Goal: Task Accomplishment & Management: Manage account settings

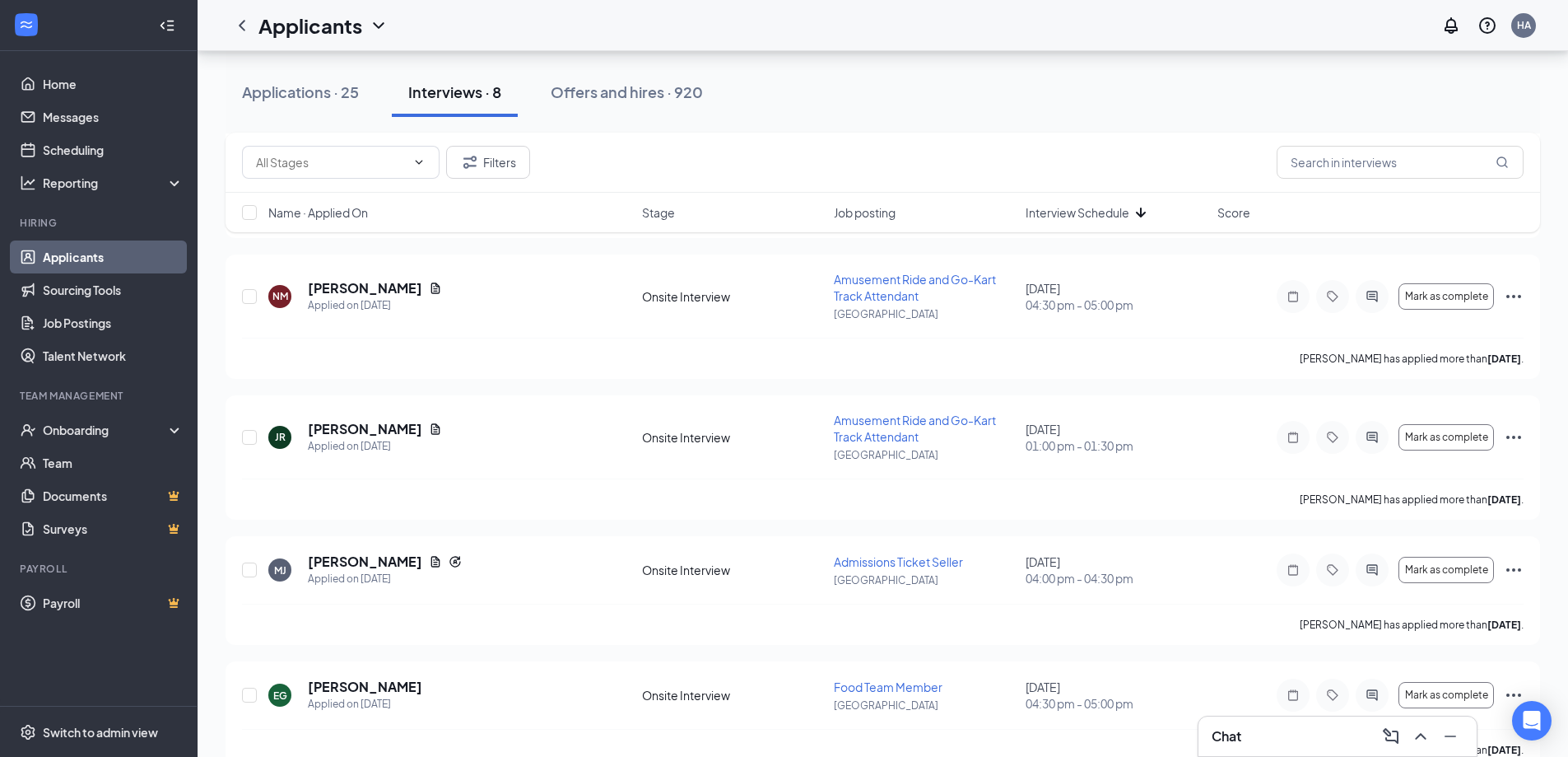
scroll to position [1504, 0]
drag, startPoint x: 0, startPoint y: 0, endPoint x: 713, endPoint y: 747, distance: 1032.7
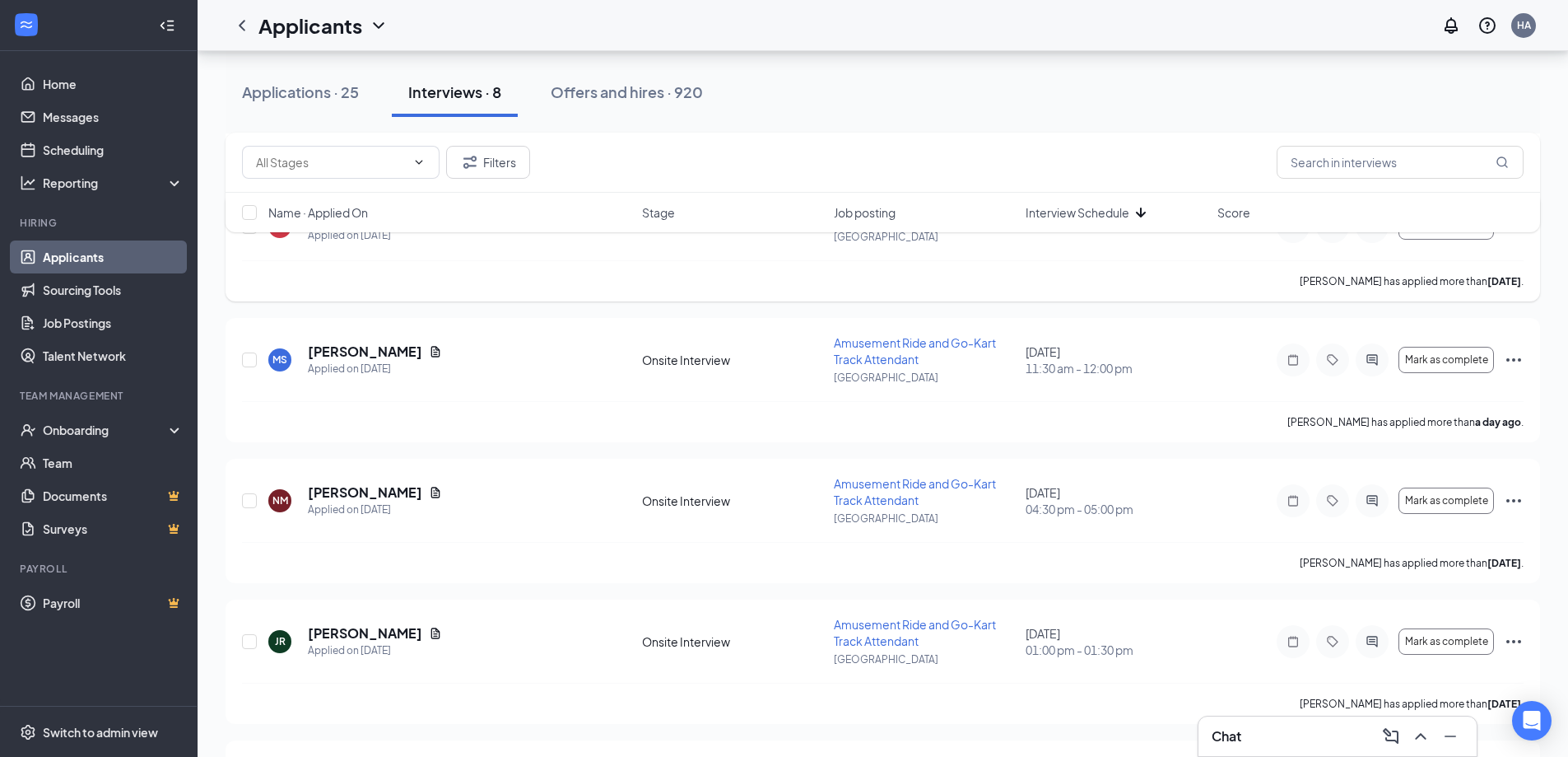
scroll to position [1339, 0]
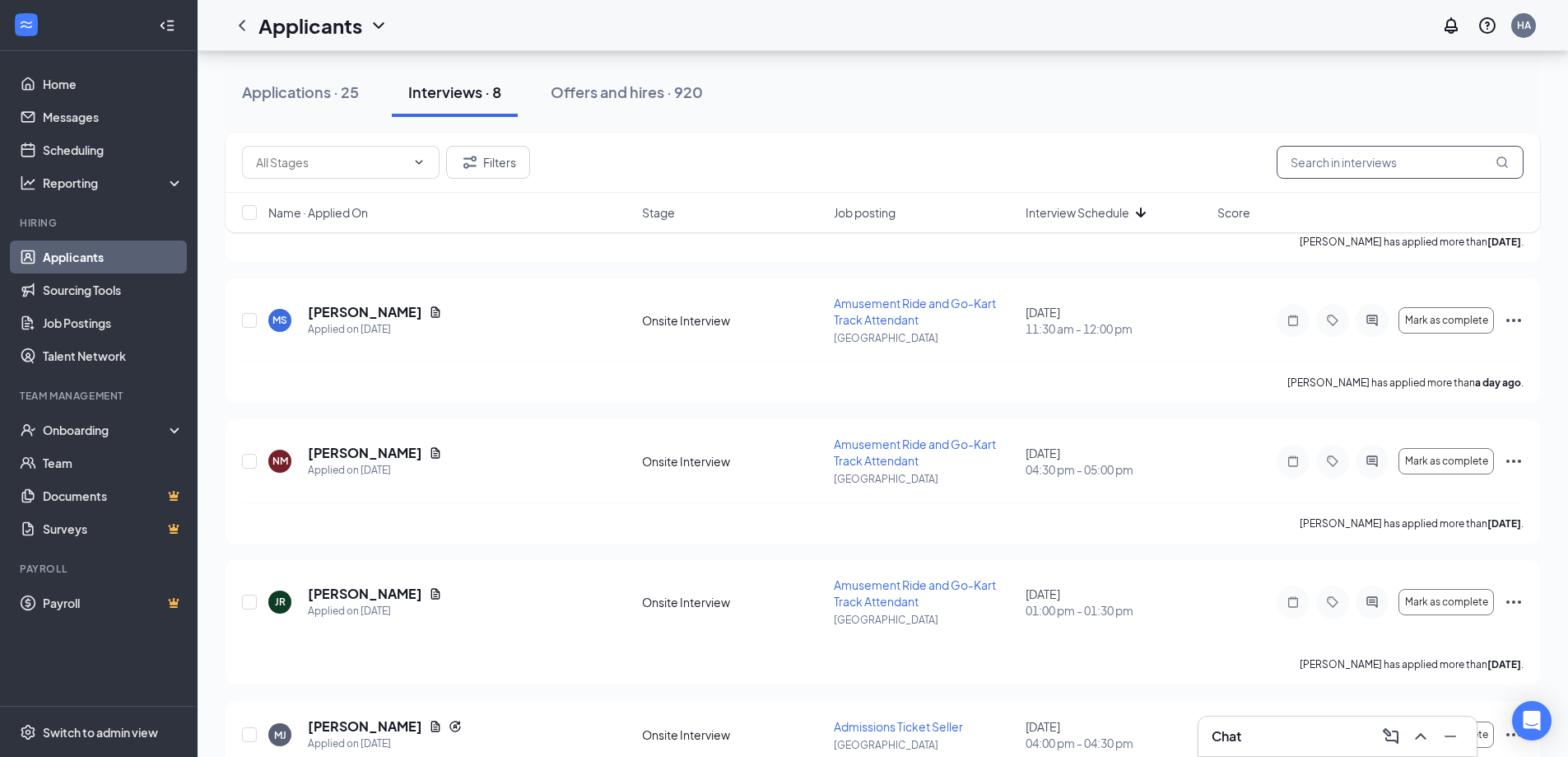
click at [1334, 161] on input "text" at bounding box center [1400, 162] width 247 height 33
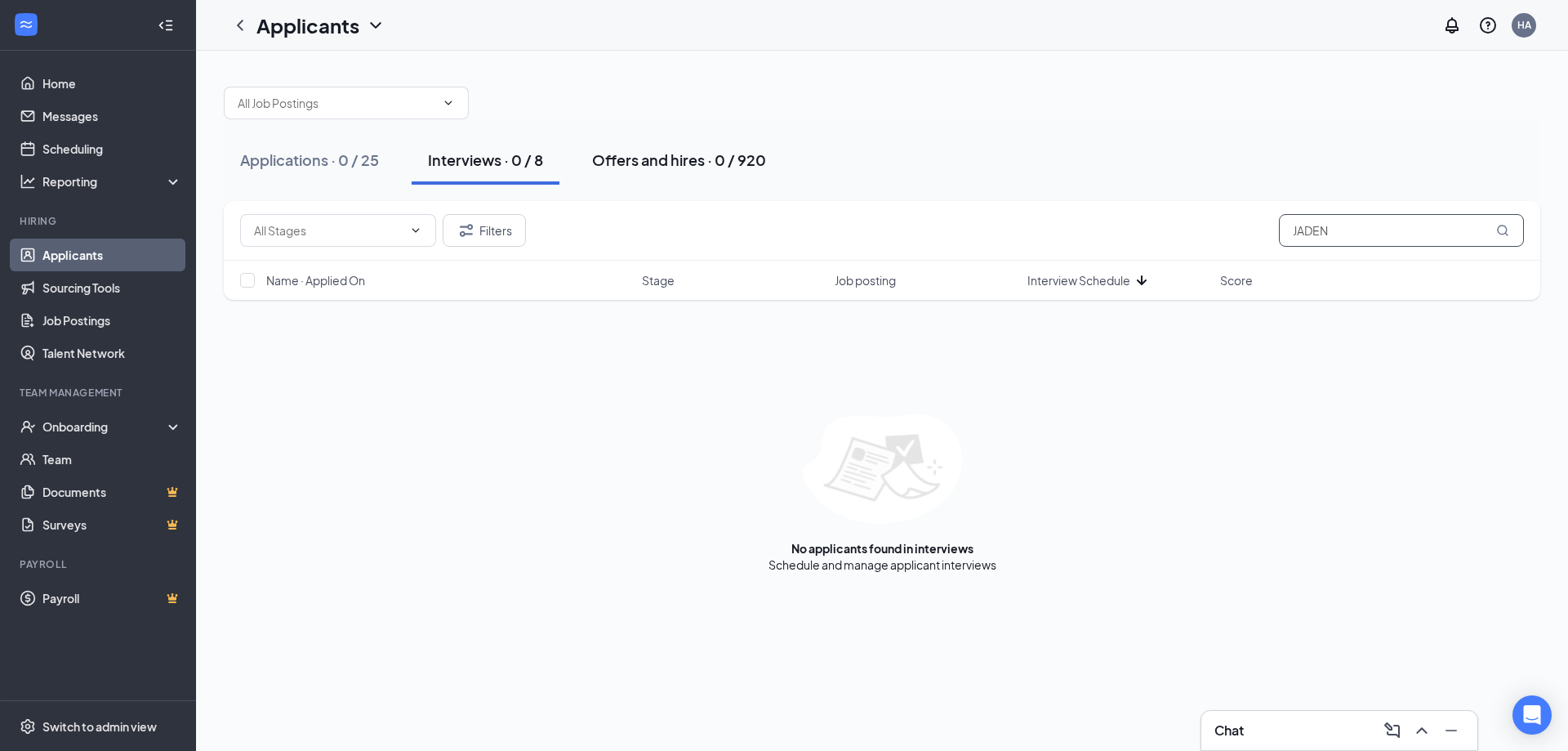
type input "JADEN"
click at [660, 157] on div "Offers and hires · 0 / 920" at bounding box center [679, 160] width 174 height 21
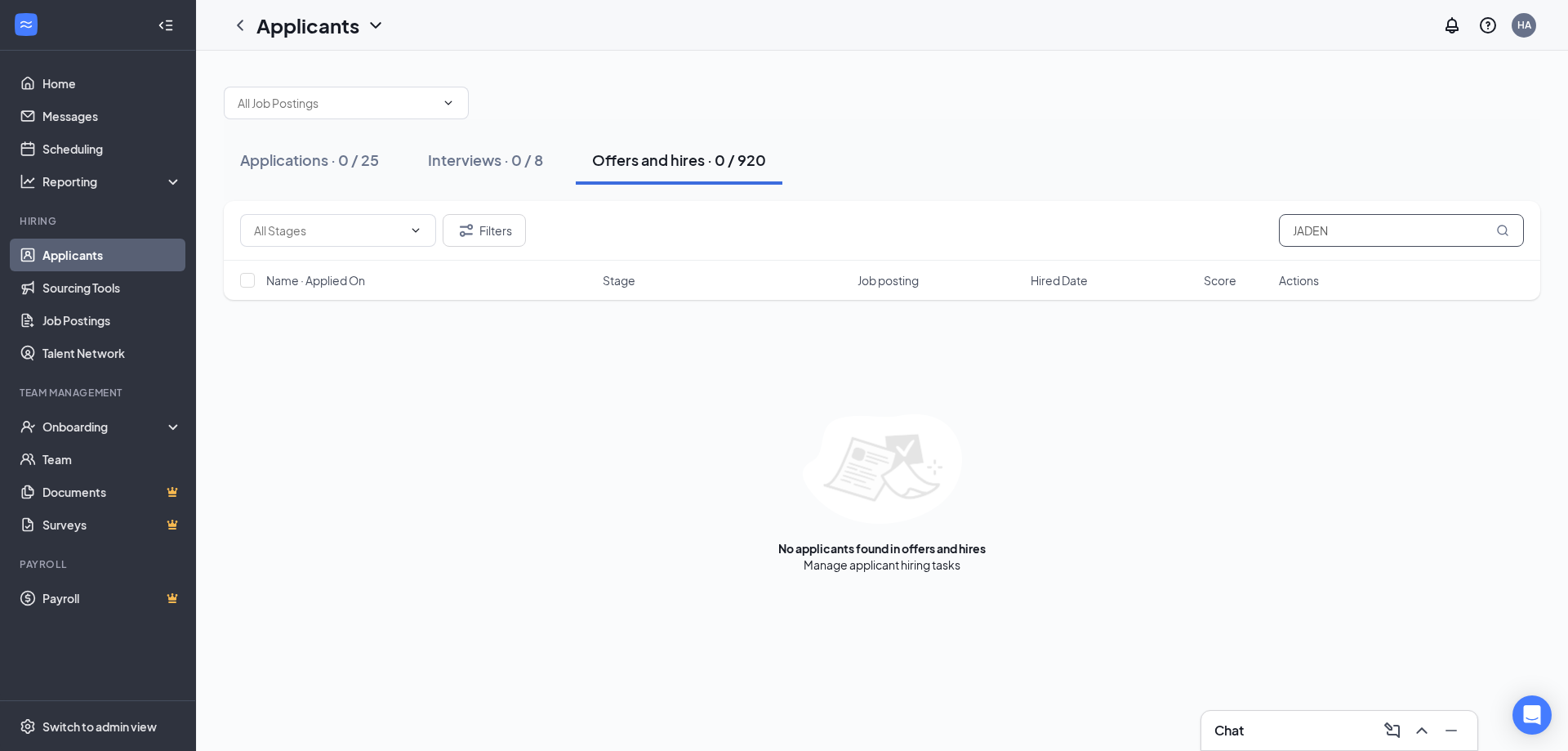
click at [1362, 232] on input "JADEN" at bounding box center [1402, 230] width 245 height 33
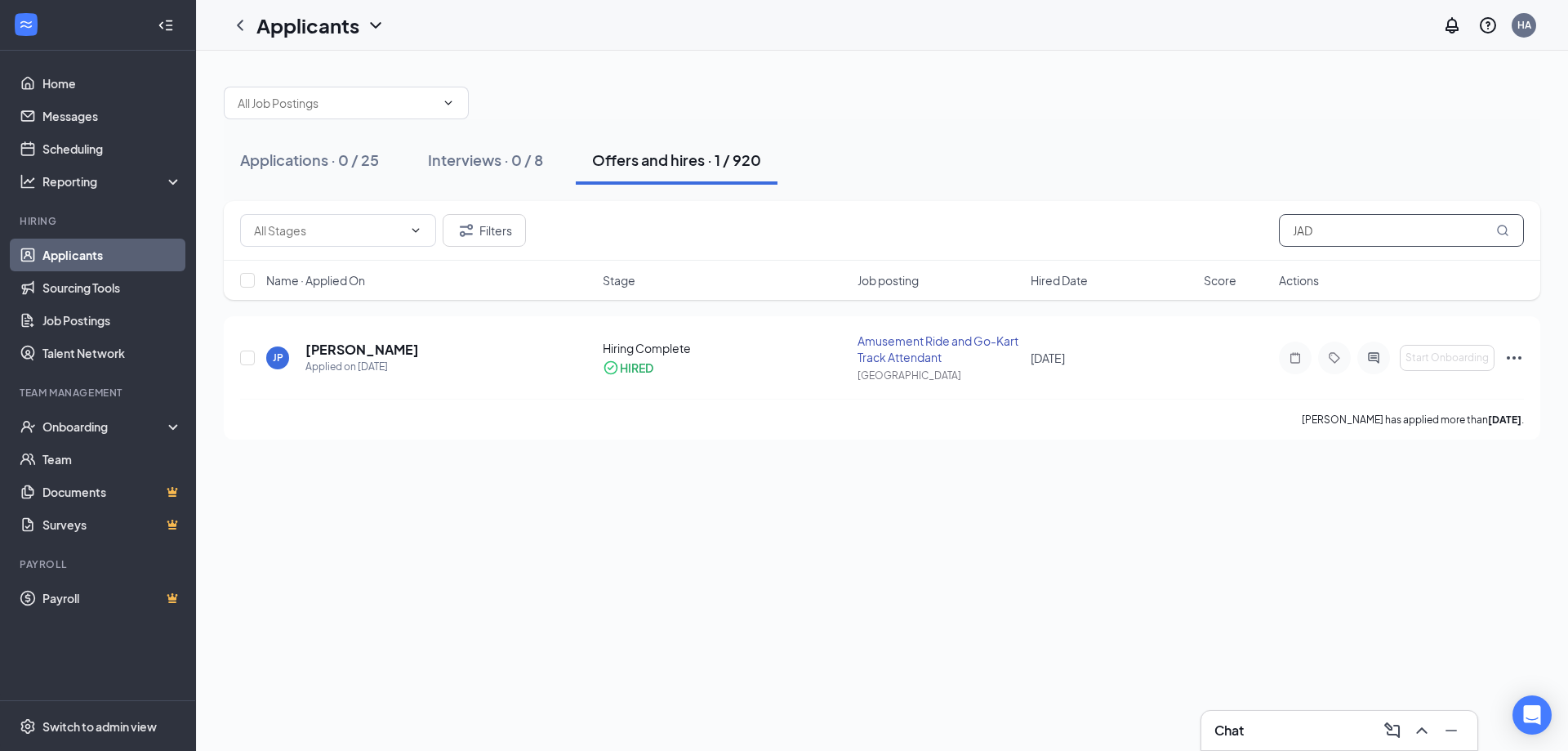
type input "JAD"
drag, startPoint x: 1353, startPoint y: 214, endPoint x: 945, endPoint y: 125, distance: 417.6
click at [1033, 178] on div "Applications · 0 / 25 Interviews · 0 / 8 Offers and hires · 1 / 920 Filters JAD…" at bounding box center [882, 255] width 1317 height 369
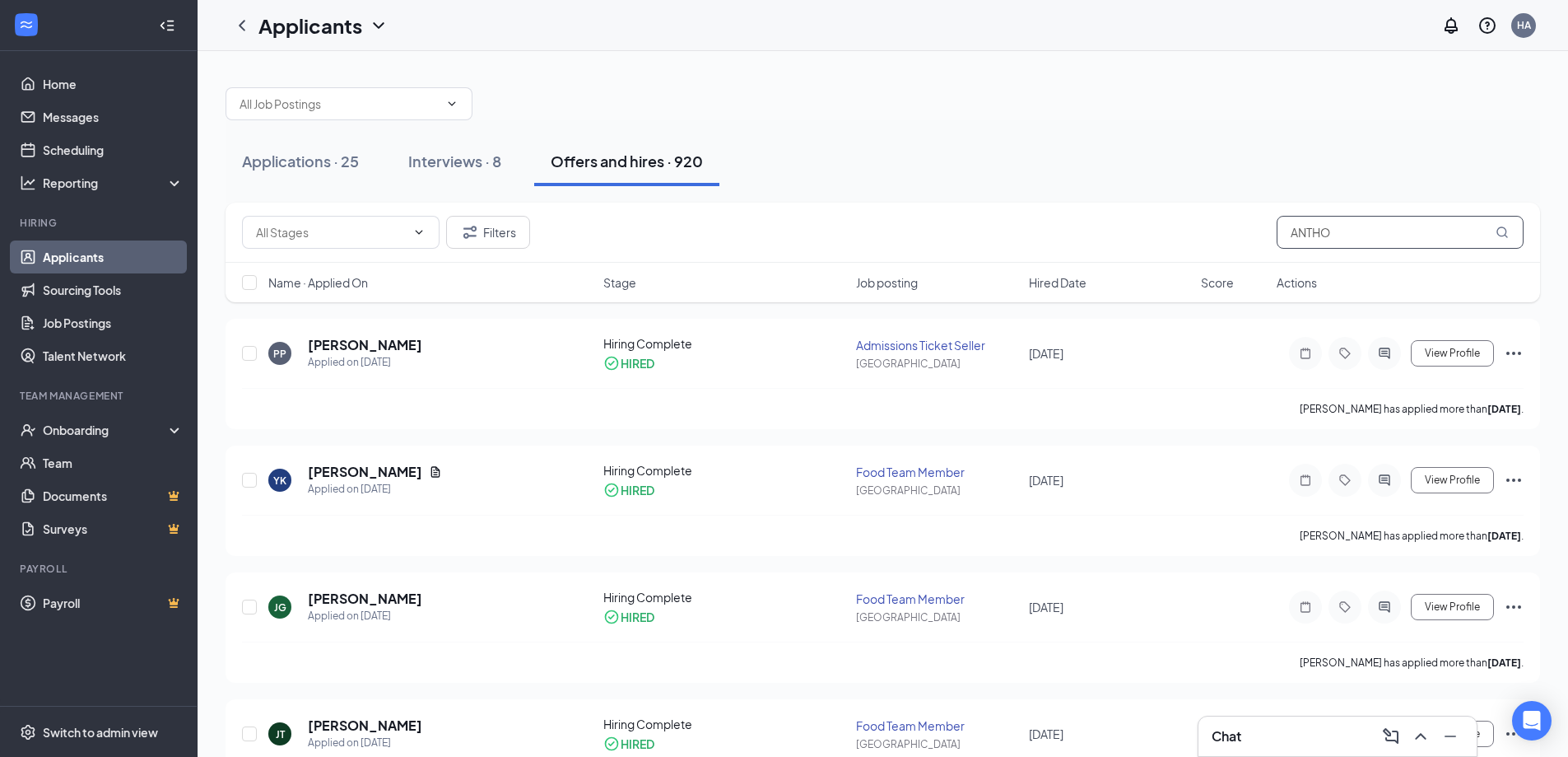
type input "ANTHON"
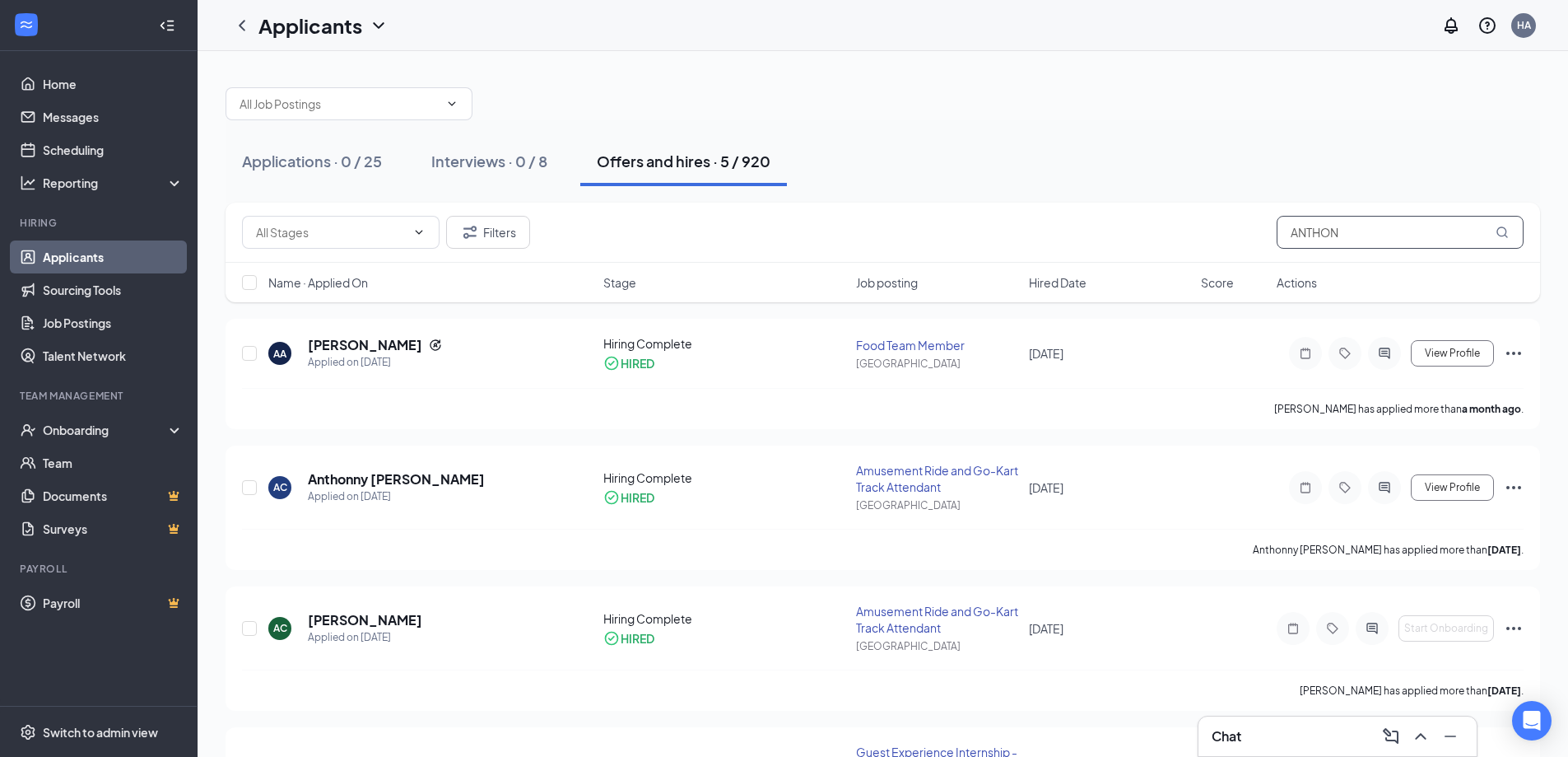
drag, startPoint x: 1284, startPoint y: 233, endPoint x: 1012, endPoint y: 73, distance: 315.6
click at [1029, 101] on div "Applications · 0 / 25 Interviews · 0 / 8 Offers and hires · 5 / 920 Filters ANT…" at bounding box center [883, 533] width 1315 height 924
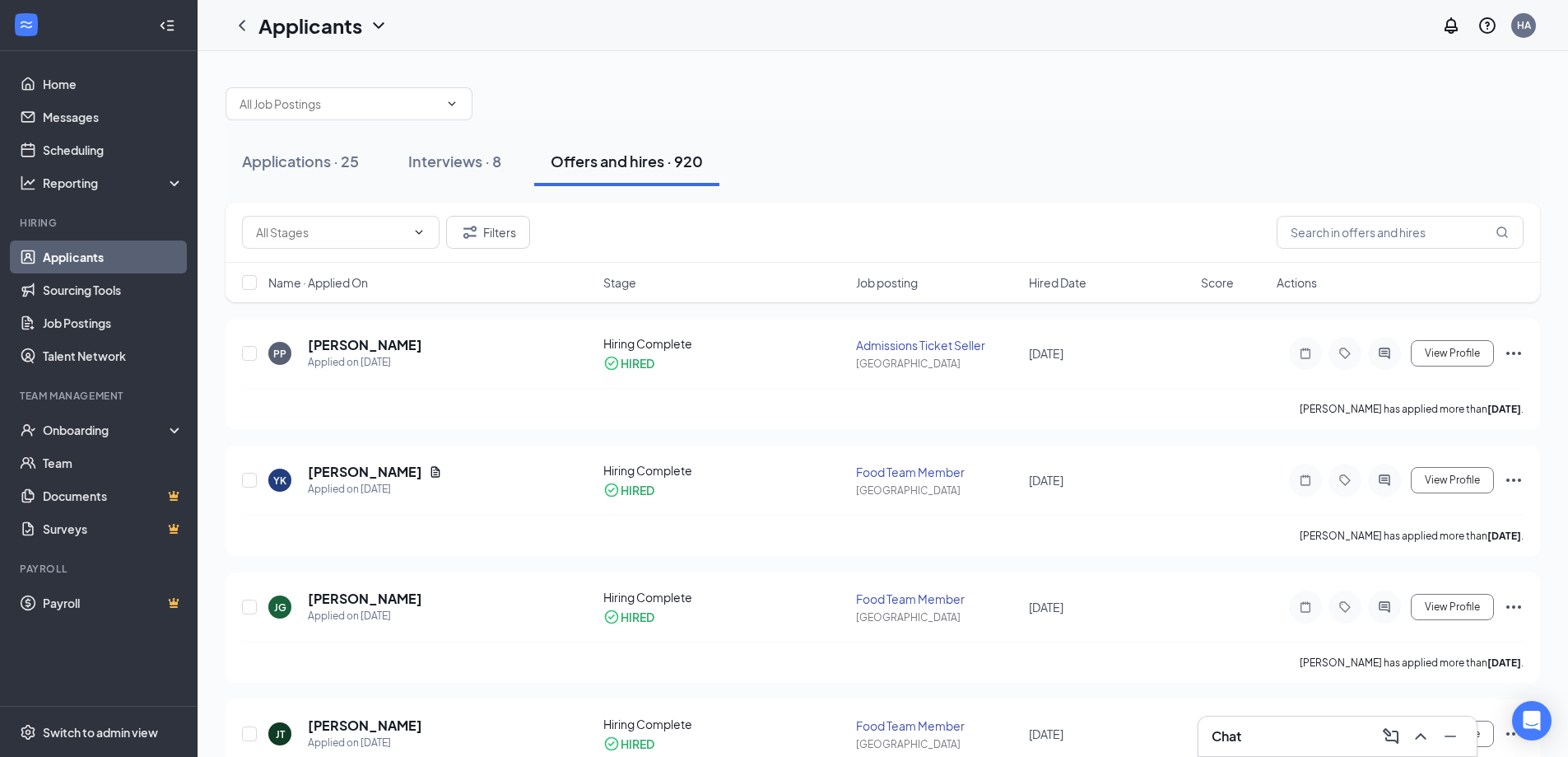
drag, startPoint x: 54, startPoint y: 248, endPoint x: 90, endPoint y: 265, distance: 39.8
click at [54, 250] on link "Applicants" at bounding box center [112, 257] width 141 height 33
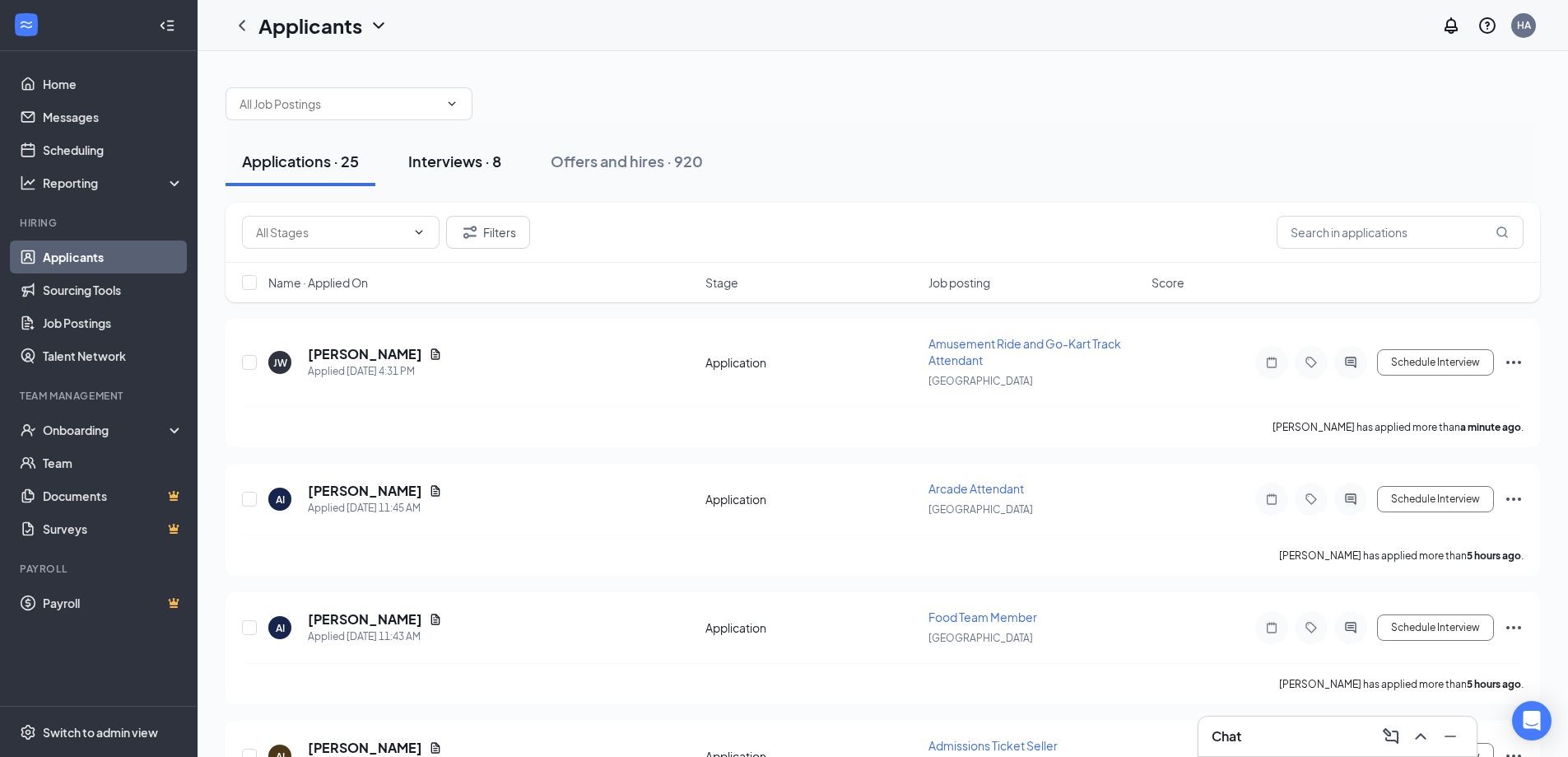
click at [477, 166] on div "Interviews · 8" at bounding box center [455, 161] width 93 height 21
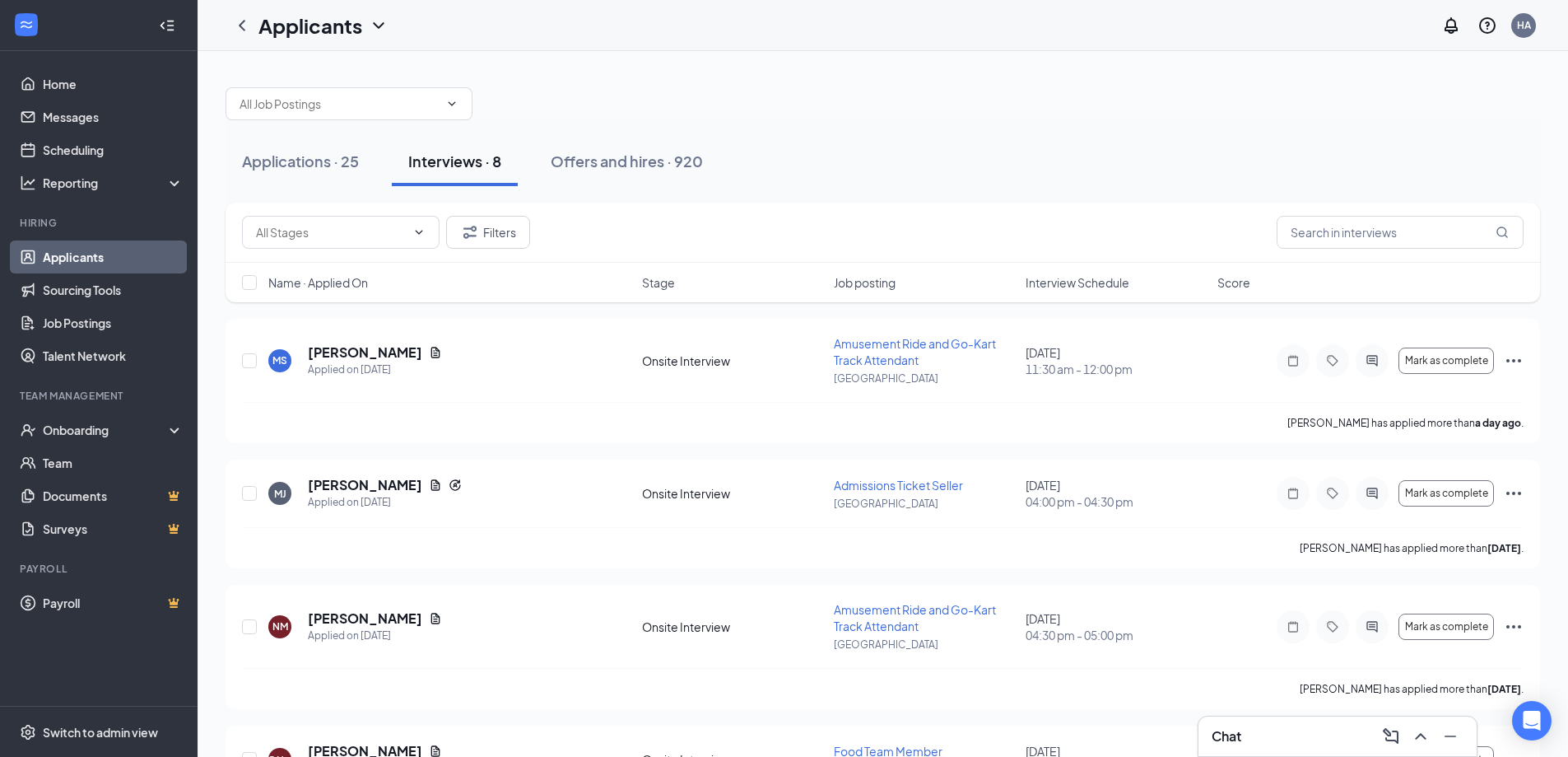
click at [1092, 285] on span "Interview Schedule" at bounding box center [1078, 282] width 104 height 16
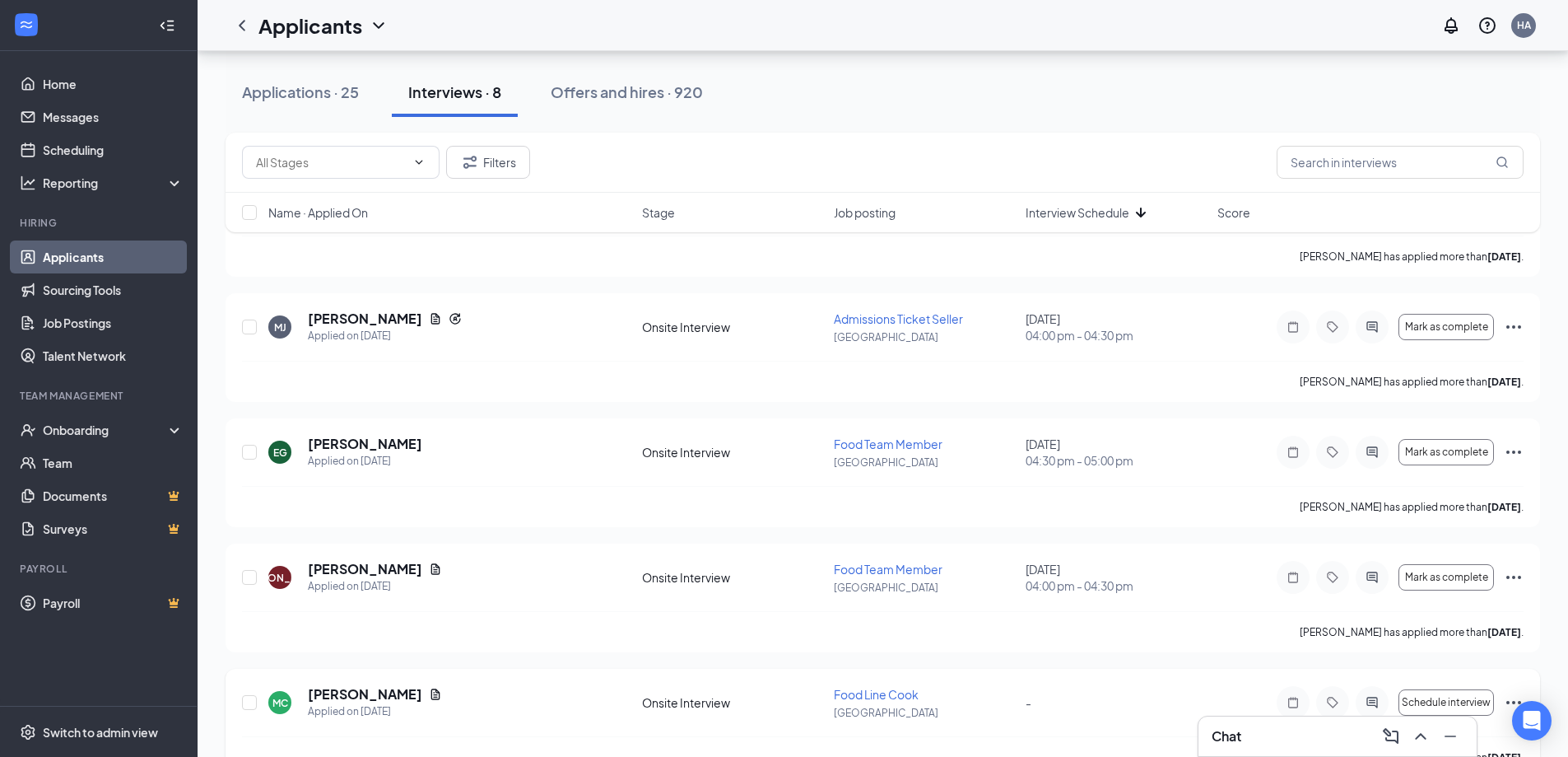
scroll to position [576, 0]
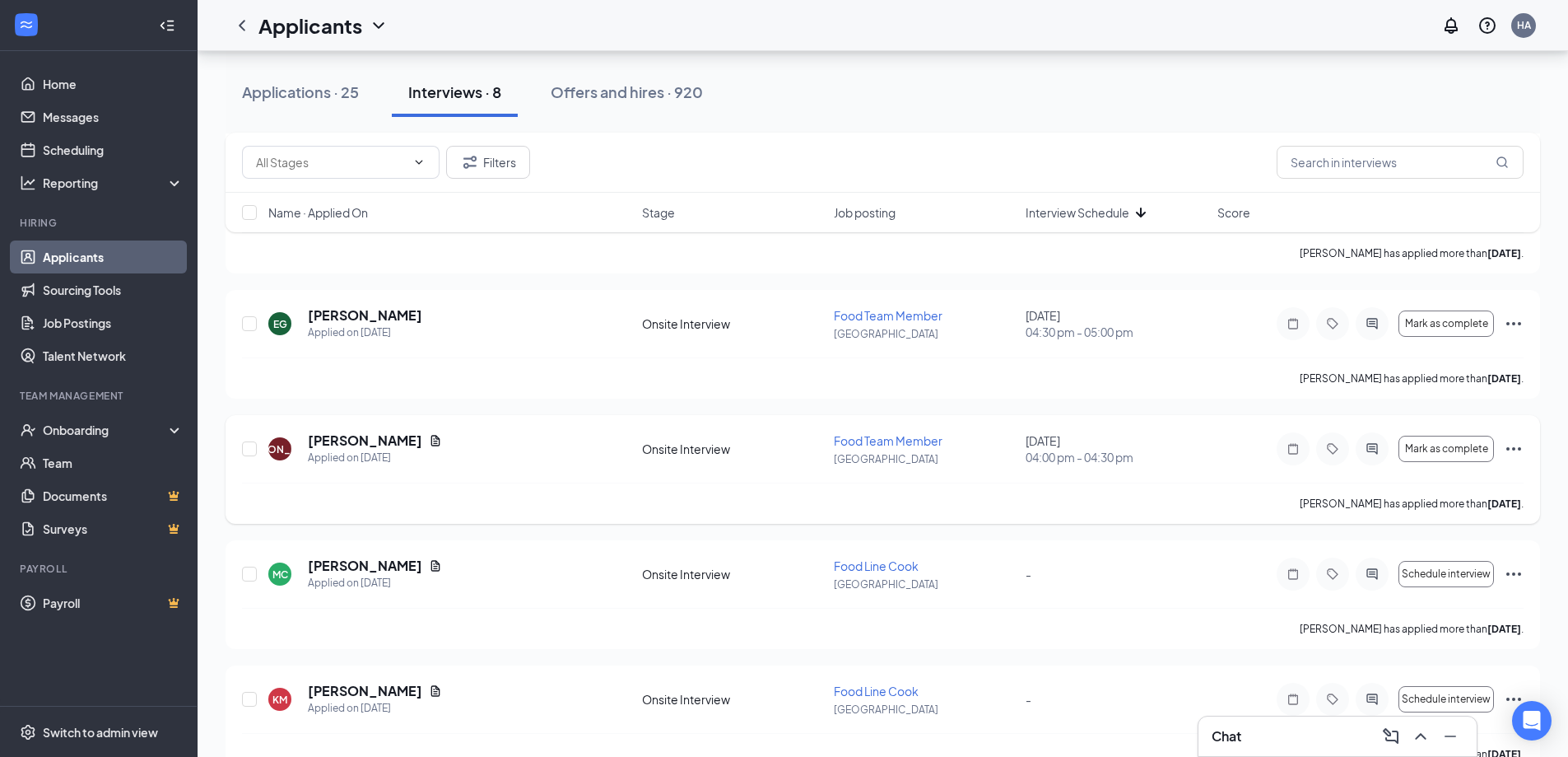
click at [1523, 439] on icon "Ellipses" at bounding box center [1514, 448] width 20 height 20
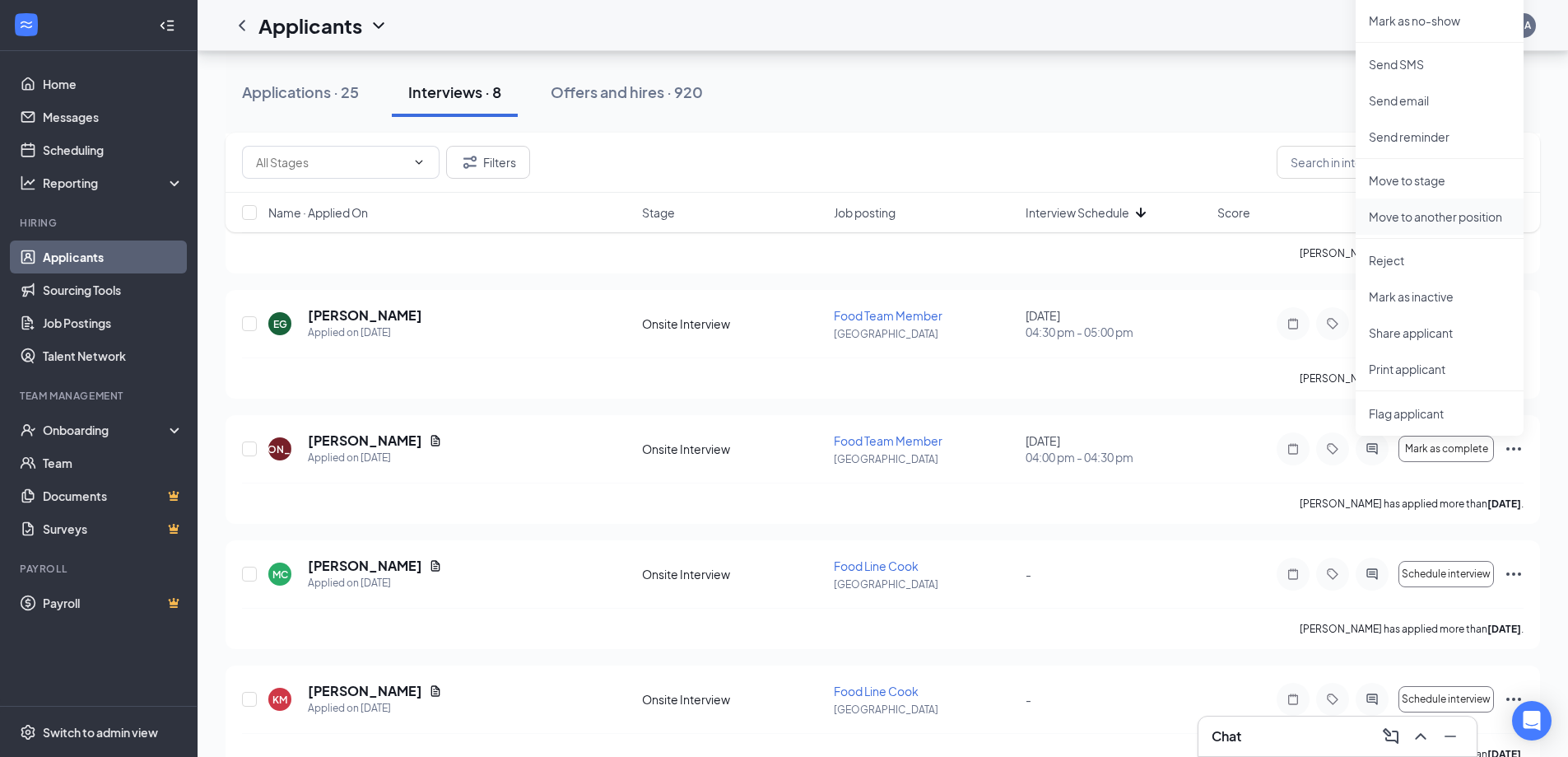
click at [1409, 218] on p "Move to another position" at bounding box center [1440, 216] width 142 height 16
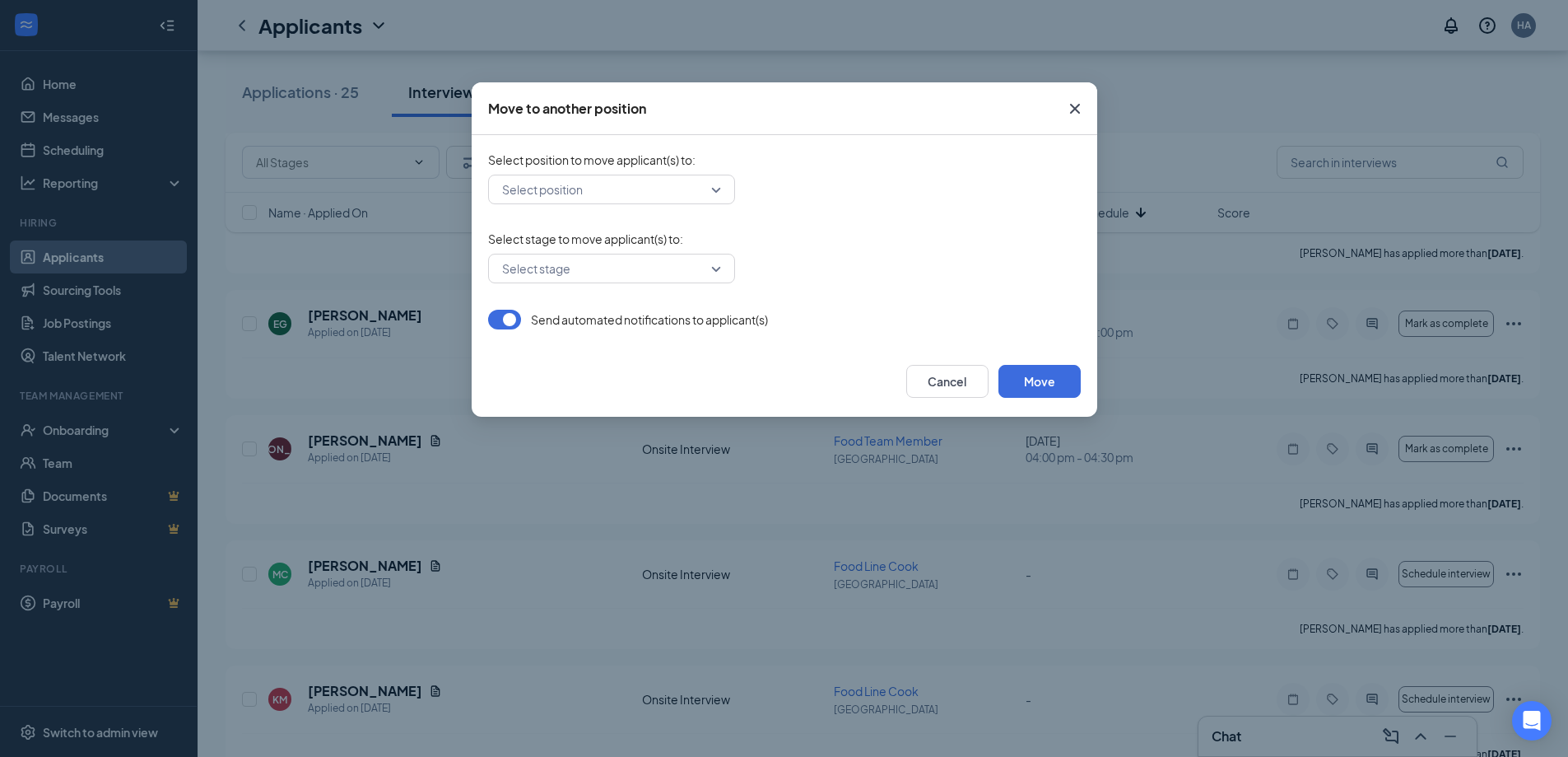
click at [622, 195] on input "search" at bounding box center [605, 189] width 215 height 28
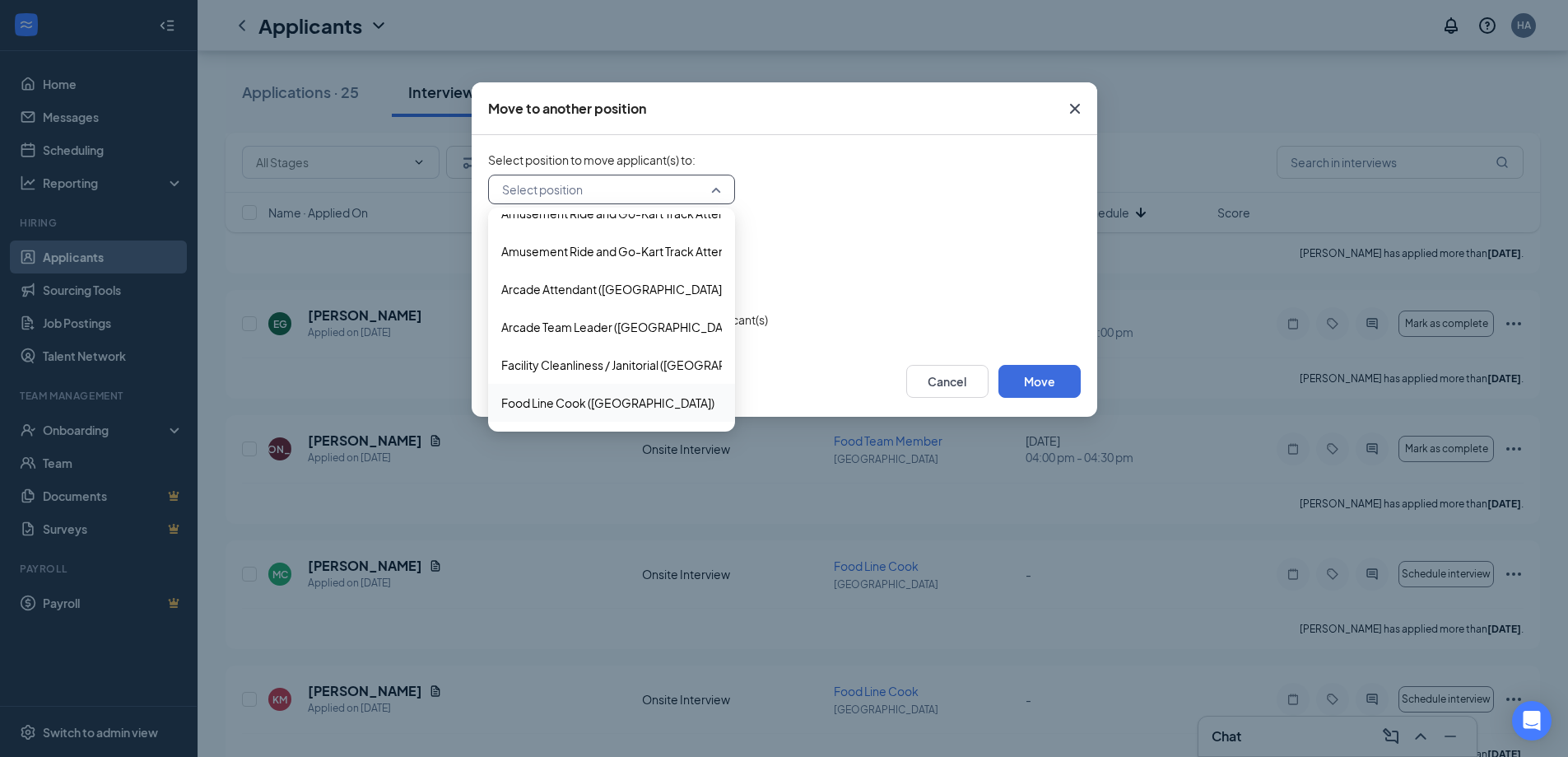
scroll to position [0, 0]
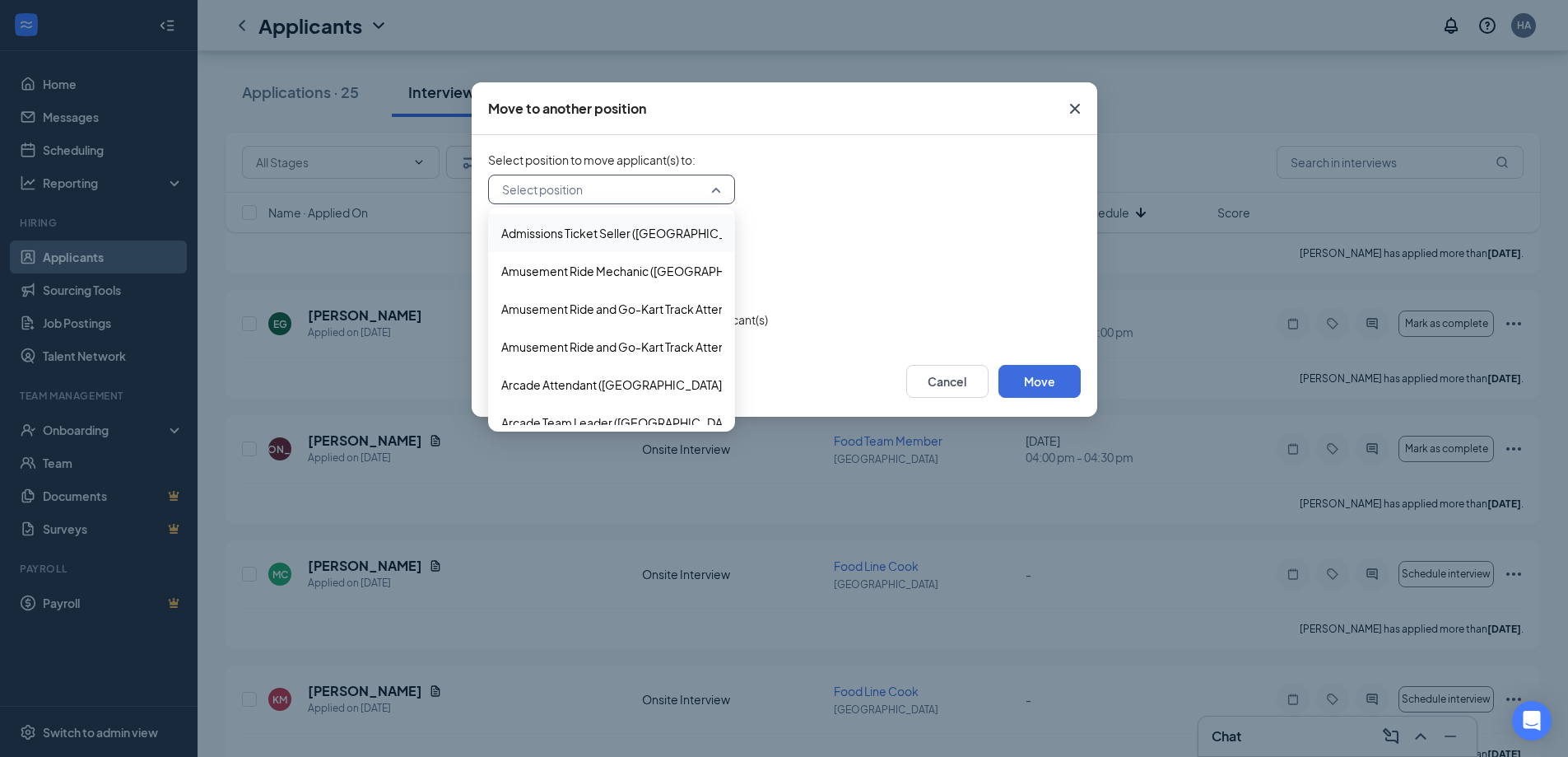
click at [602, 243] on div "Admissions Ticket Seller ([GEOGRAPHIC_DATA])" at bounding box center [611, 233] width 247 height 38
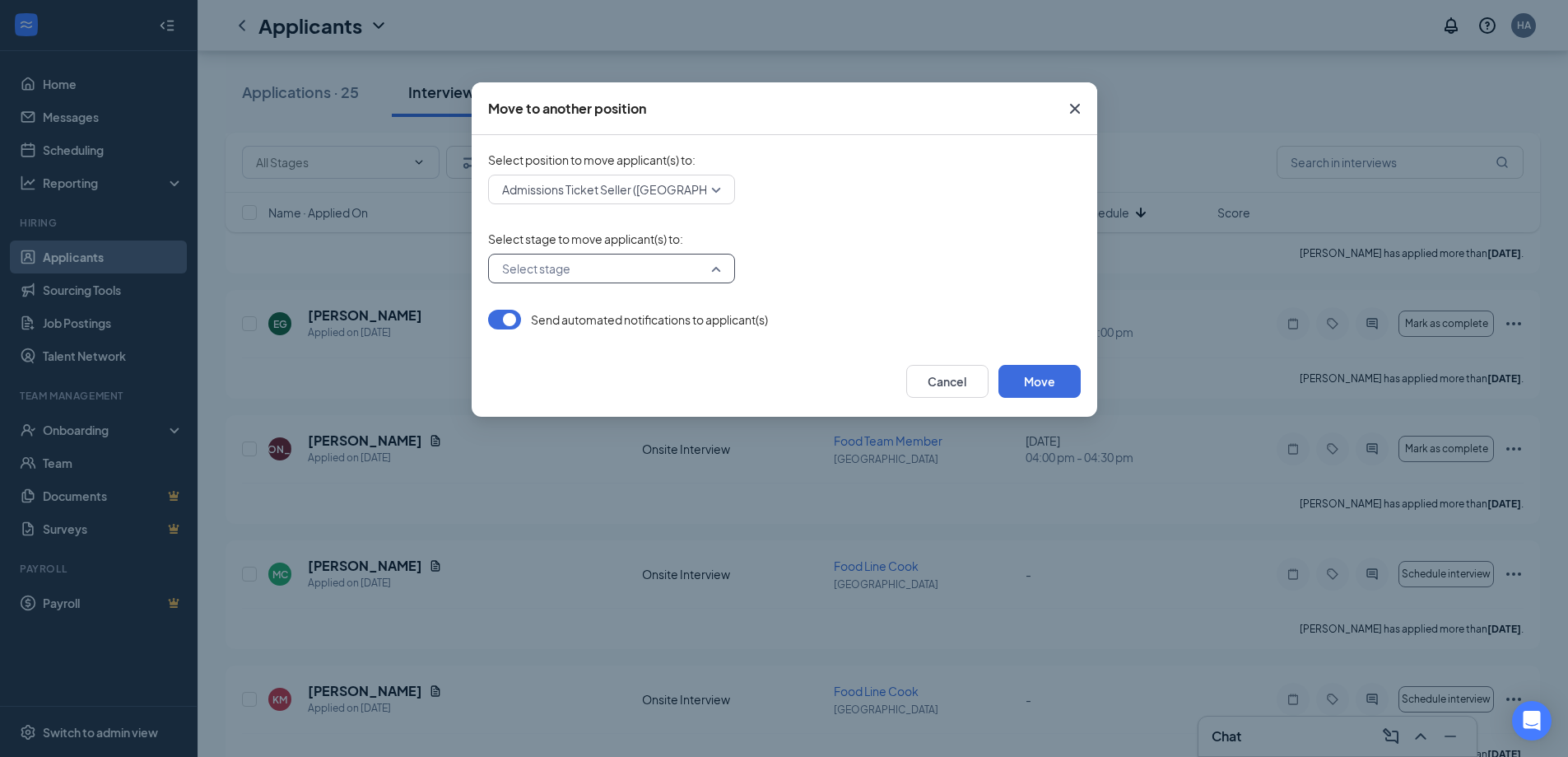
click at [610, 277] on input "search" at bounding box center [605, 268] width 215 height 28
click at [610, 353] on span "Onsite Interview" at bounding box center [611, 350] width 221 height 18
click at [1043, 378] on button "Move" at bounding box center [1039, 382] width 82 height 33
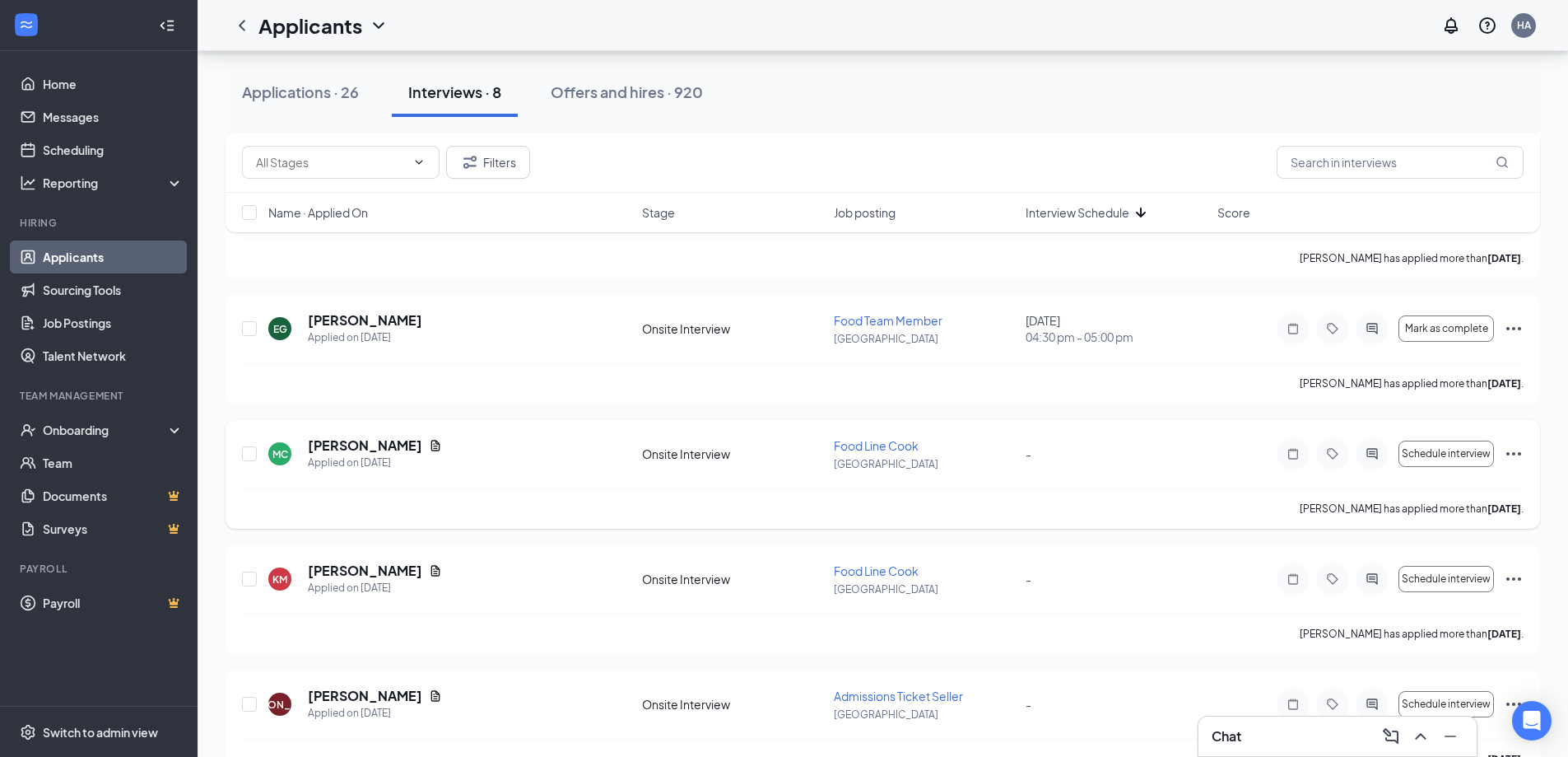
scroll to position [613, 0]
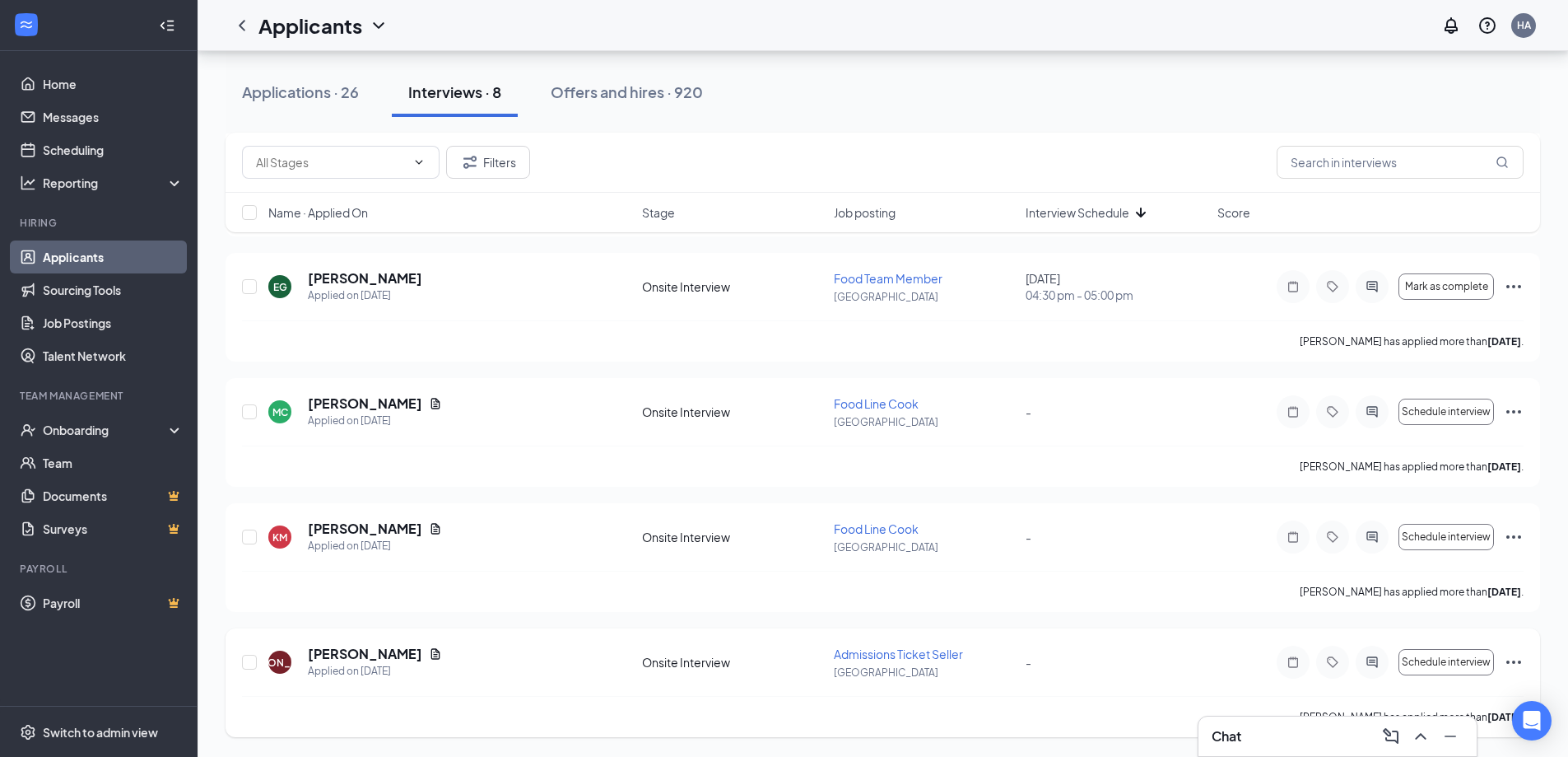
click at [1513, 659] on icon "Ellipses" at bounding box center [1514, 662] width 20 height 20
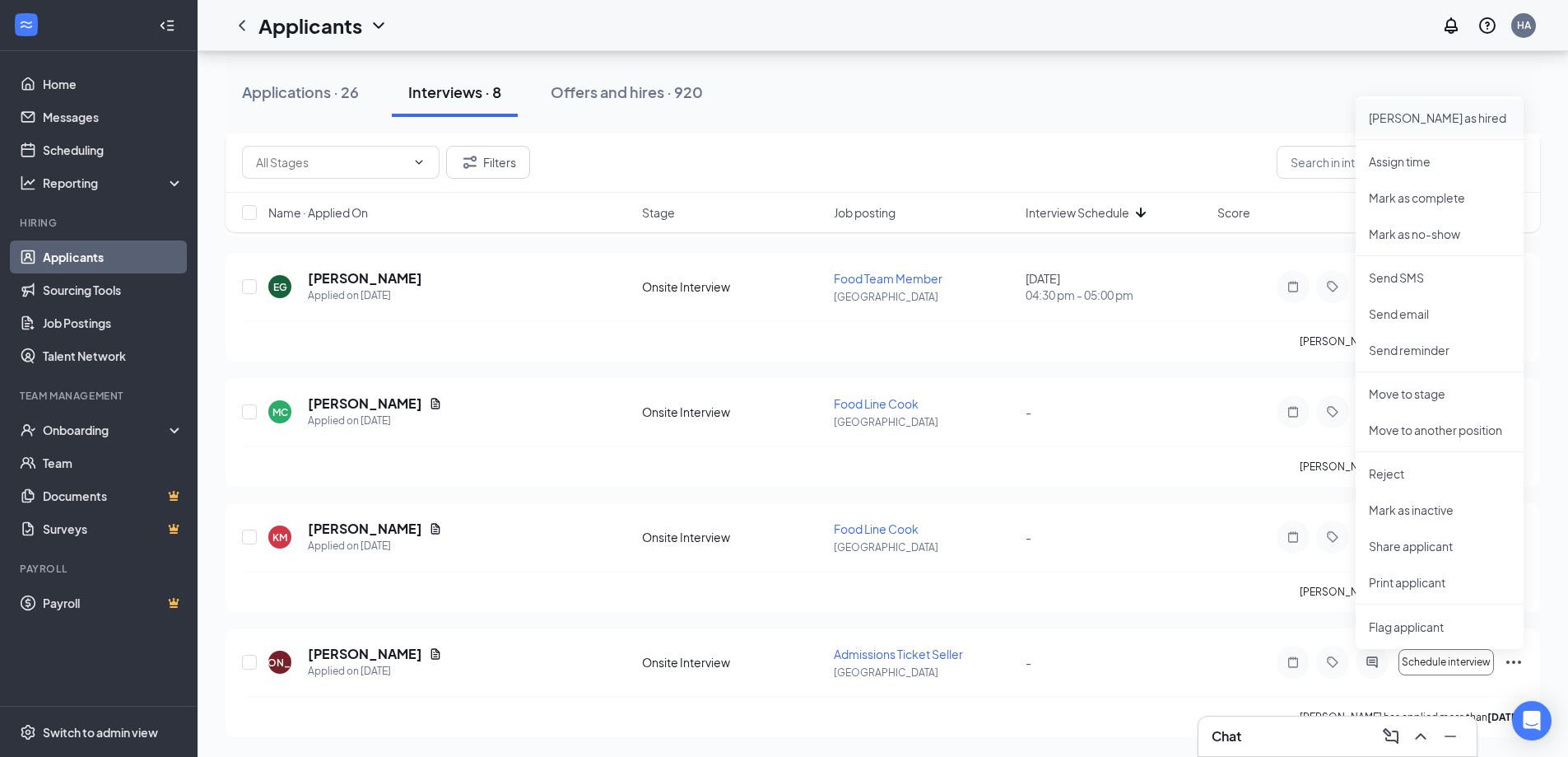
click at [1452, 118] on p "[PERSON_NAME] as hired" at bounding box center [1440, 118] width 142 height 16
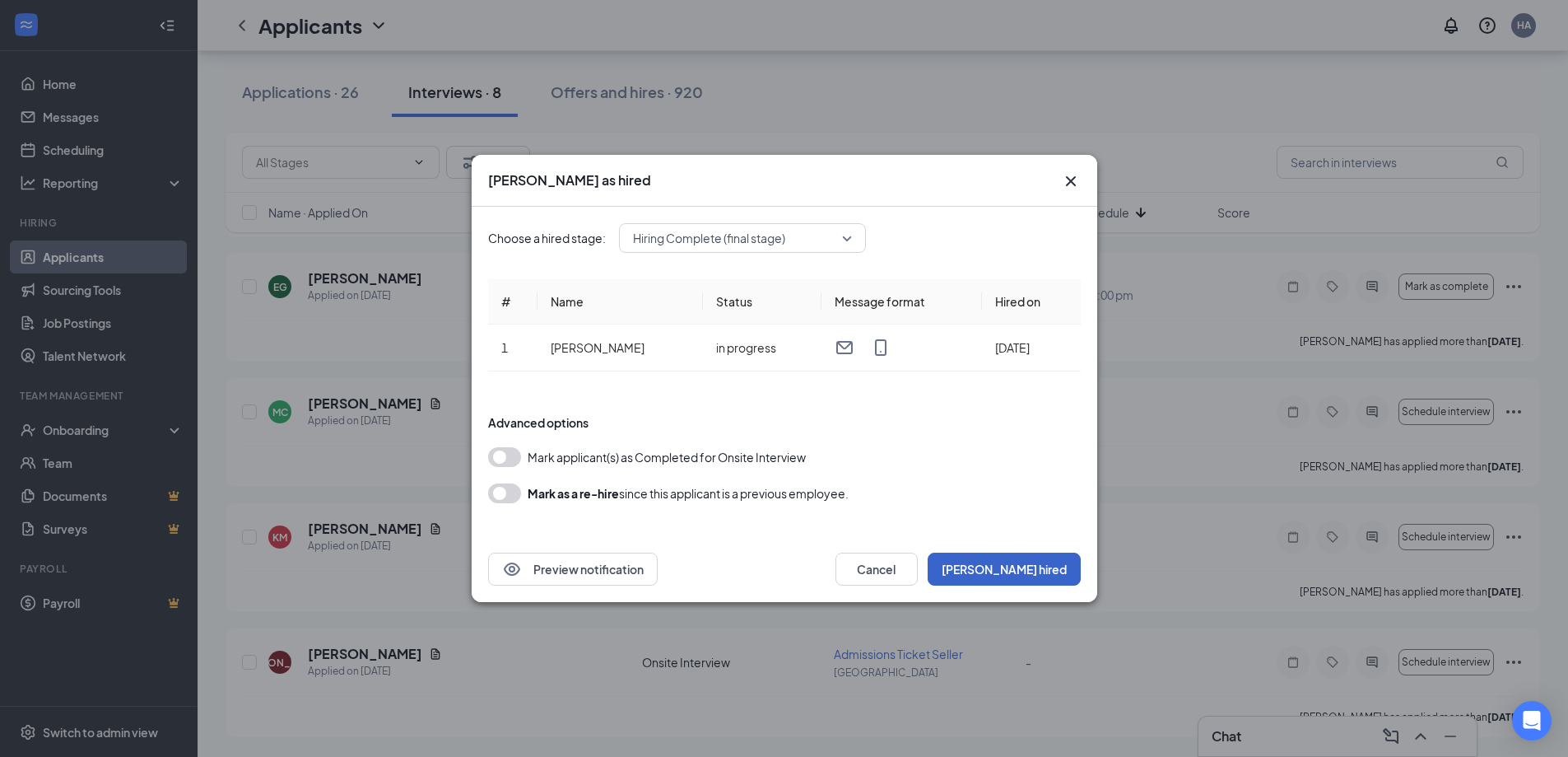
click at [1047, 566] on button "[PERSON_NAME] hired" at bounding box center [1004, 569] width 153 height 33
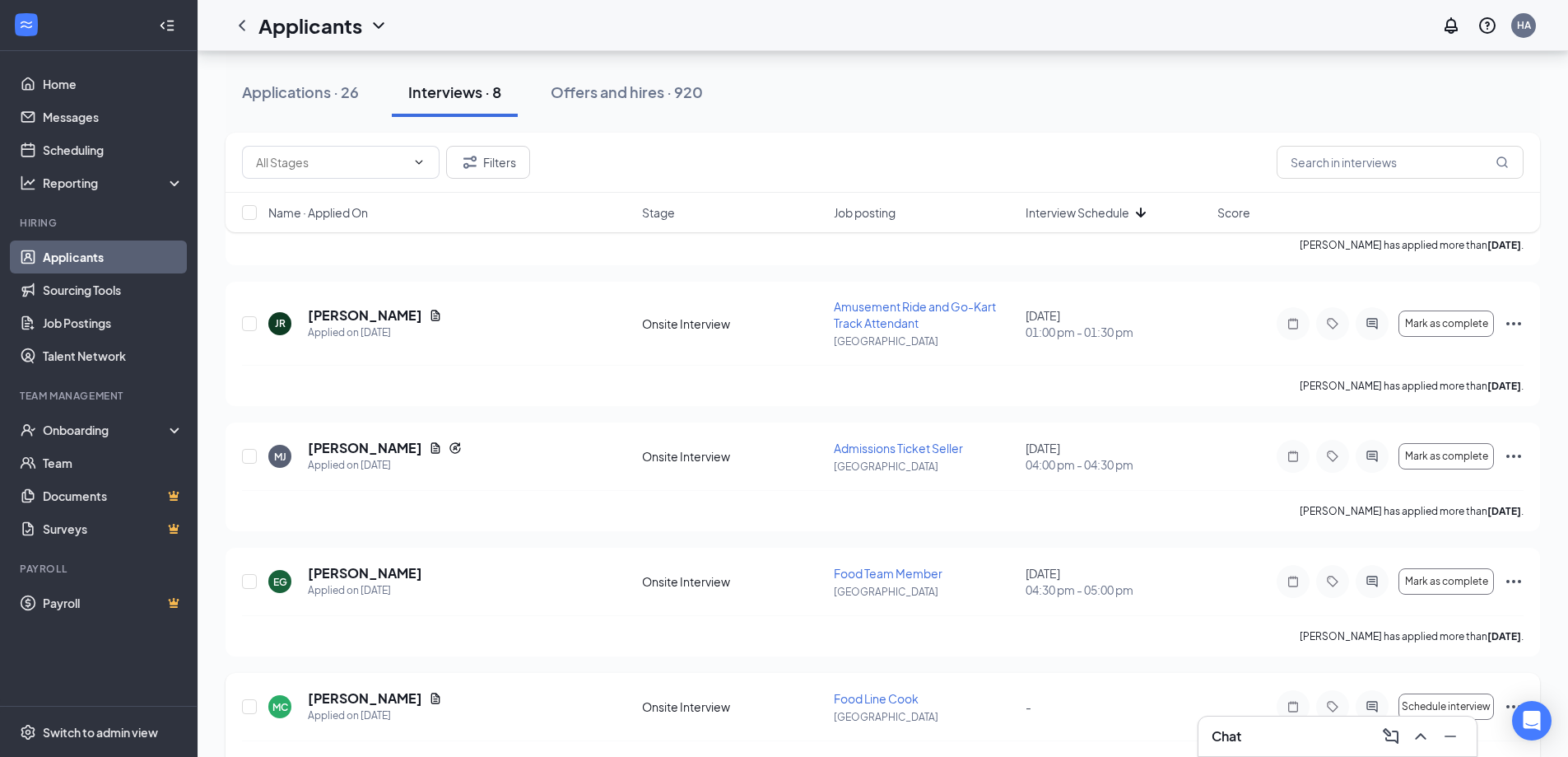
scroll to position [615, 0]
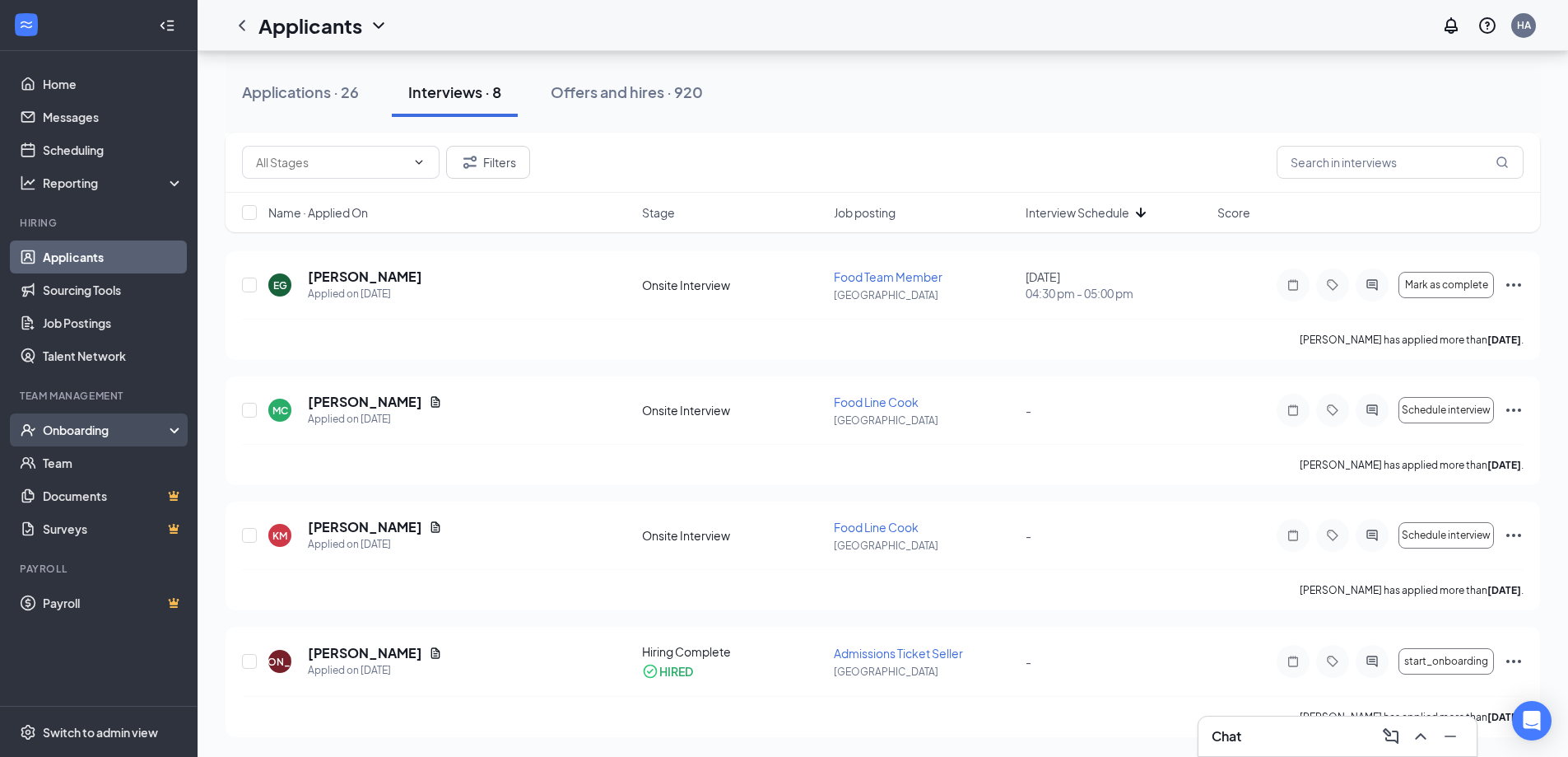
click at [103, 430] on div "Onboarding" at bounding box center [106, 429] width 127 height 16
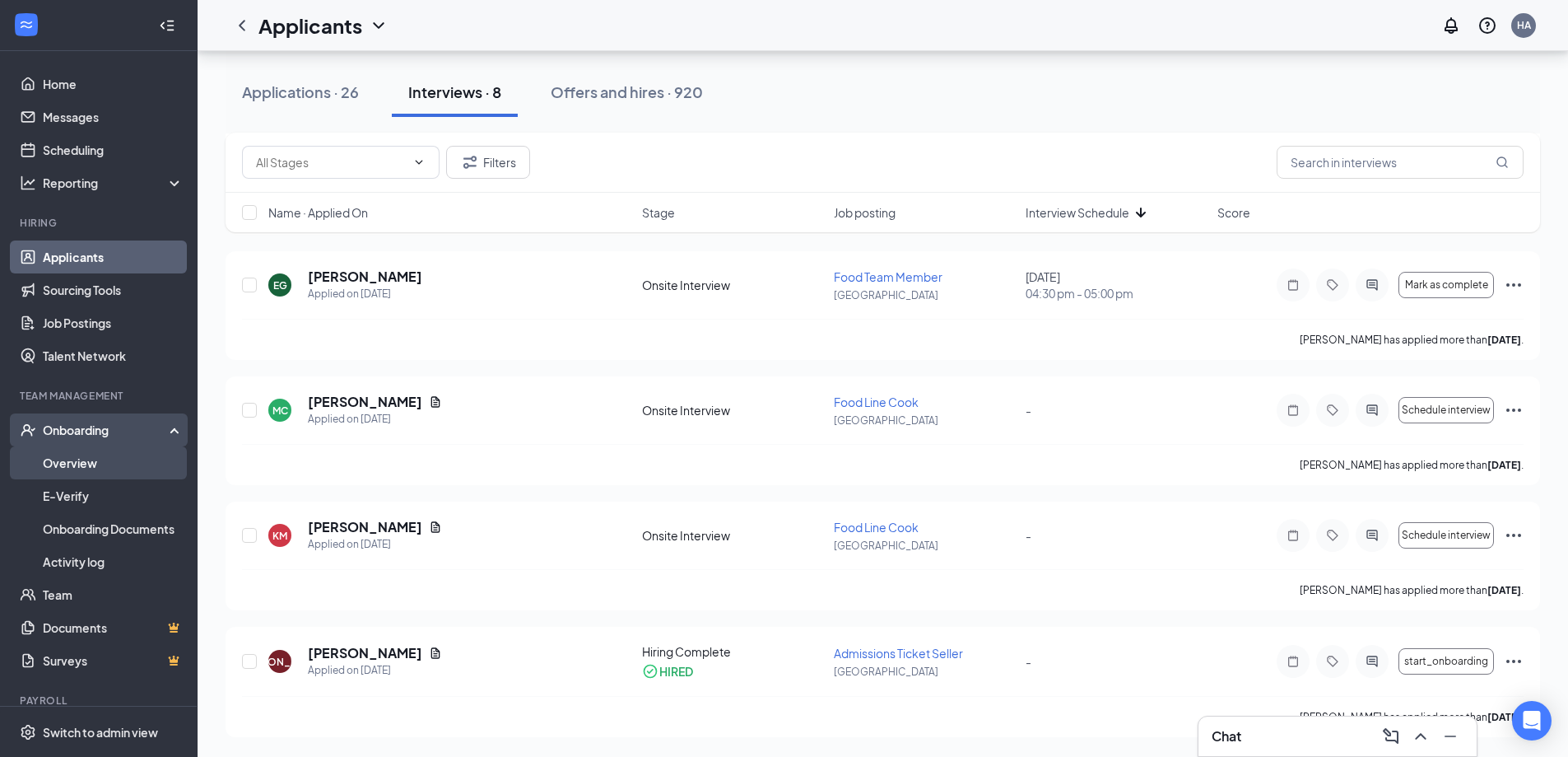
click at [90, 455] on link "Overview" at bounding box center [112, 463] width 141 height 33
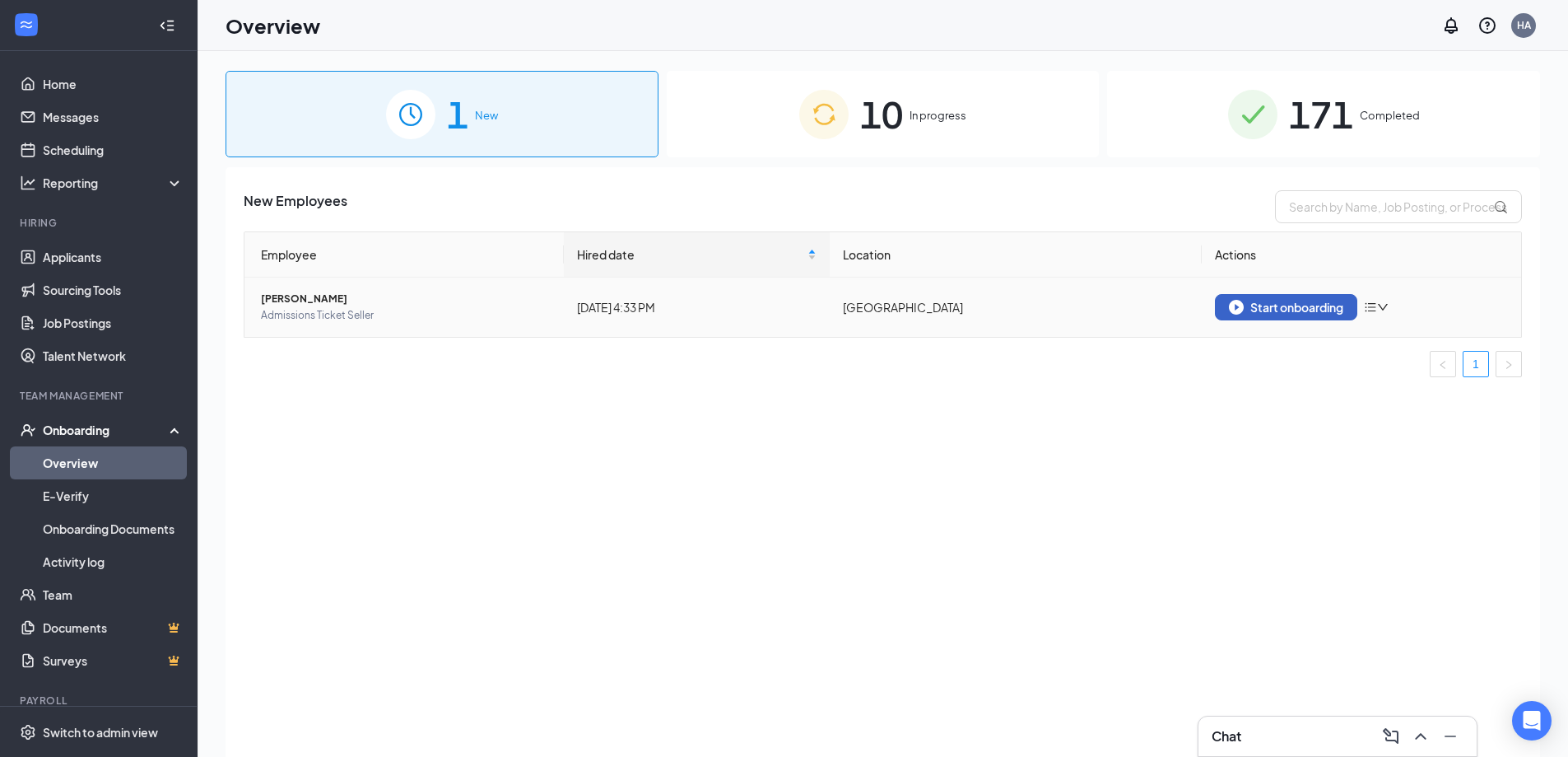
click at [1321, 311] on div "Start onboarding" at bounding box center [1286, 306] width 114 height 15
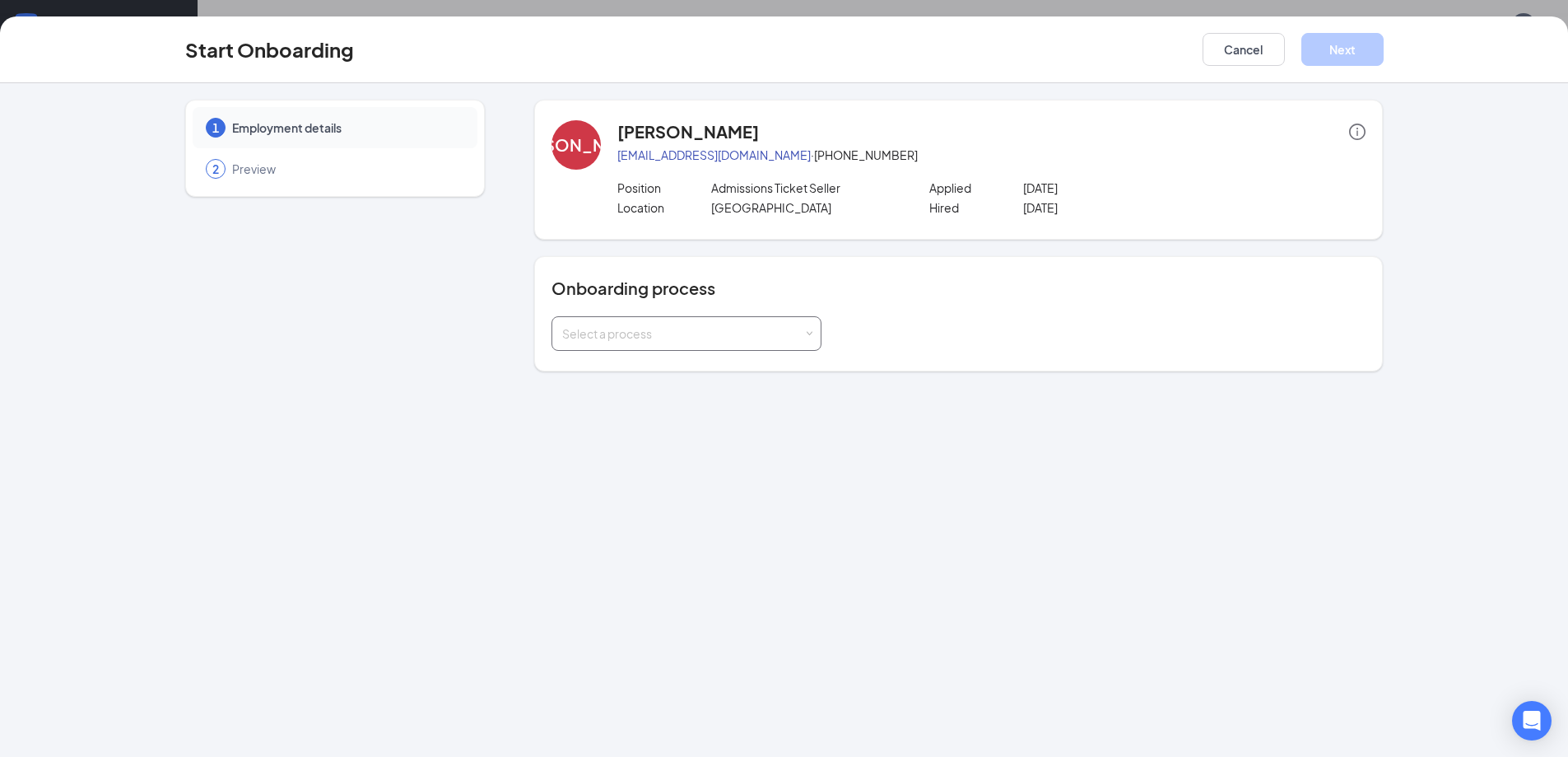
click at [662, 330] on div "Select a process" at bounding box center [682, 333] width 241 height 16
click at [728, 395] on li "Employee Onboarding (Minors)" at bounding box center [687, 399] width 270 height 29
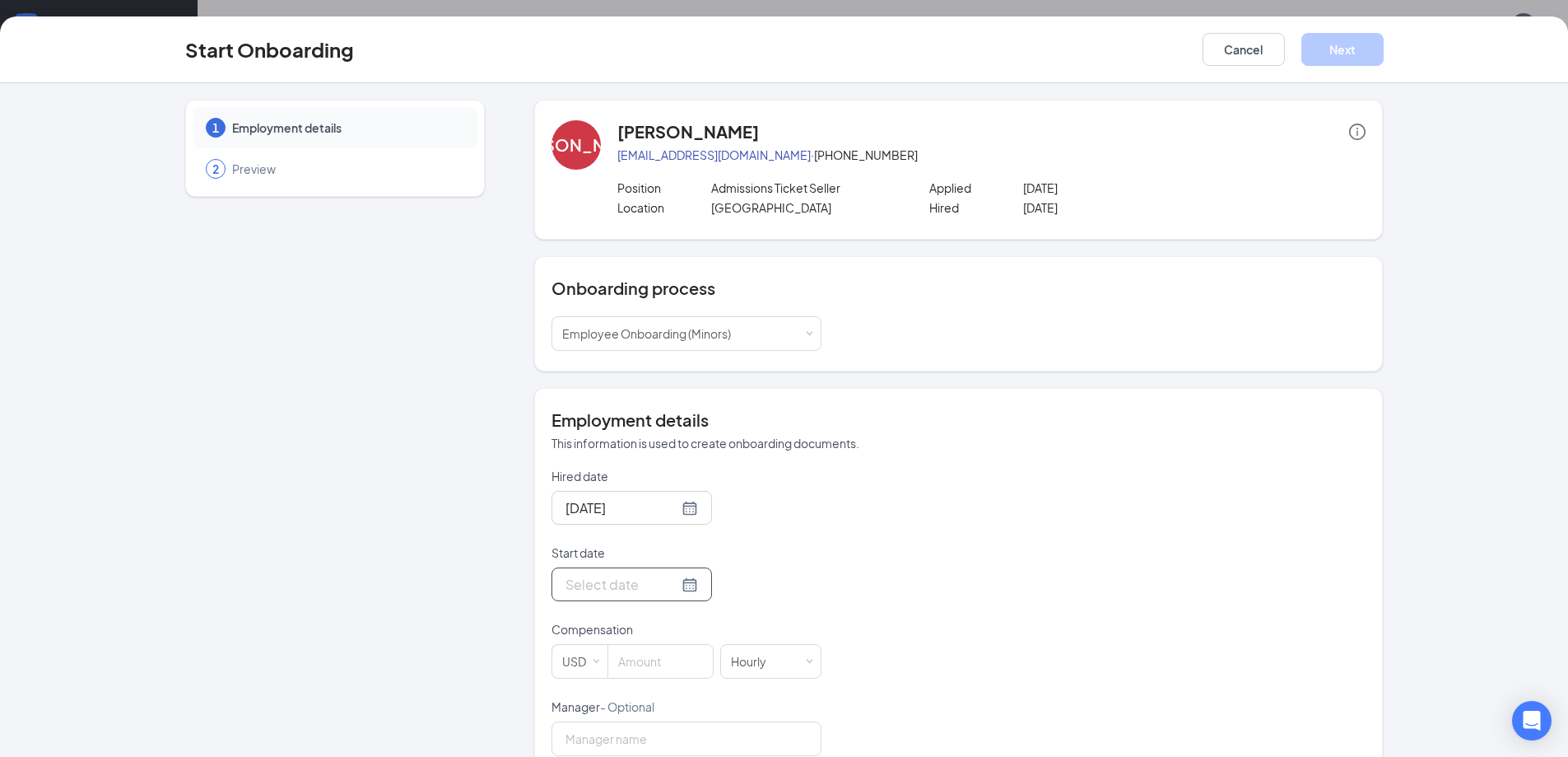
click at [674, 576] on div at bounding box center [631, 584] width 132 height 21
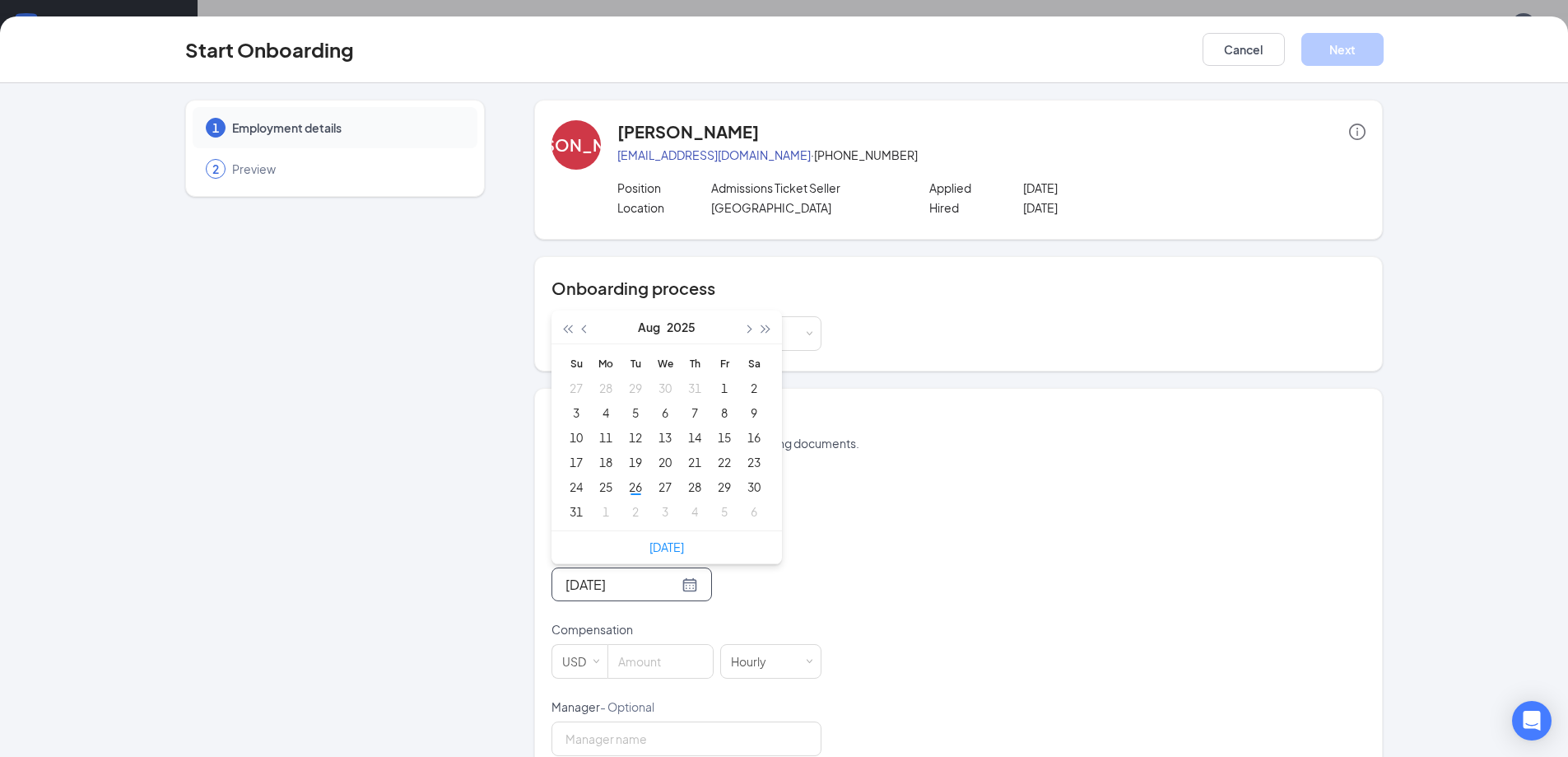
type input "[DATE]"
click at [685, 488] on div "28" at bounding box center [694, 486] width 20 height 20
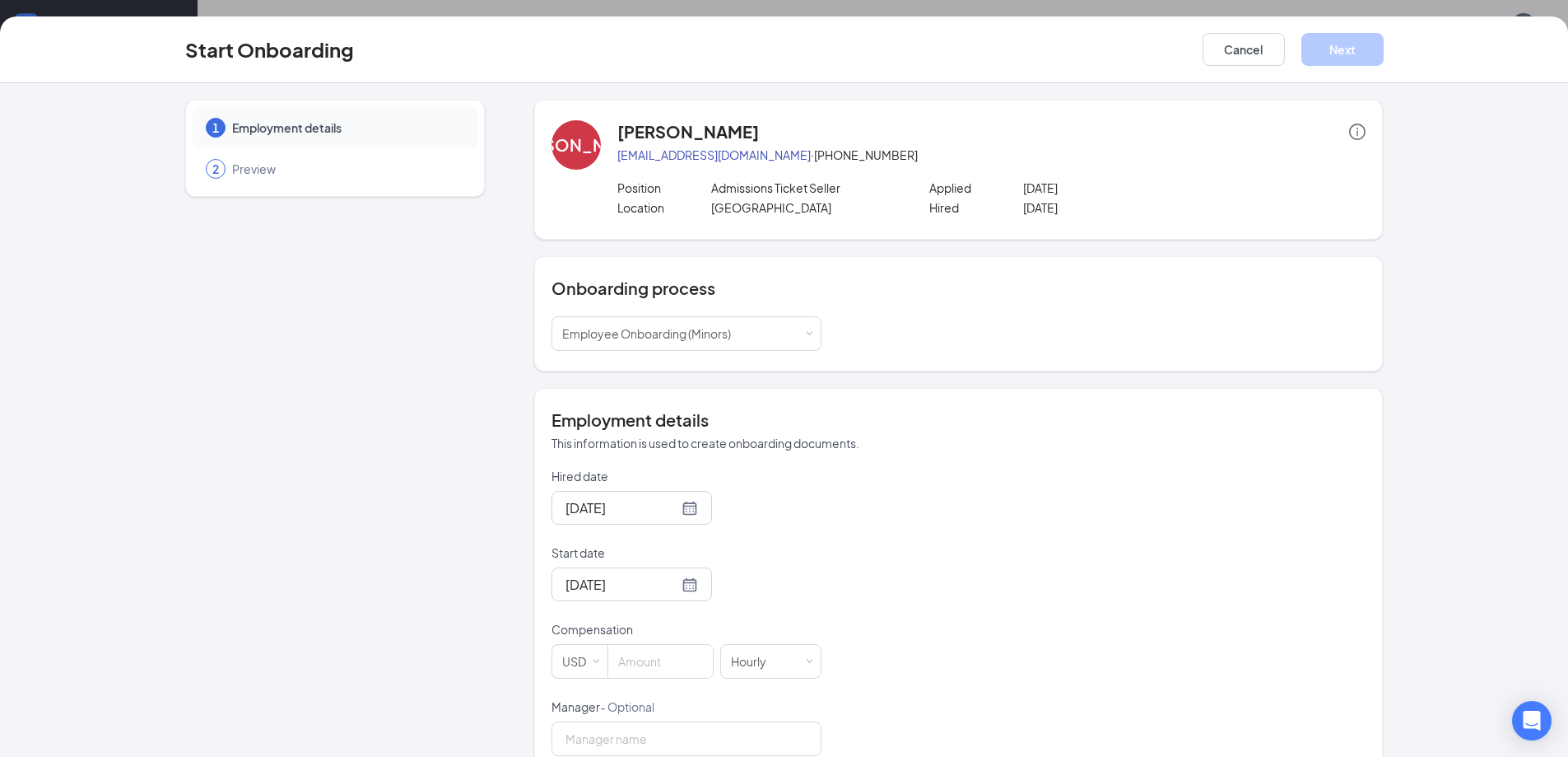
click at [1052, 471] on div "Hired date [DATE] Start date [DATE] [DATE] Su Mo Tu We Th Fr Sa 27 28 29 30 31 …" at bounding box center [958, 737] width 814 height 538
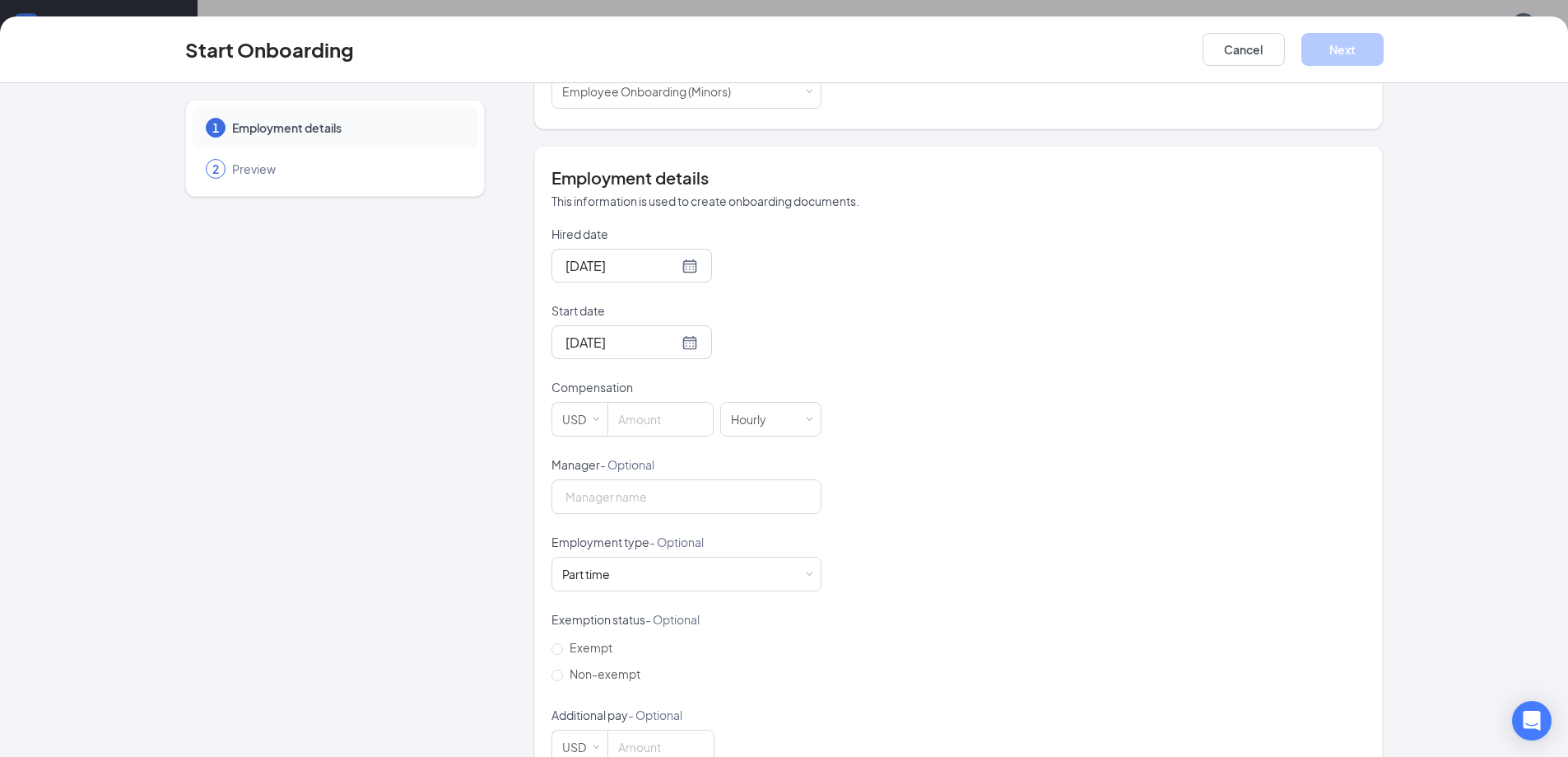
scroll to position [247, 0]
click at [669, 407] on input at bounding box center [660, 414] width 105 height 33
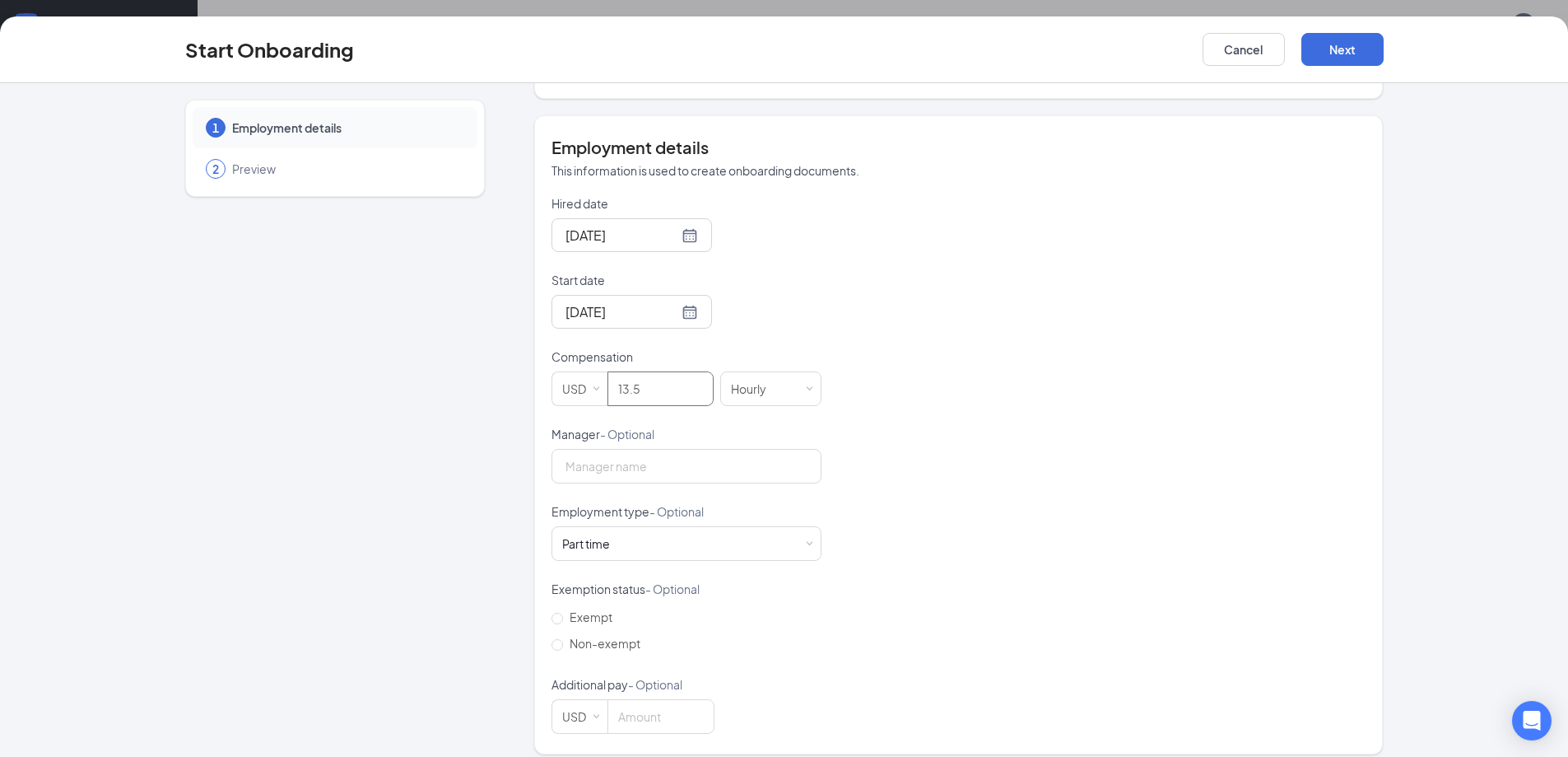
scroll to position [286, 0]
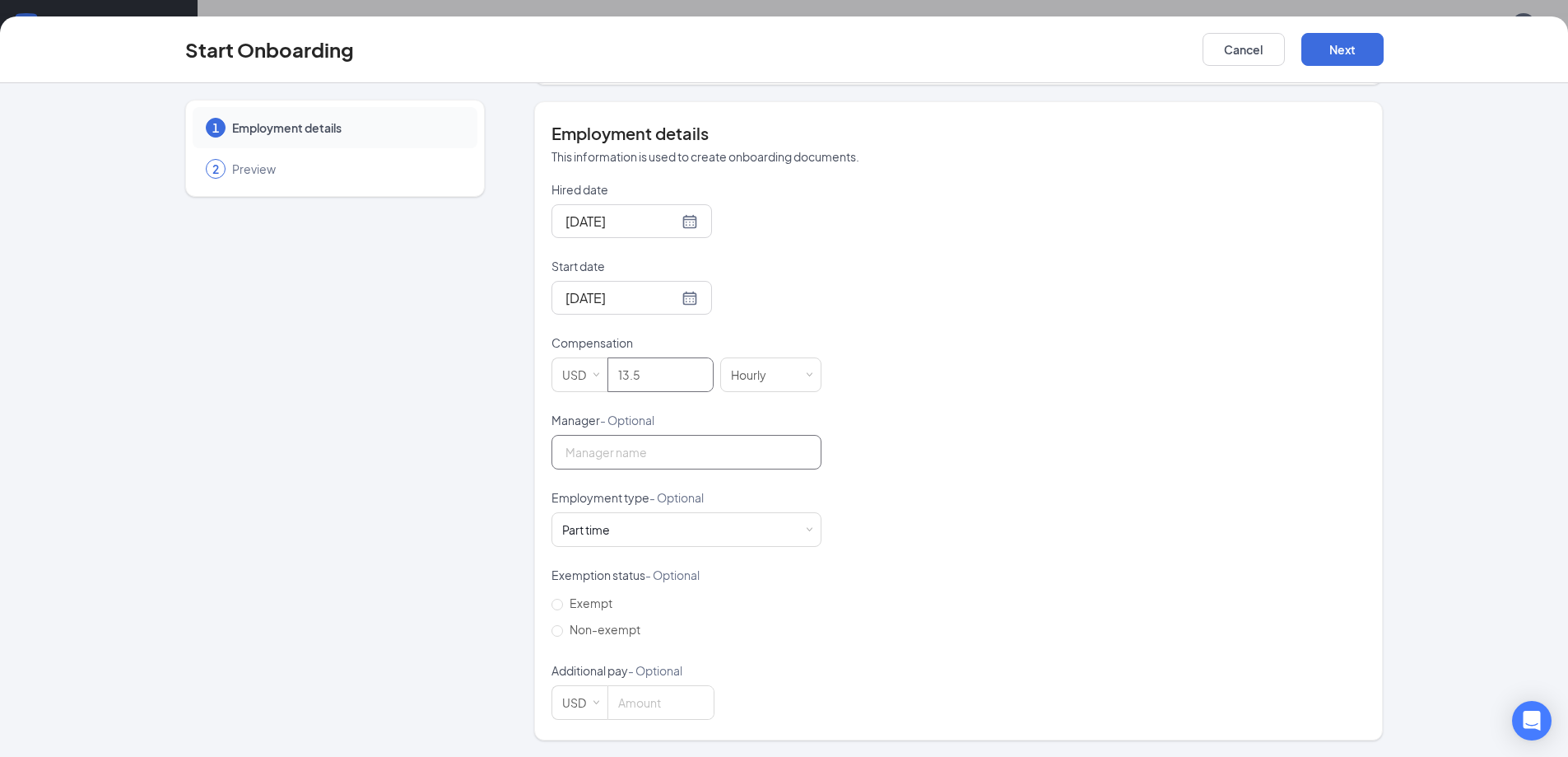
type input "13.5"
click at [680, 452] on input "Manager - Optional" at bounding box center [687, 452] width 270 height 35
click at [441, 483] on div "1 Employment details 2 Preview" at bounding box center [335, 277] width 299 height 927
click at [563, 630] on span "Non-exempt" at bounding box center [605, 629] width 84 height 15
click at [560, 630] on input "Non-exempt" at bounding box center [557, 630] width 11 height 11
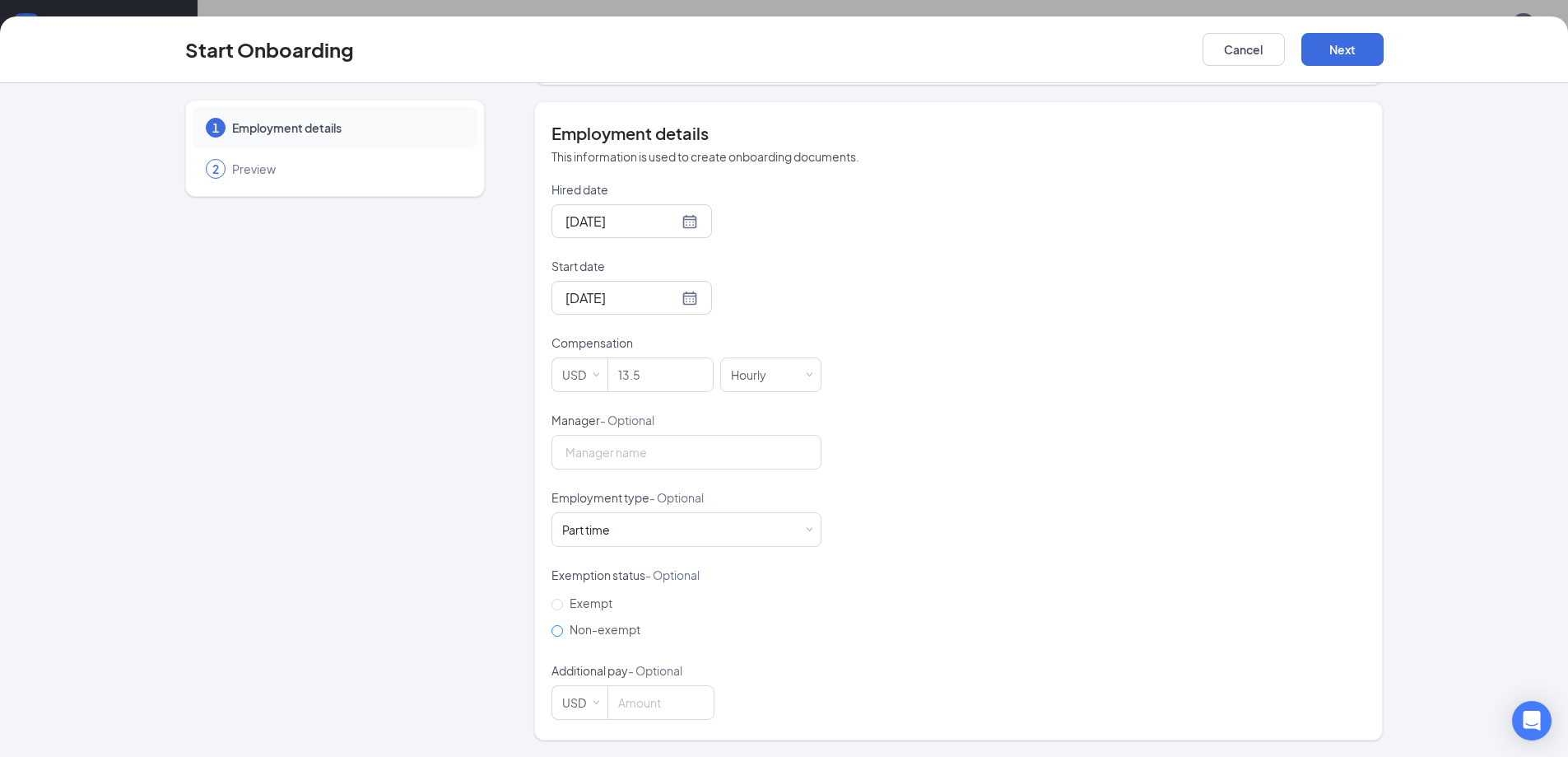
radio input "true"
drag, startPoint x: 1329, startPoint y: 46, endPoint x: 1322, endPoint y: 58, distance: 13.9
click at [1328, 48] on button "Next" at bounding box center [1342, 49] width 82 height 33
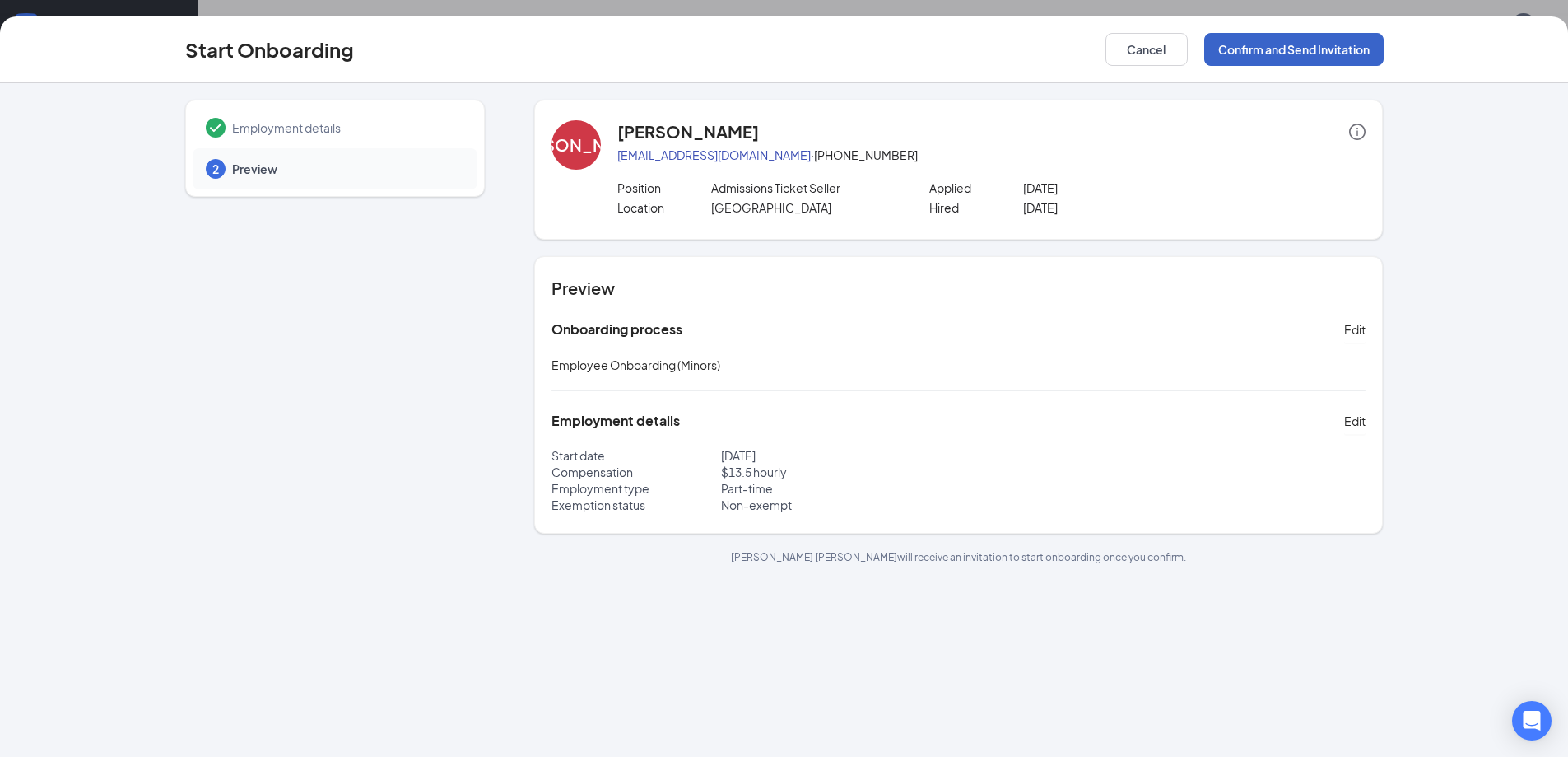
click at [1339, 42] on button "Confirm and Send Invitation" at bounding box center [1293, 49] width 179 height 33
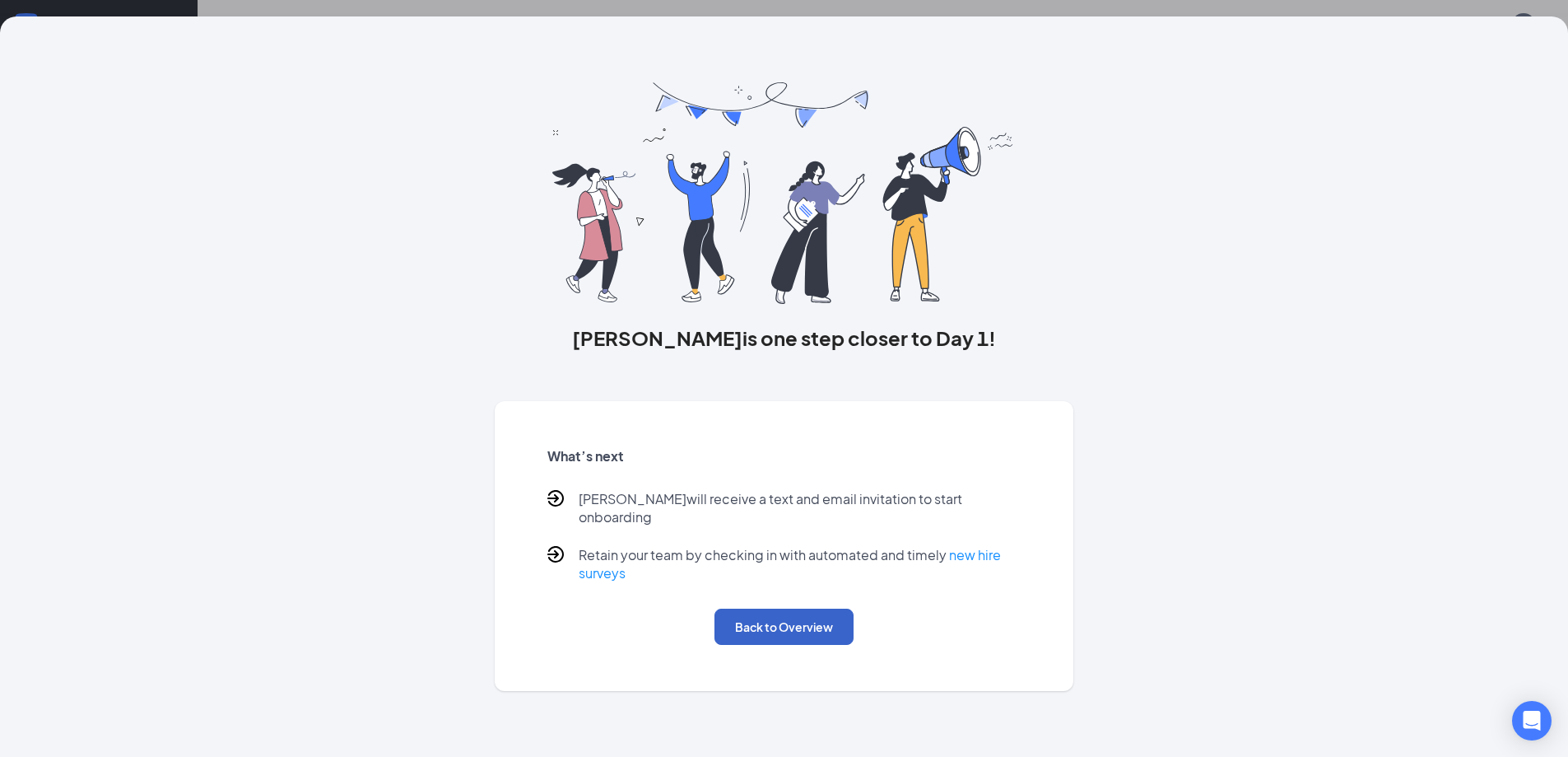
click at [805, 619] on button "Back to Overview" at bounding box center [784, 626] width 139 height 36
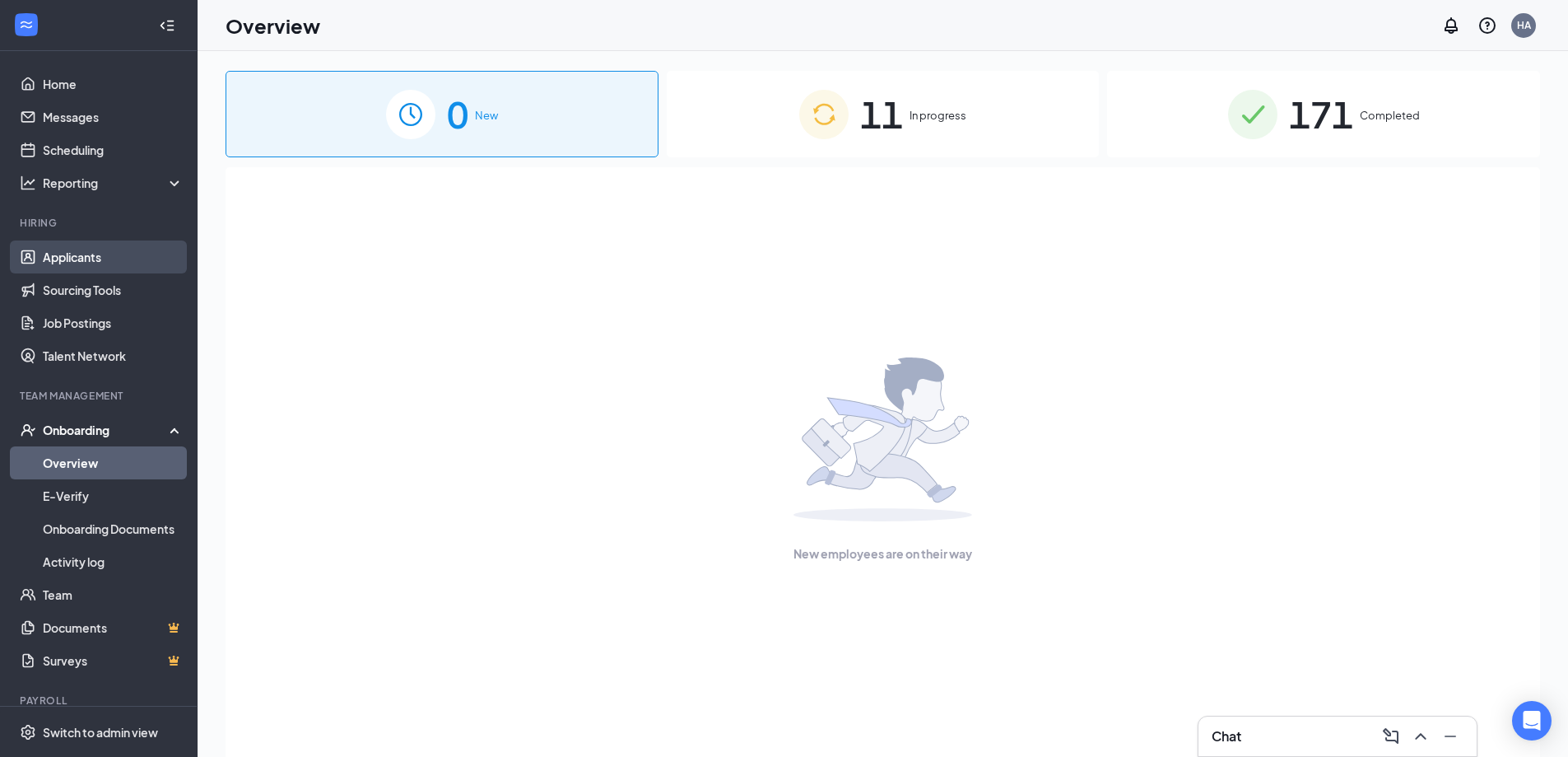
click at [52, 255] on link "Applicants" at bounding box center [112, 257] width 141 height 33
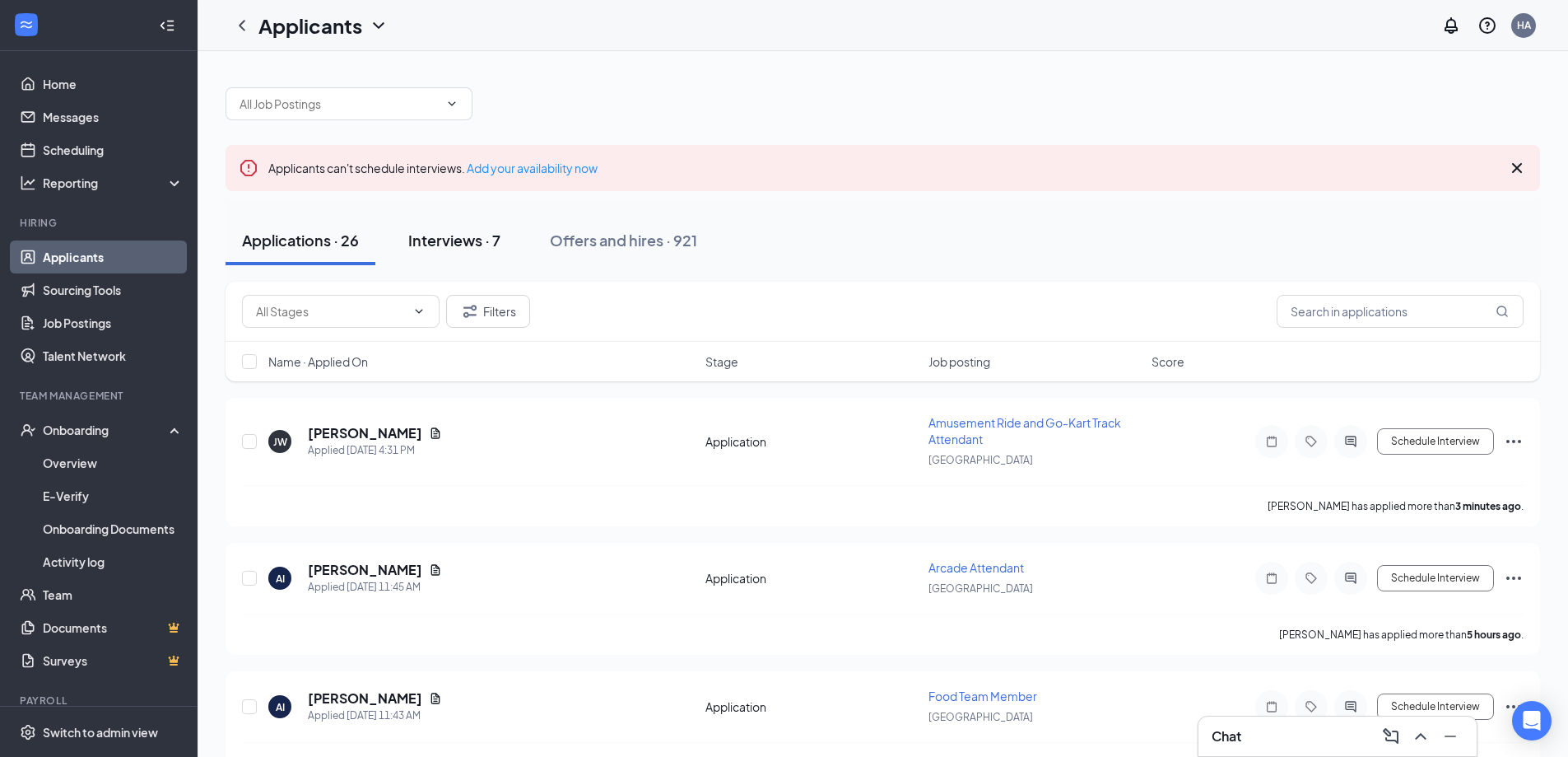
click at [460, 239] on div "Interviews · 7" at bounding box center [454, 241] width 93 height 21
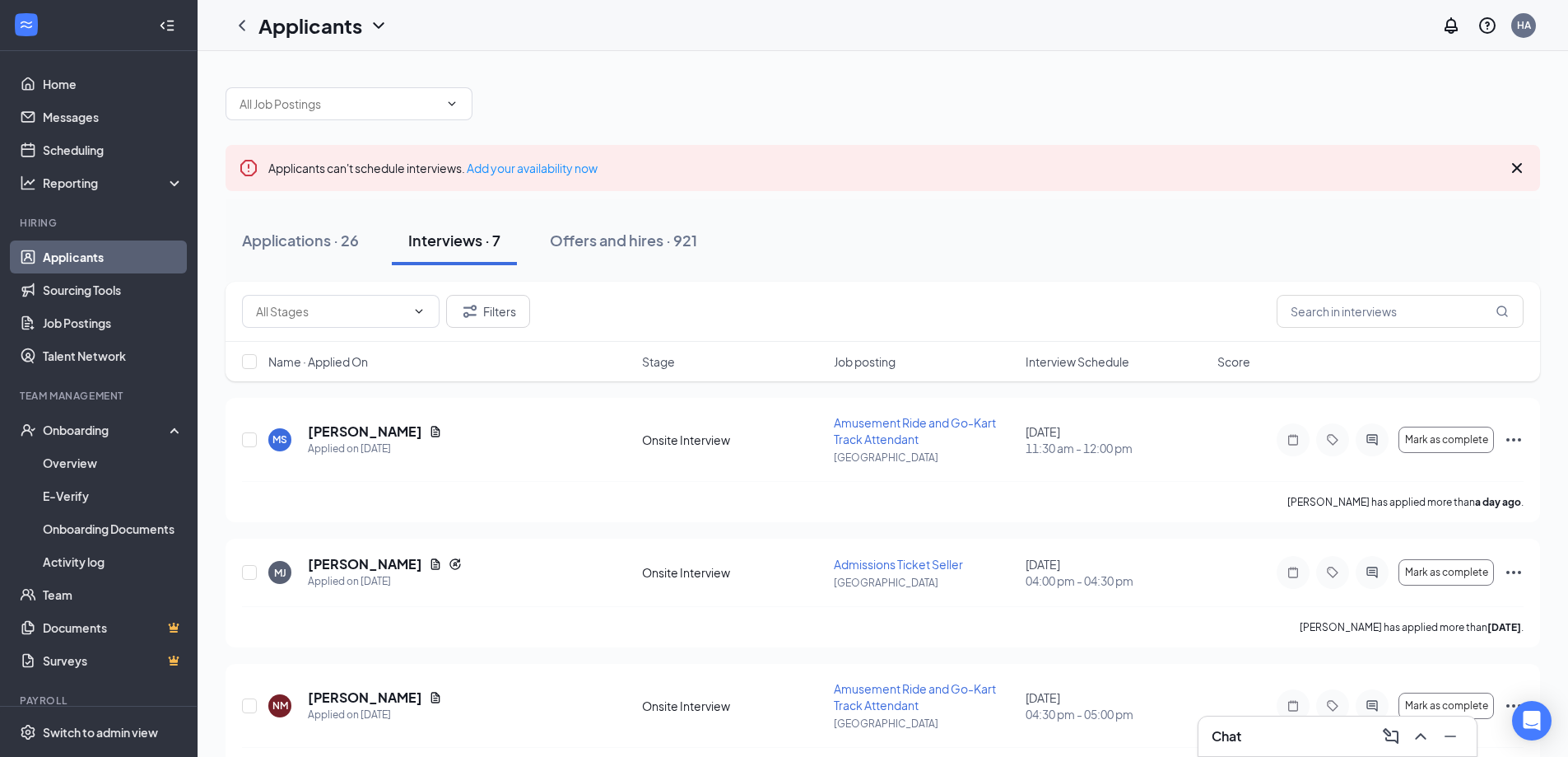
click at [1059, 370] on div "Name · Applied On Stage Job posting Interview Schedule Score" at bounding box center [883, 362] width 1315 height 40
click at [1066, 360] on span "Interview Schedule" at bounding box center [1078, 361] width 104 height 16
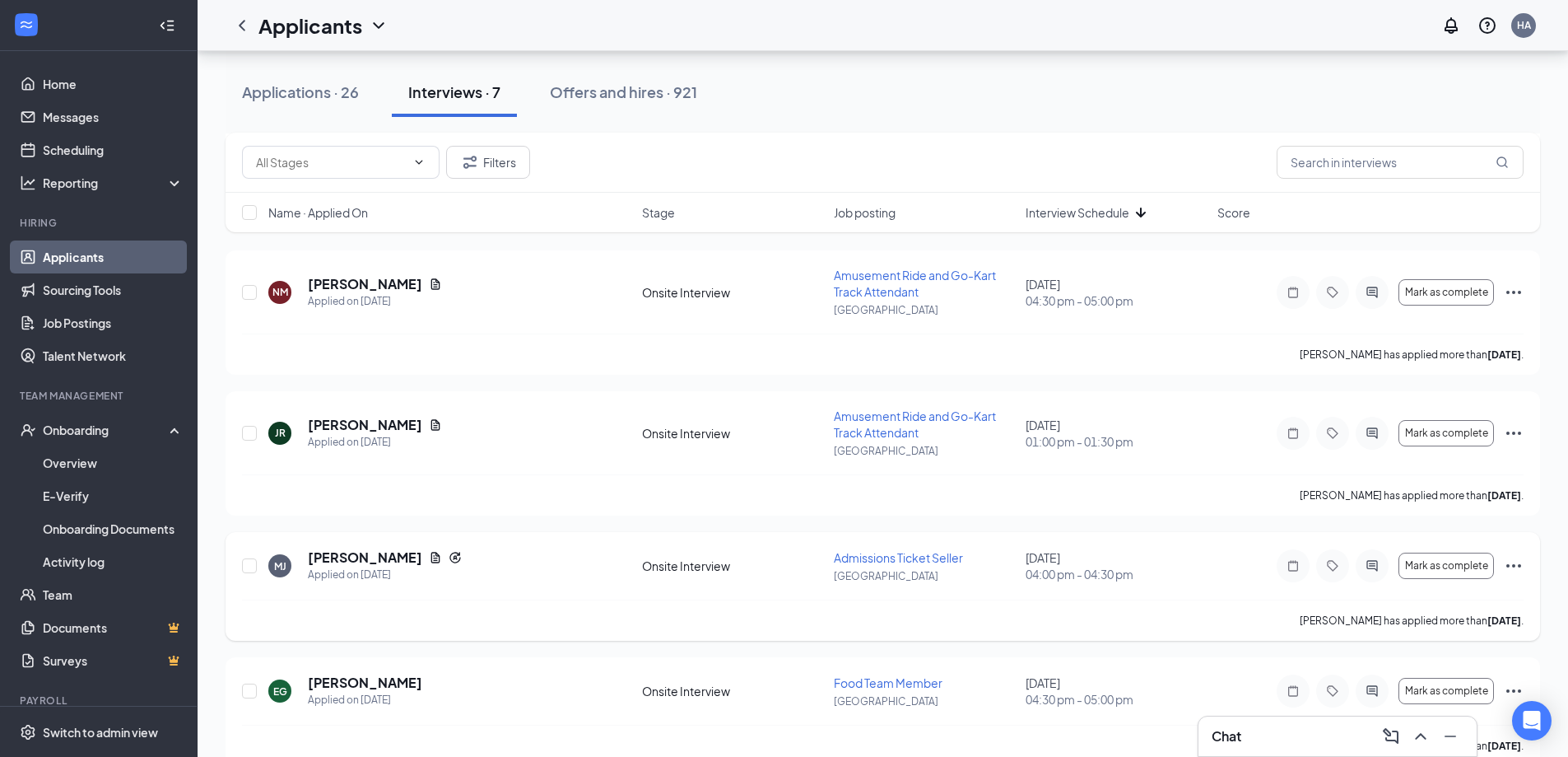
scroll to position [330, 0]
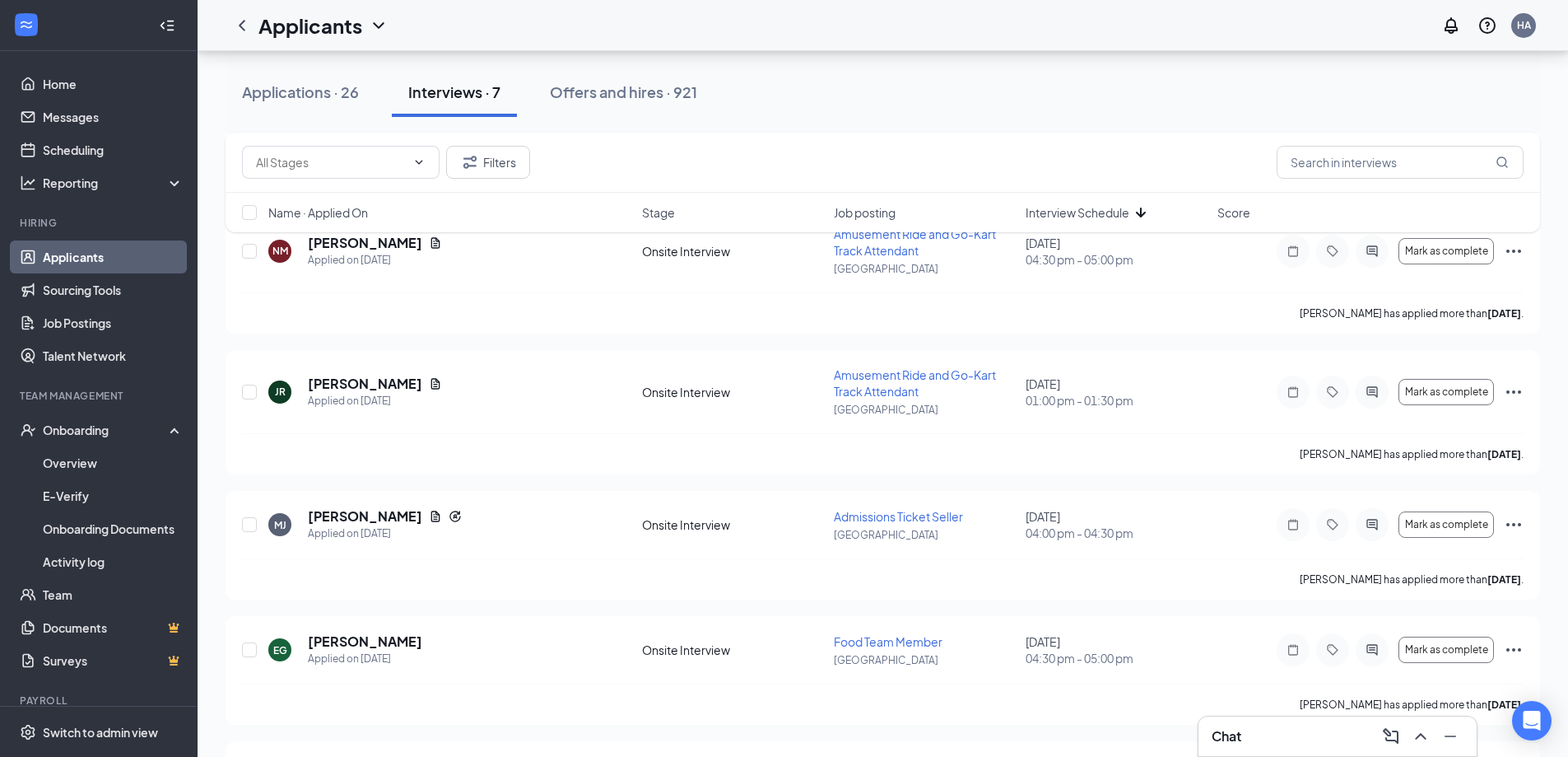
click at [1299, 731] on div "Chat" at bounding box center [1337, 736] width 252 height 26
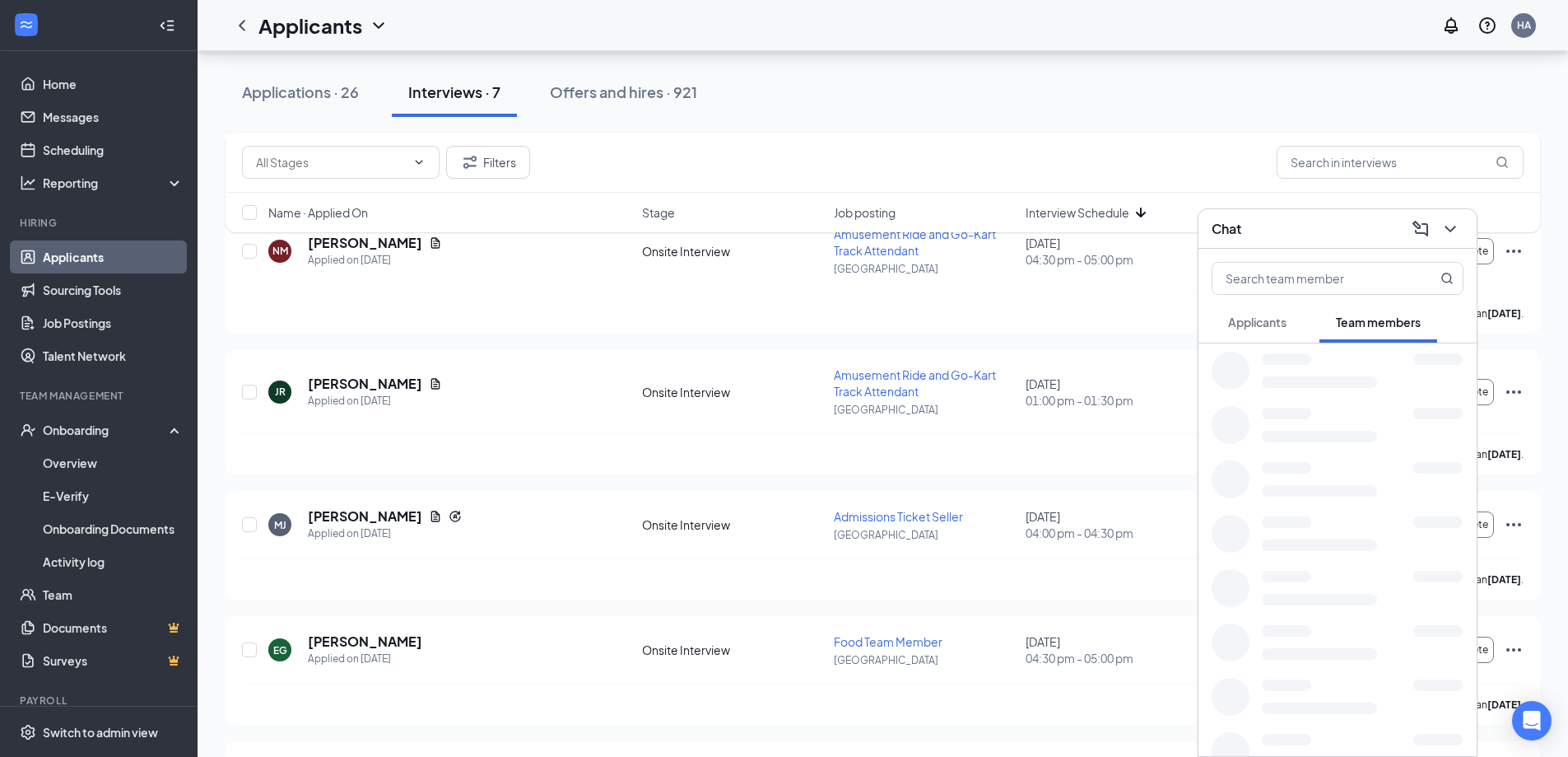
click at [1289, 323] on button "Applicants" at bounding box center [1258, 322] width 92 height 42
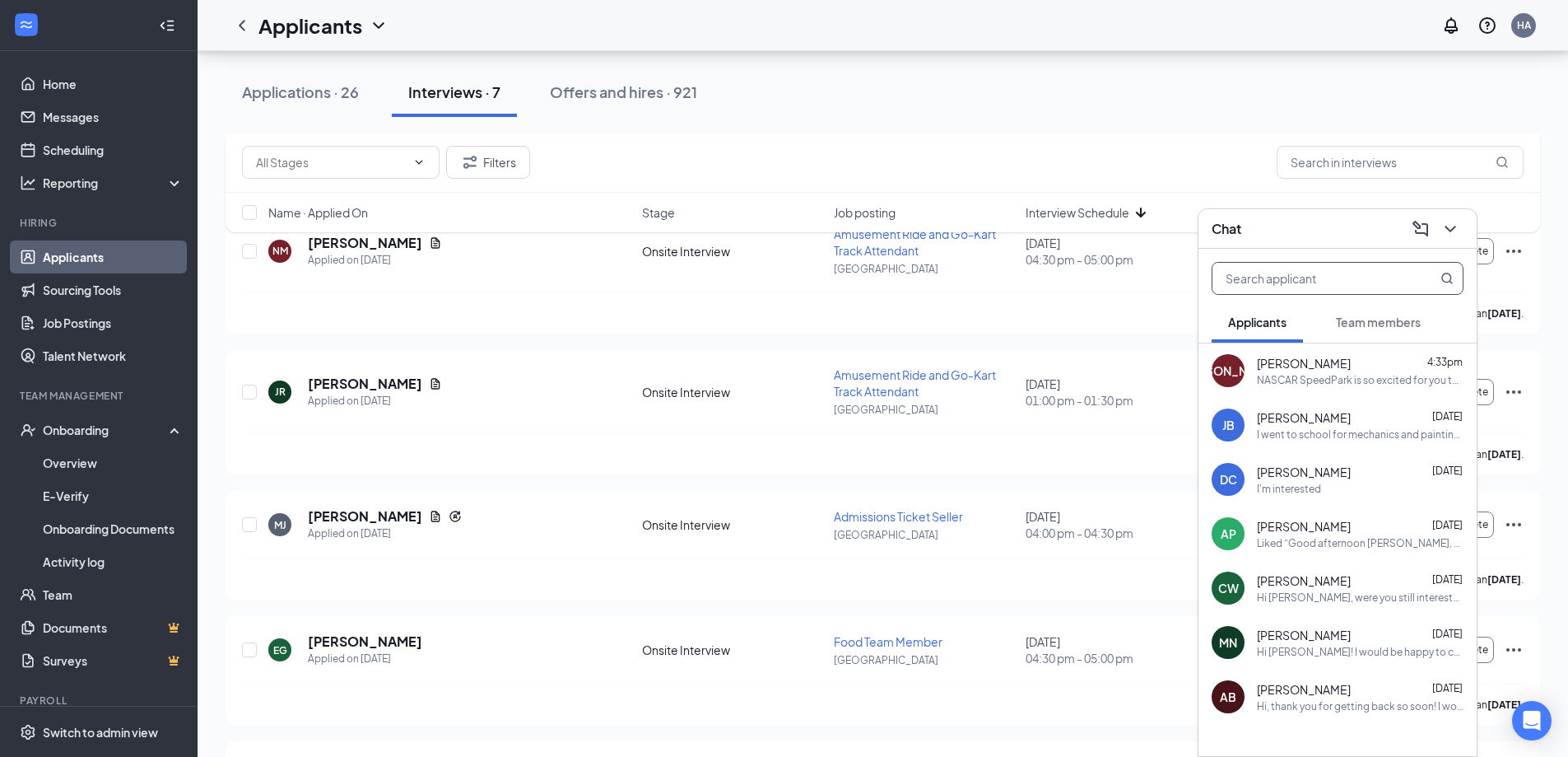
click at [1364, 278] on input "text" at bounding box center [1310, 279] width 195 height 31
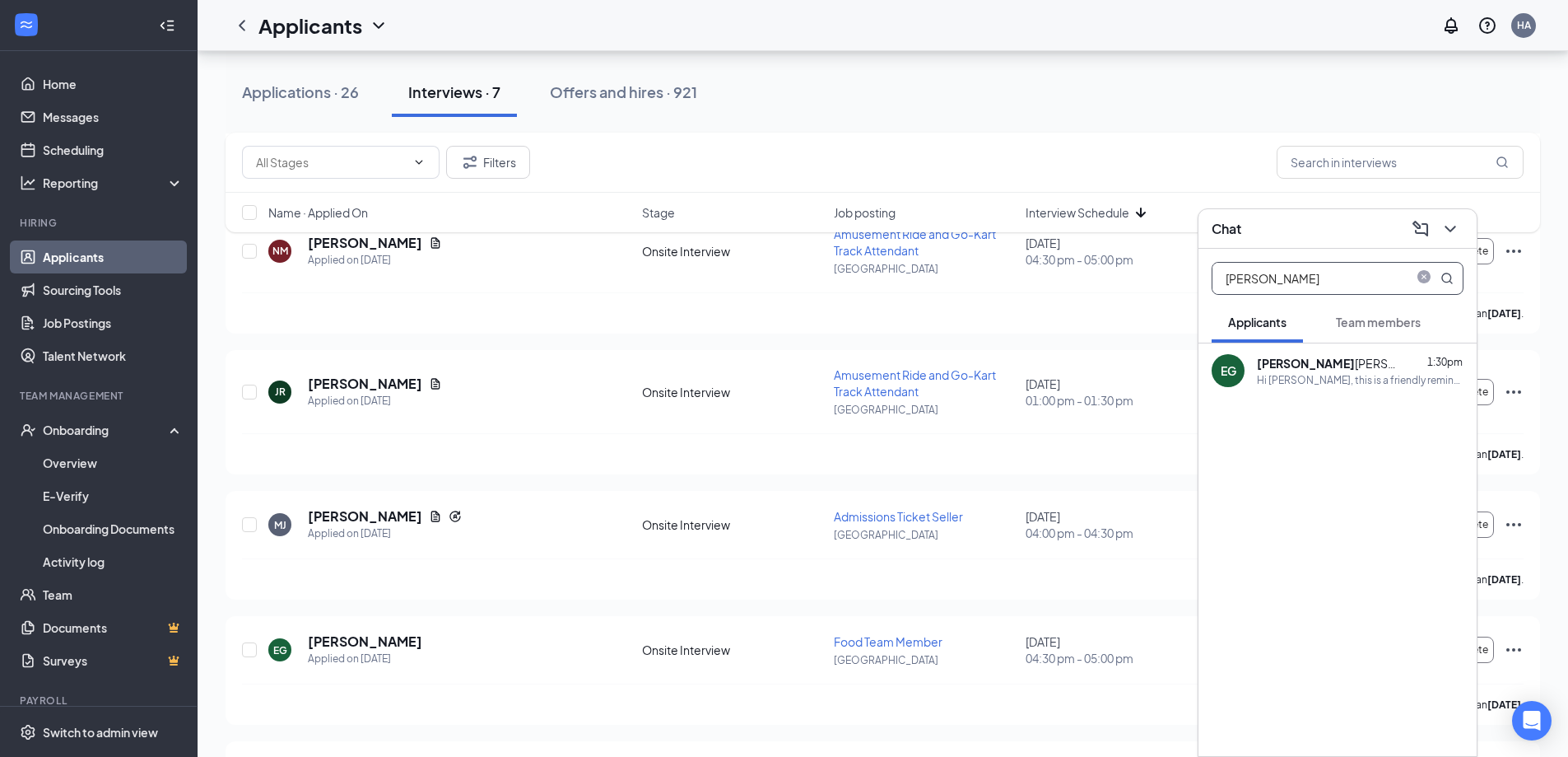
type input "[PERSON_NAME]"
click at [1308, 375] on div "Hi [PERSON_NAME], this is a friendly reminder. Your meeting with NASCAR SpeedPa…" at bounding box center [1360, 380] width 207 height 14
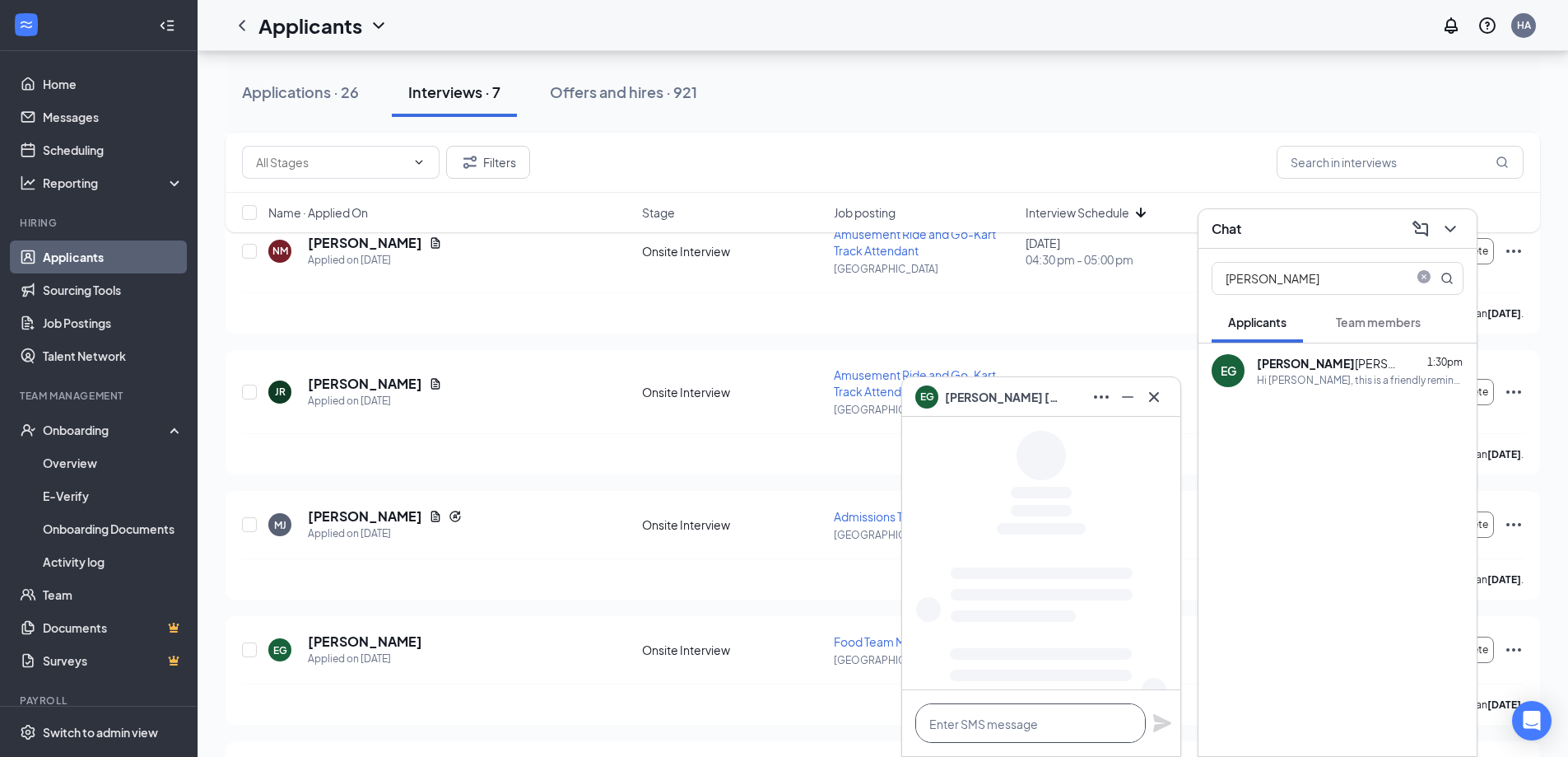
click at [1034, 730] on textarea at bounding box center [1030, 723] width 230 height 40
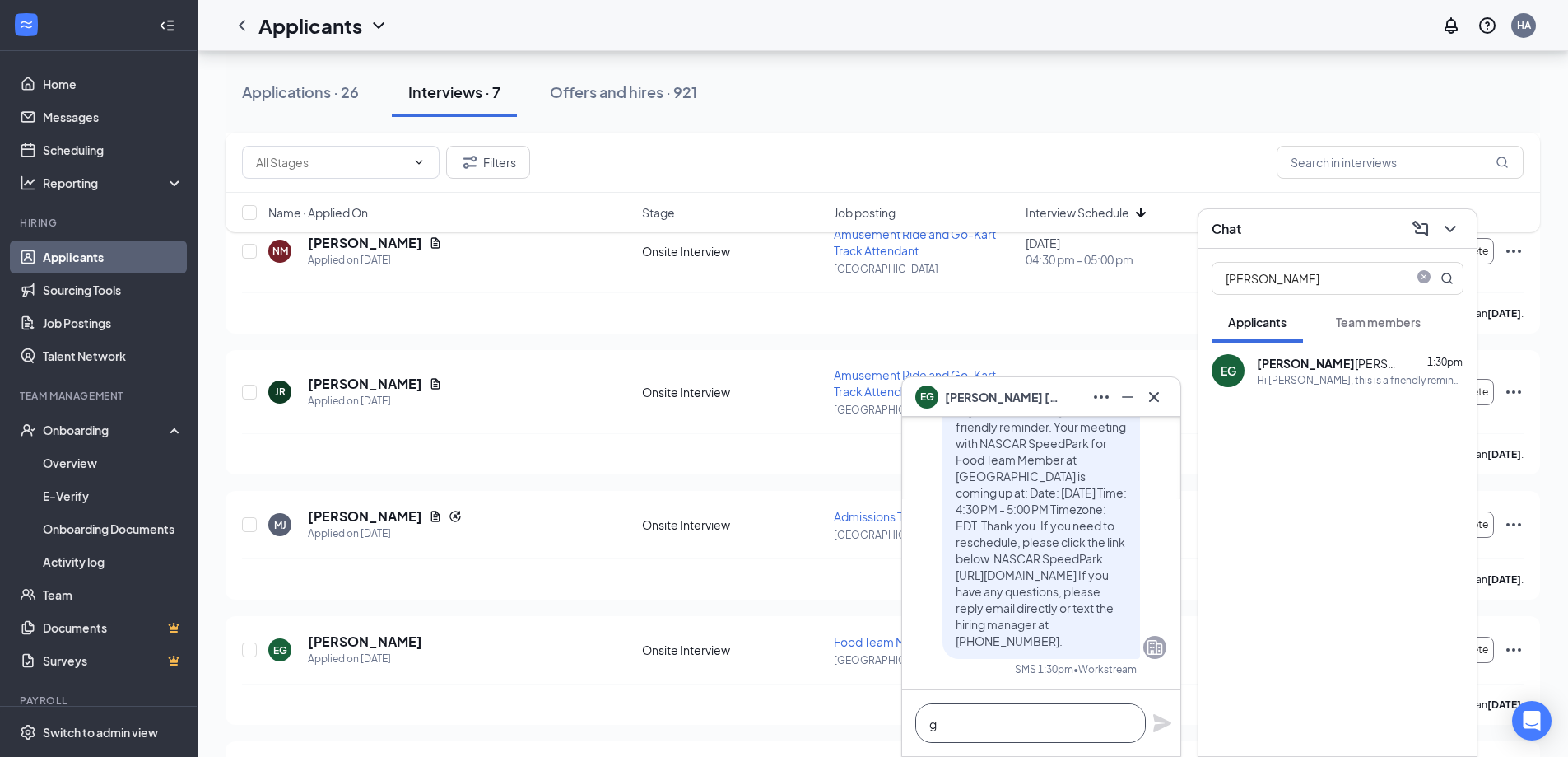
scroll to position [1, 0]
type textarea "g"
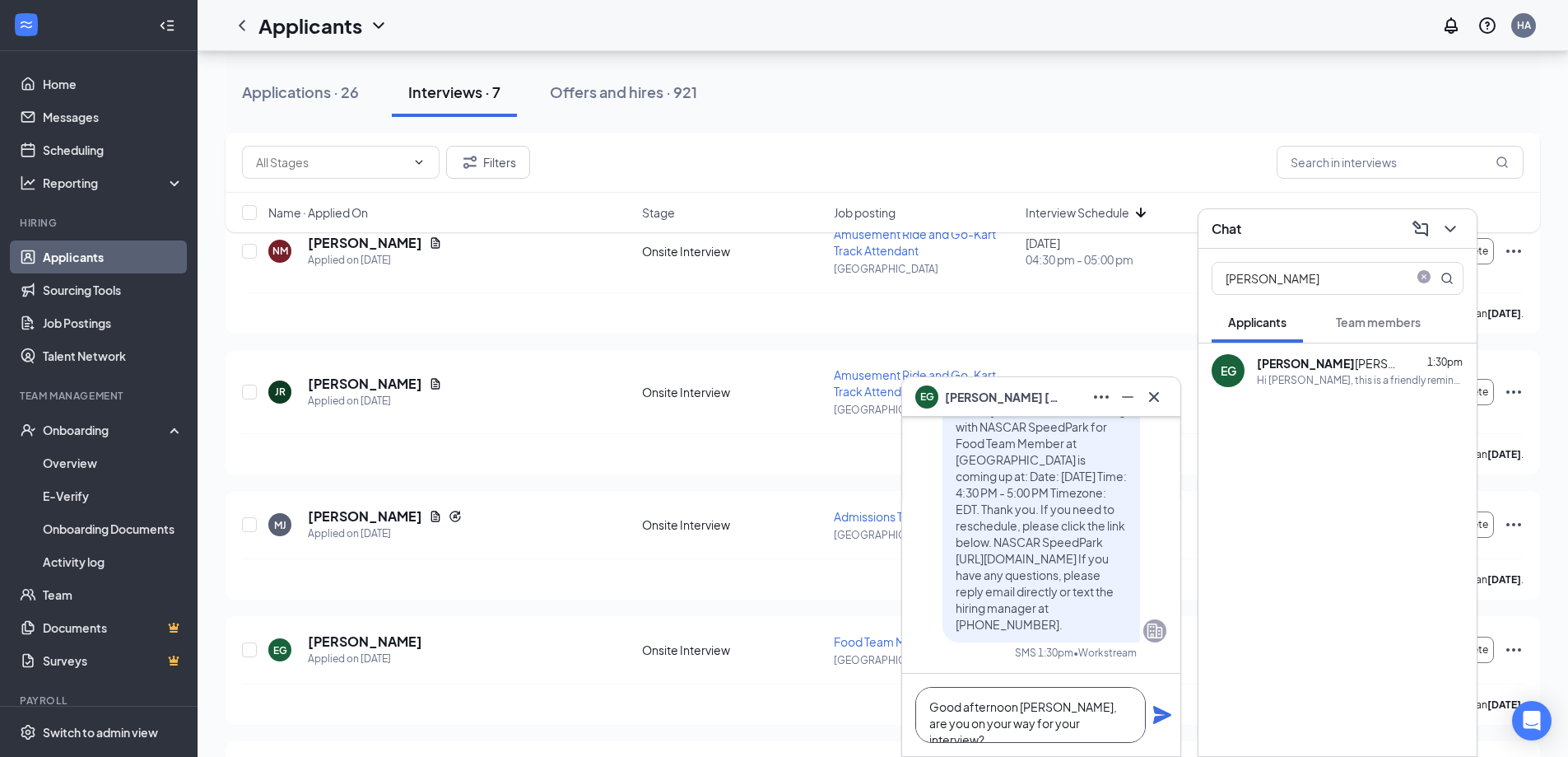
type textarea "Good afternoon [PERSON_NAME], are you on your way for your interview?"
click at [1073, 87] on div "Applications · 26 Interviews · 7 Offers and hires · 921" at bounding box center [883, 92] width 1315 height 49
click at [1073, 88] on div "Applications · 26 Interviews · 7 Offers and hires · 921" at bounding box center [883, 92] width 1315 height 49
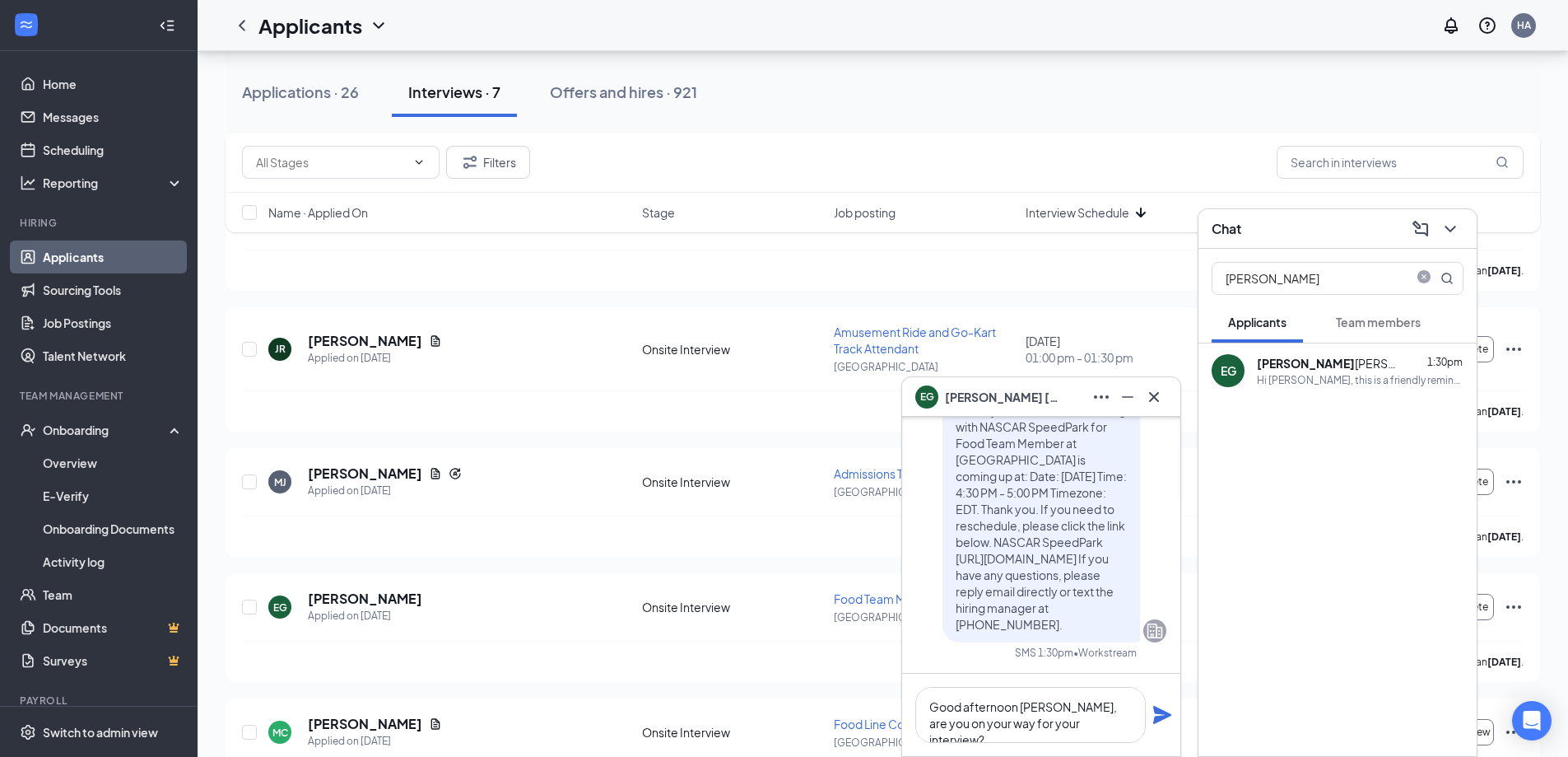
scroll to position [412, 0]
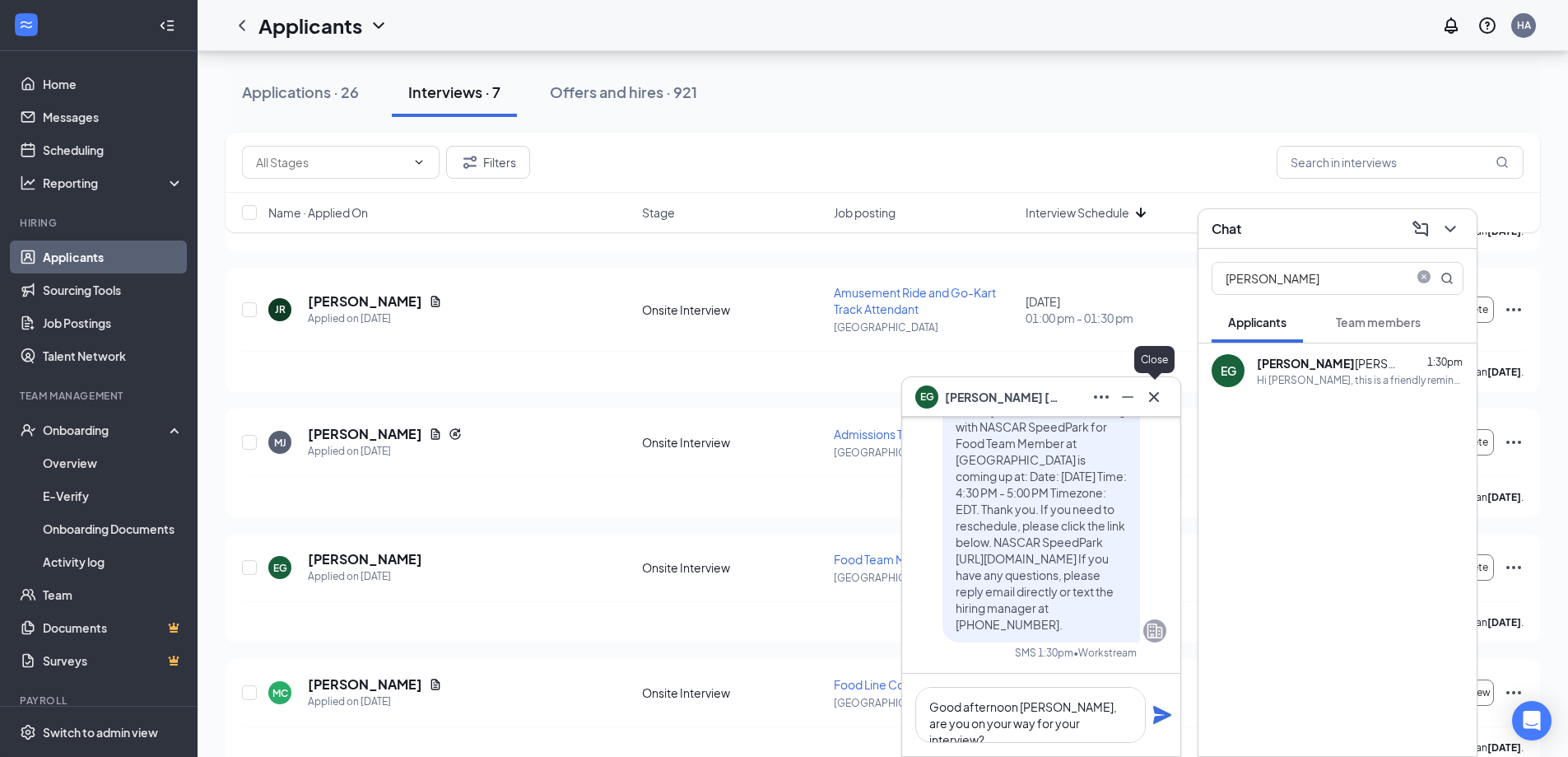
click at [1155, 396] on icon "Cross" at bounding box center [1154, 396] width 20 height 20
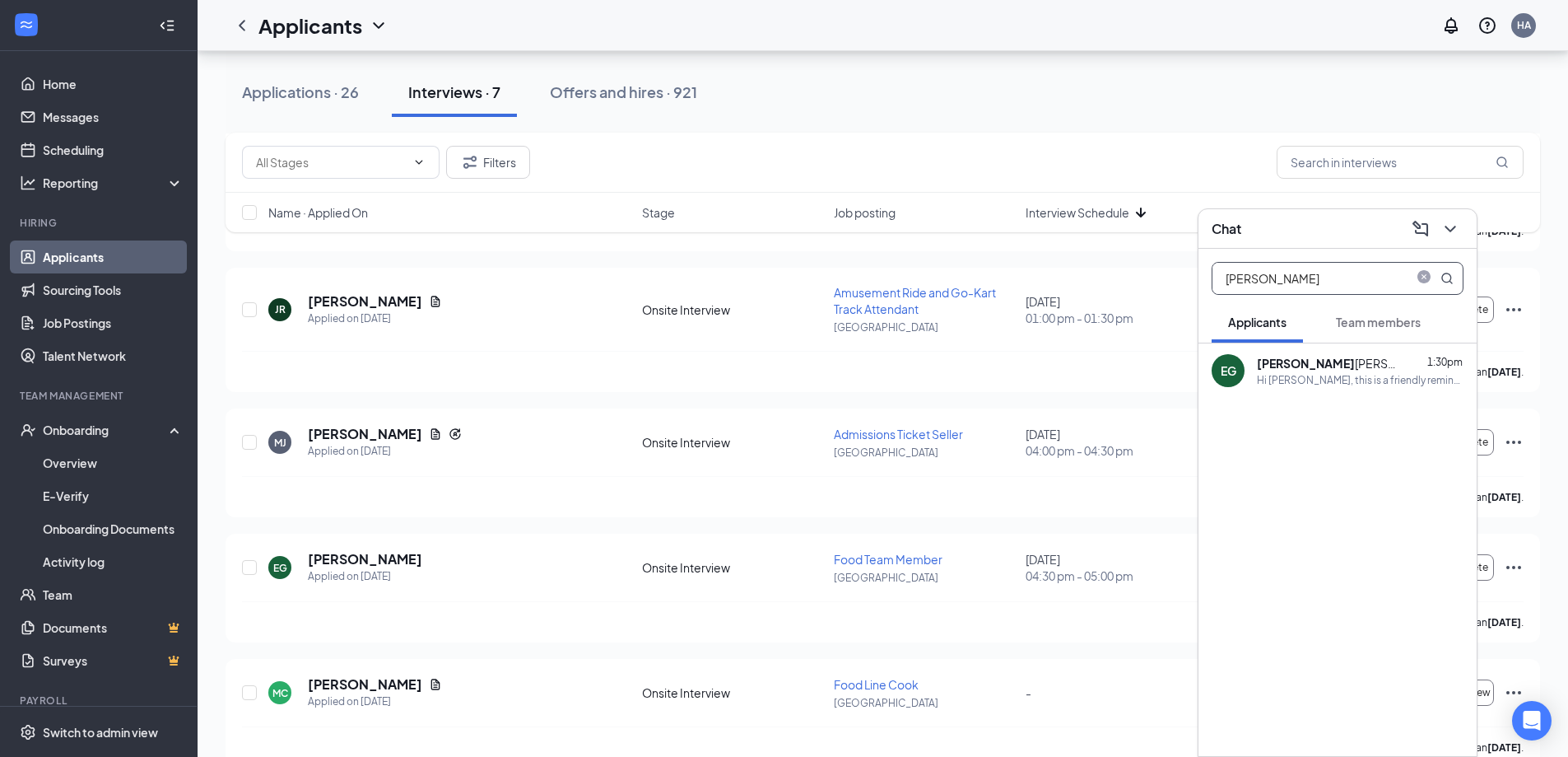
drag, startPoint x: 1317, startPoint y: 271, endPoint x: 853, endPoint y: 145, distance: 480.8
click at [835, 206] on div "Chat [PERSON_NAME] Applicants Team members [PERSON_NAME] 1:30pm Hi [PERSON_NAME…" at bounding box center [882, 275] width 1371 height 1273
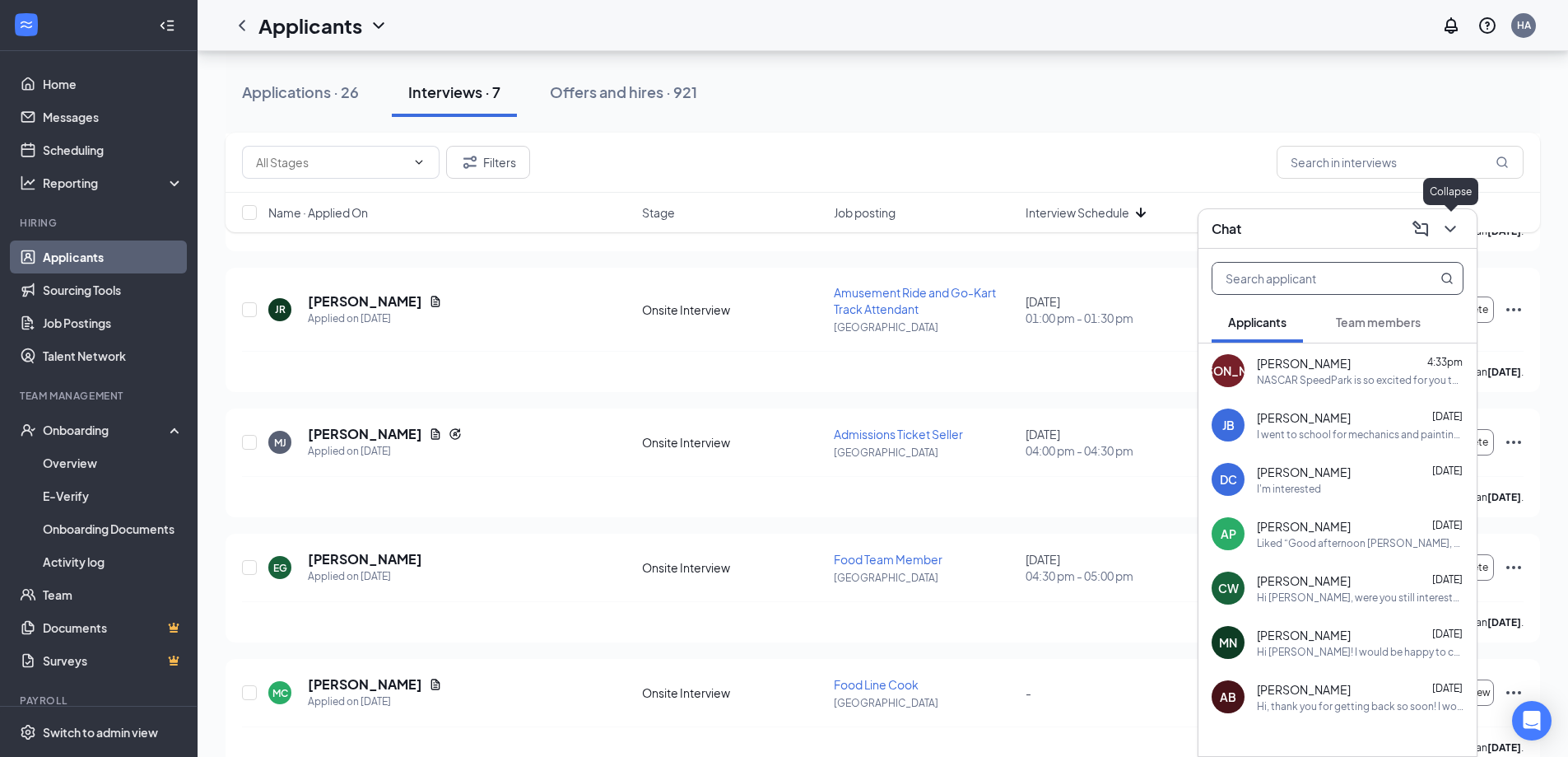
click at [1439, 227] on button at bounding box center [1450, 228] width 26 height 26
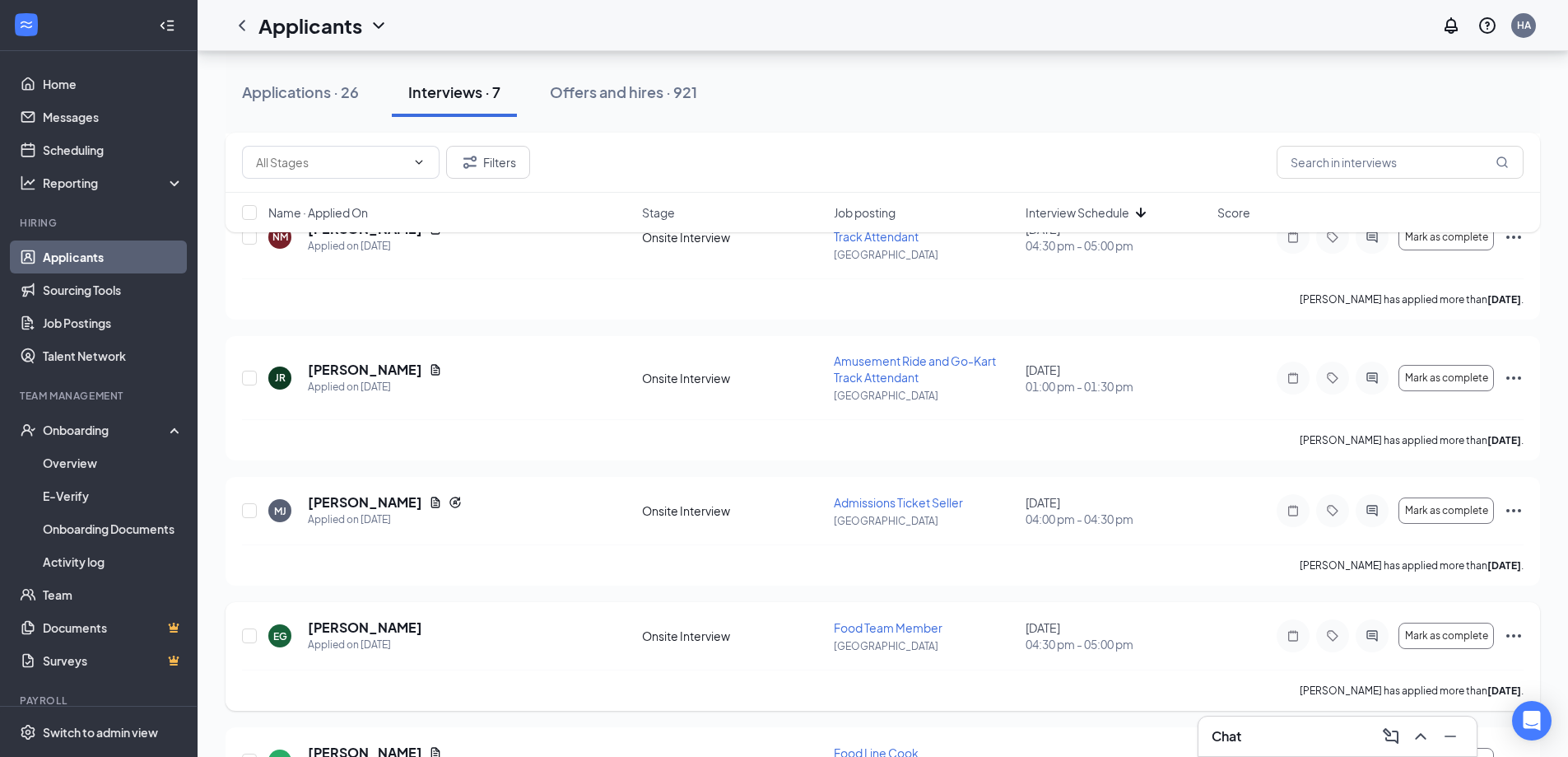
scroll to position [330, 0]
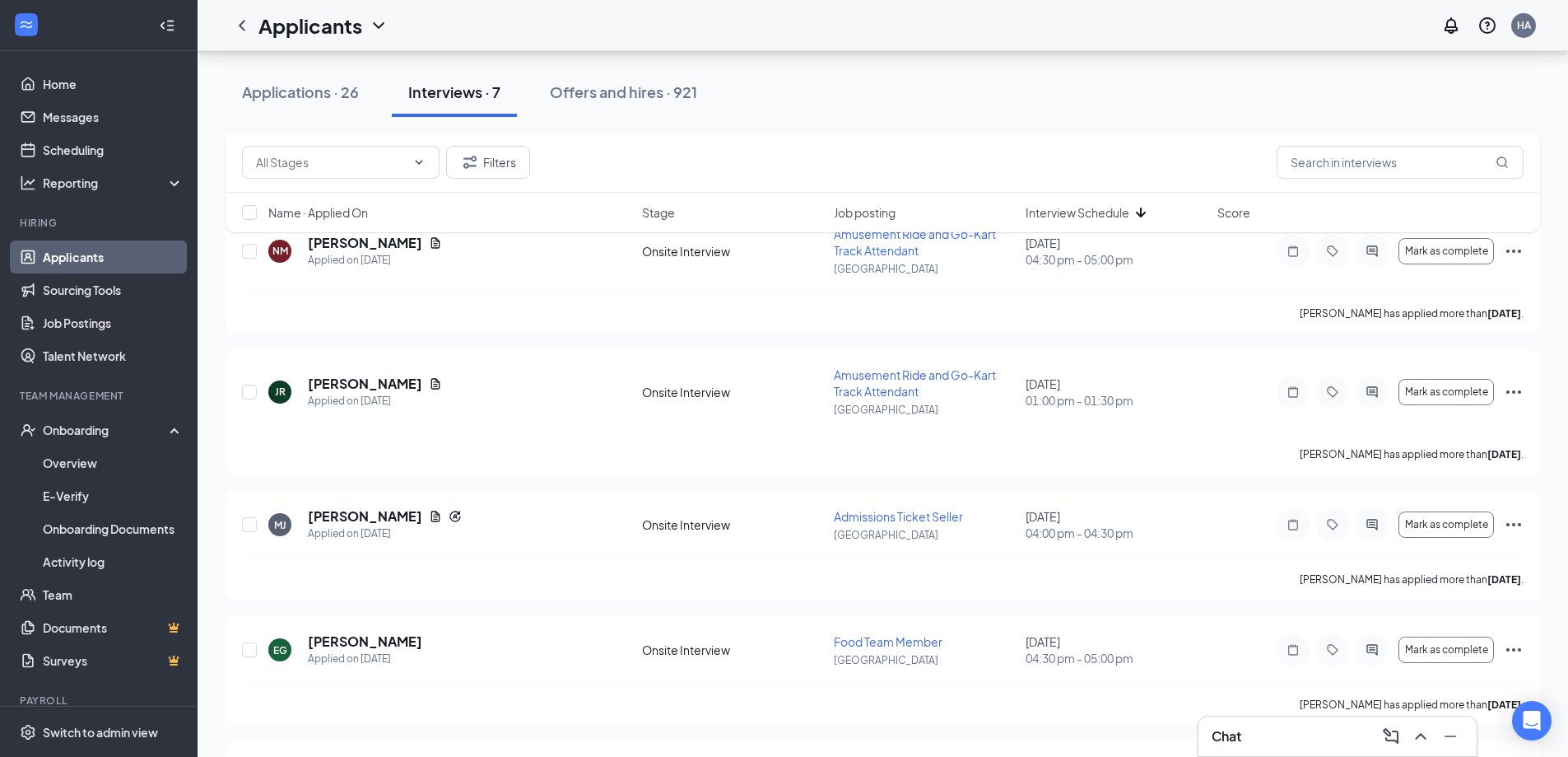
click at [1255, 739] on div "Chat" at bounding box center [1337, 736] width 252 height 26
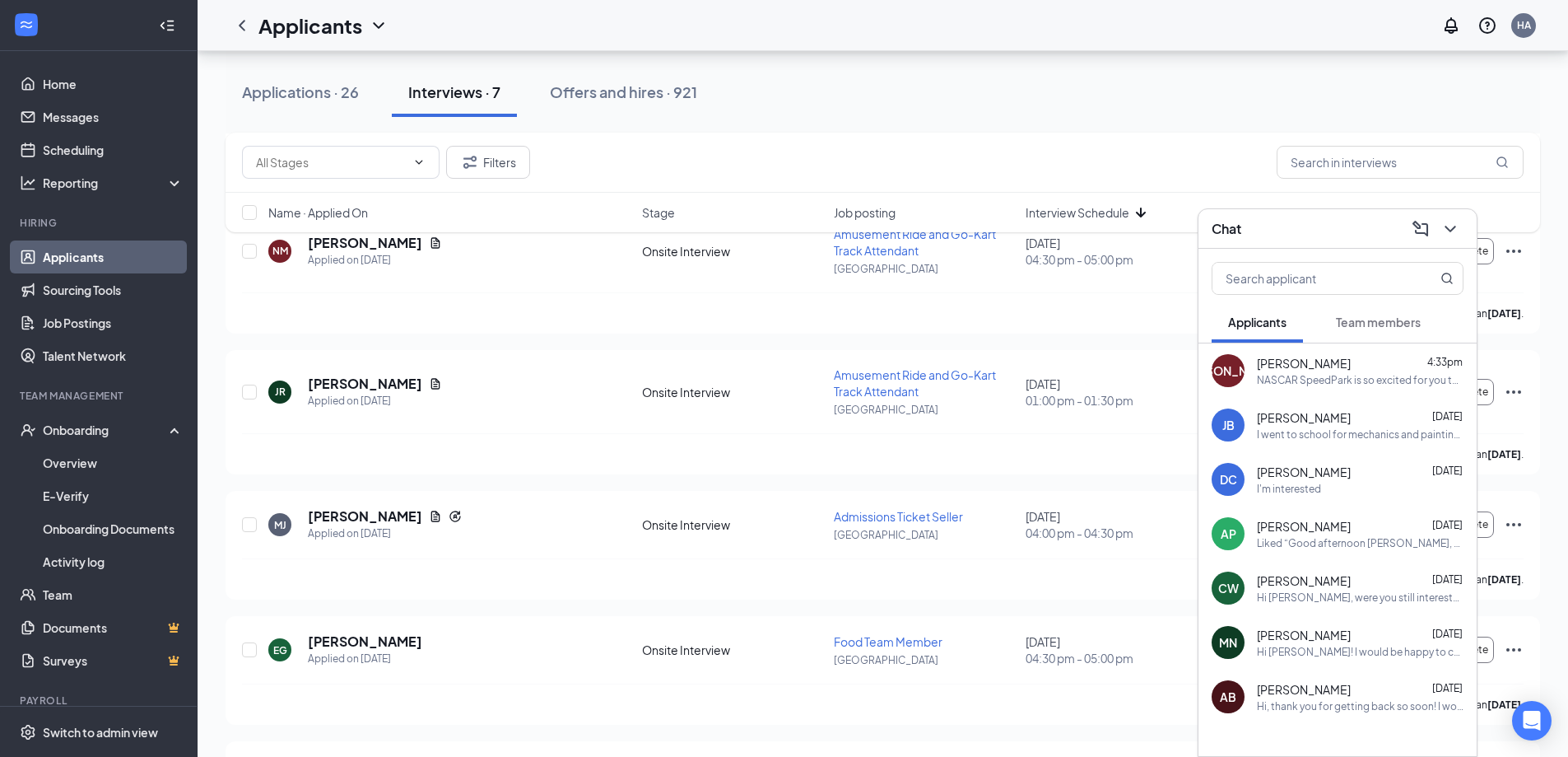
click at [1366, 339] on button "Team members" at bounding box center [1379, 322] width 118 height 42
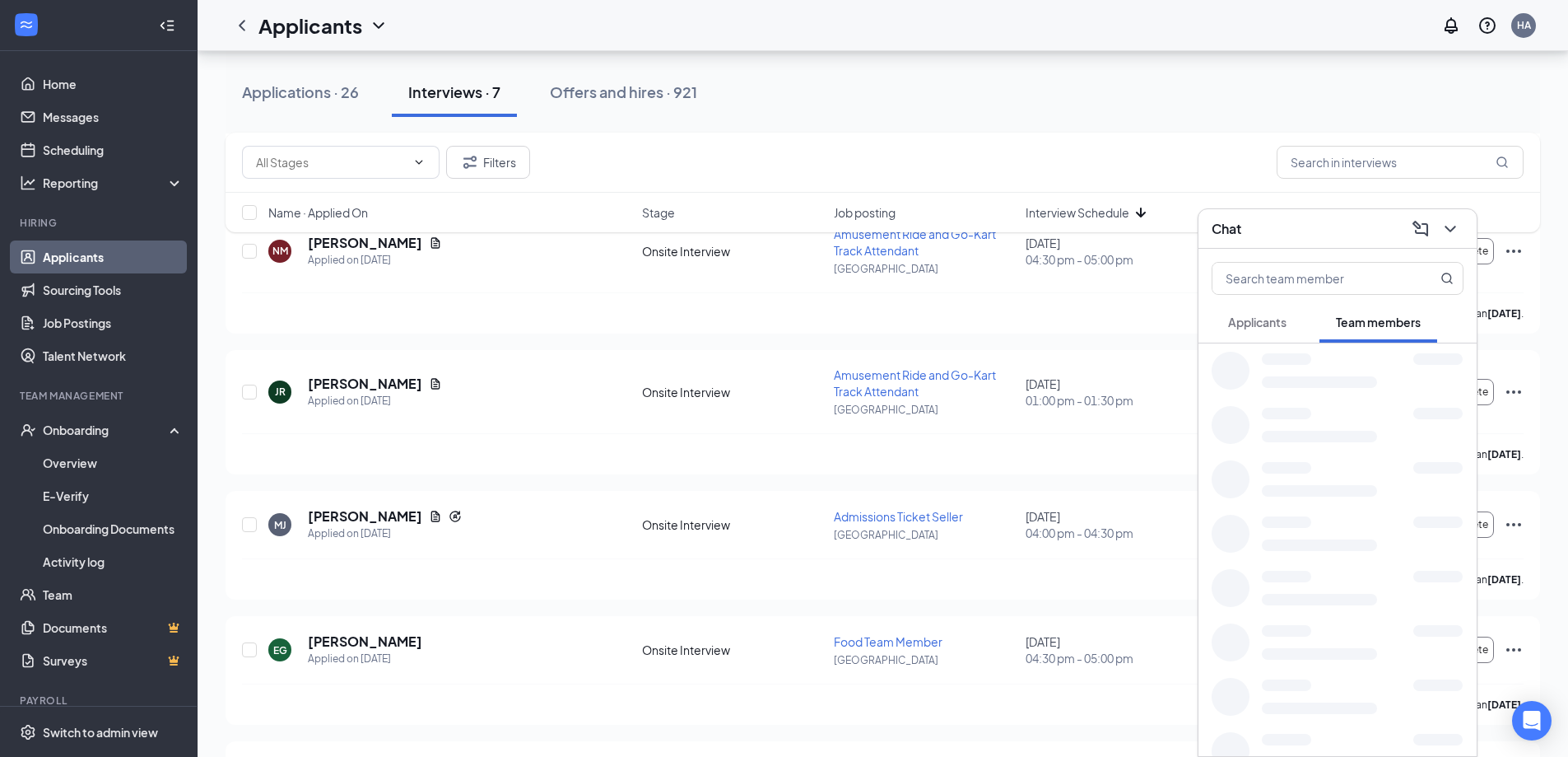
click at [1226, 311] on button "Applicants" at bounding box center [1258, 322] width 92 height 42
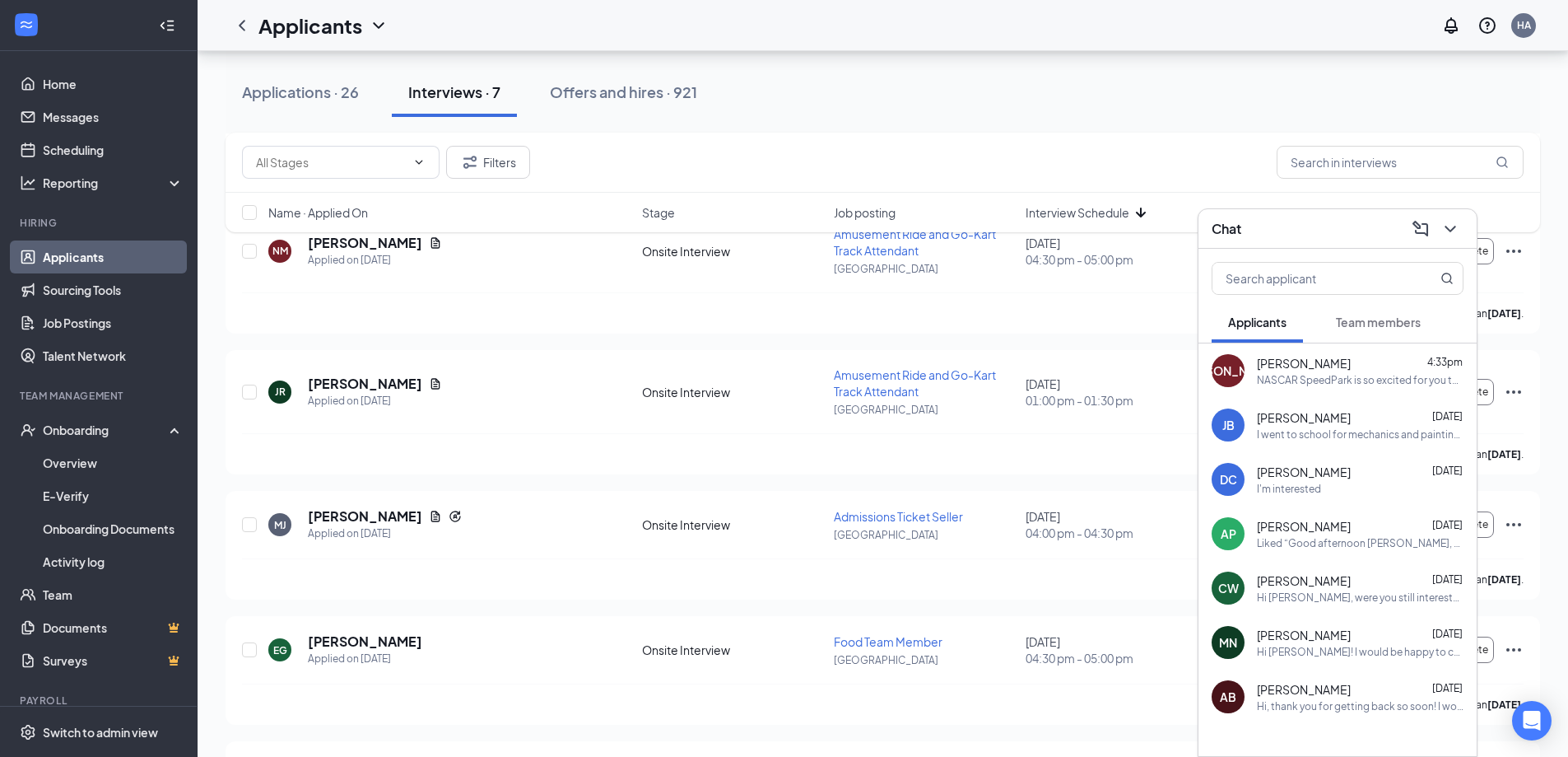
click at [1343, 319] on span "Team members" at bounding box center [1379, 322] width 85 height 15
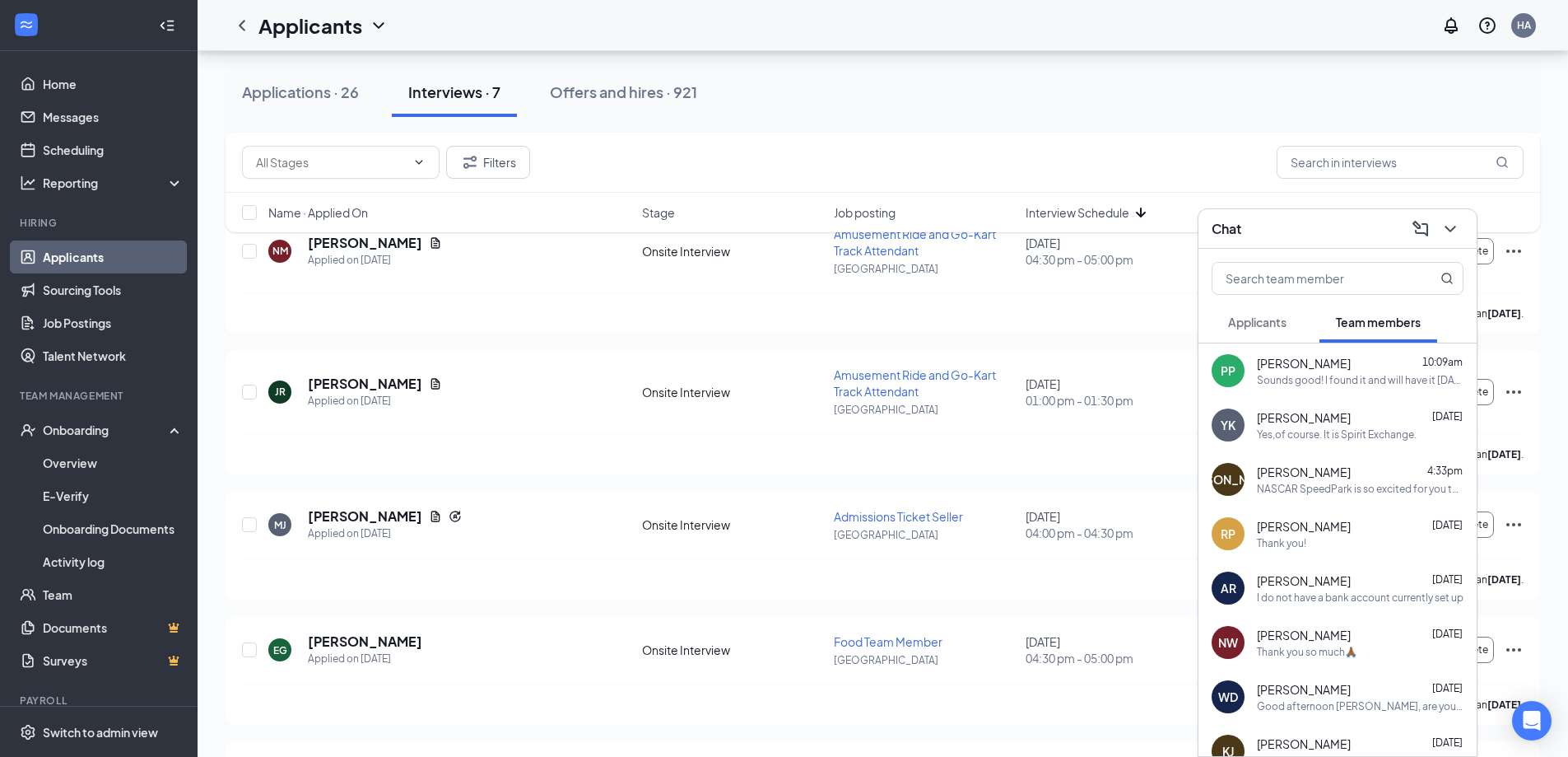
click at [1282, 325] on span "Applicants" at bounding box center [1258, 322] width 59 height 15
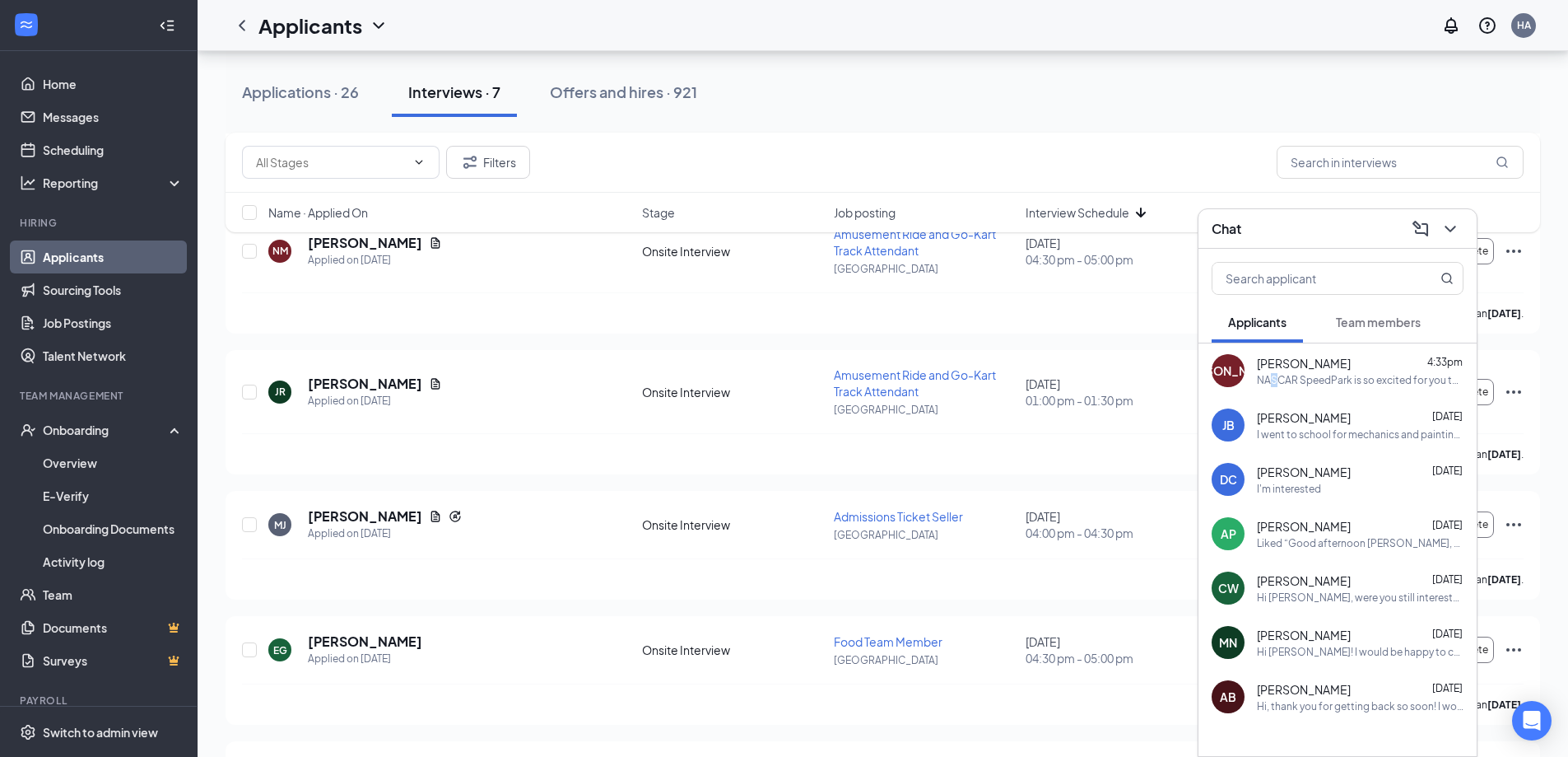
click at [1272, 386] on div "[PERSON_NAME] [PERSON_NAME] 4:33pm NASCAR SpeedPark is so excited for you to jo…" at bounding box center [1338, 370] width 278 height 55
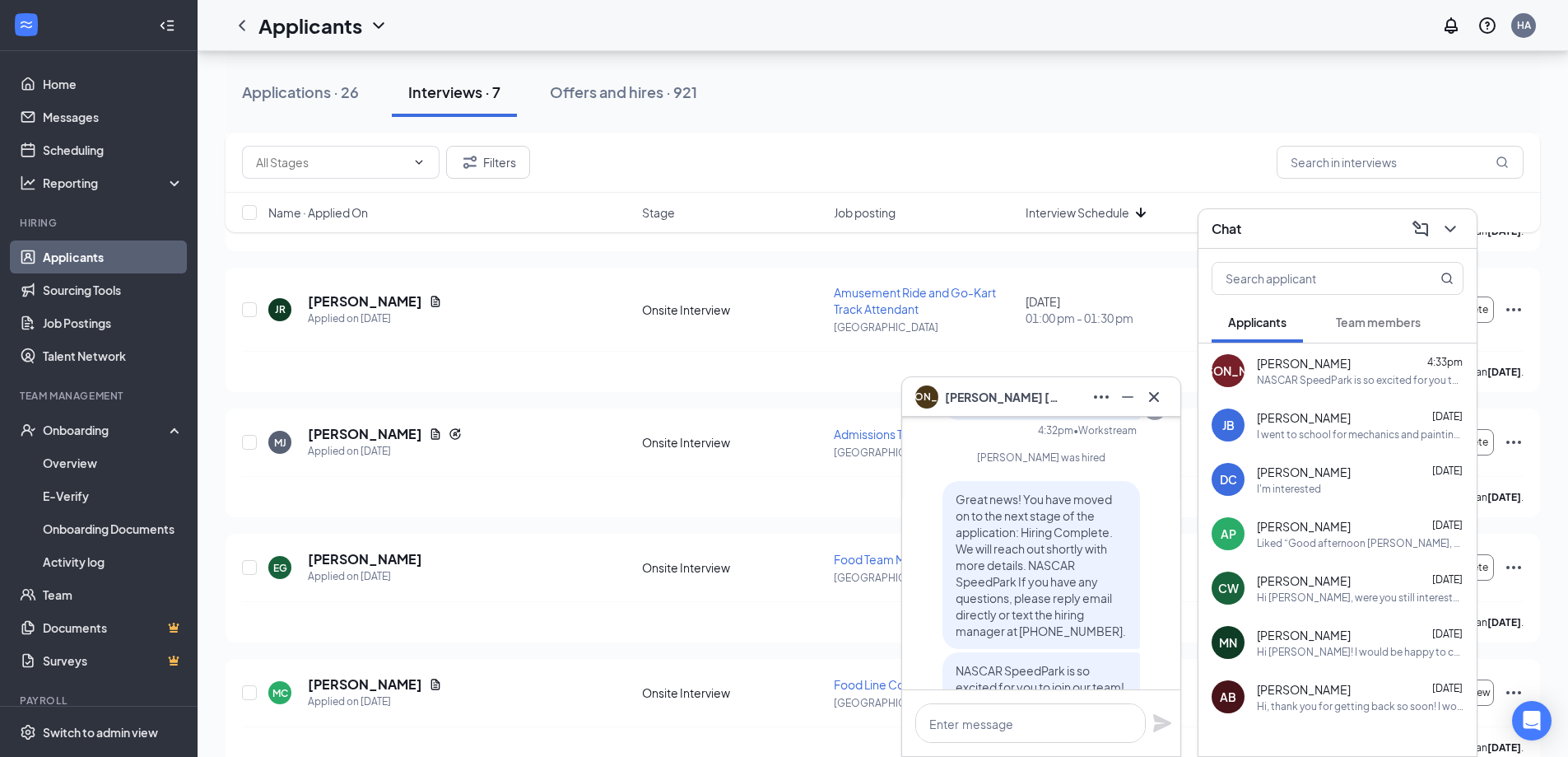
scroll to position [0, 0]
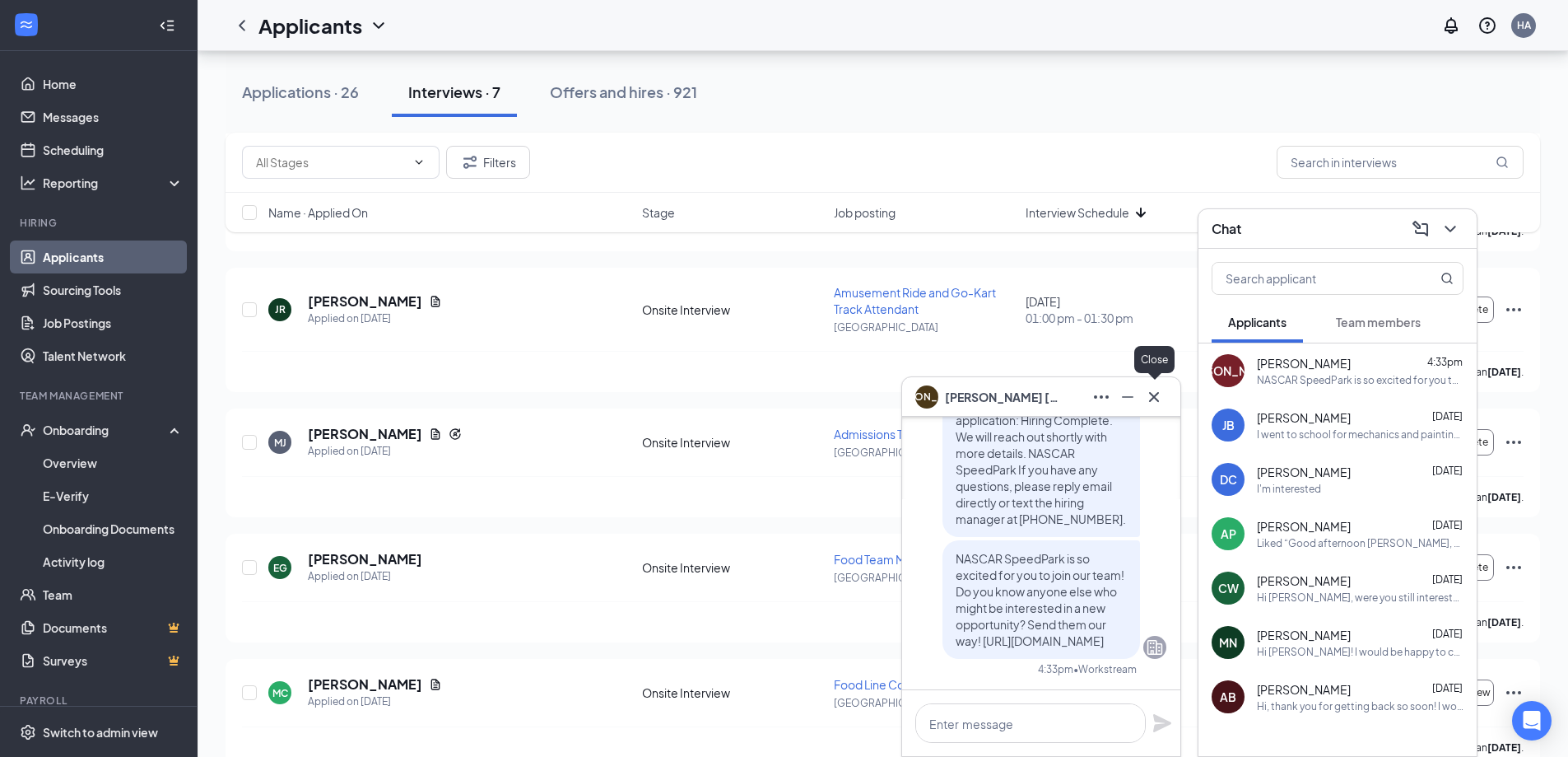
click at [1155, 395] on icon "Cross" at bounding box center [1154, 396] width 20 height 20
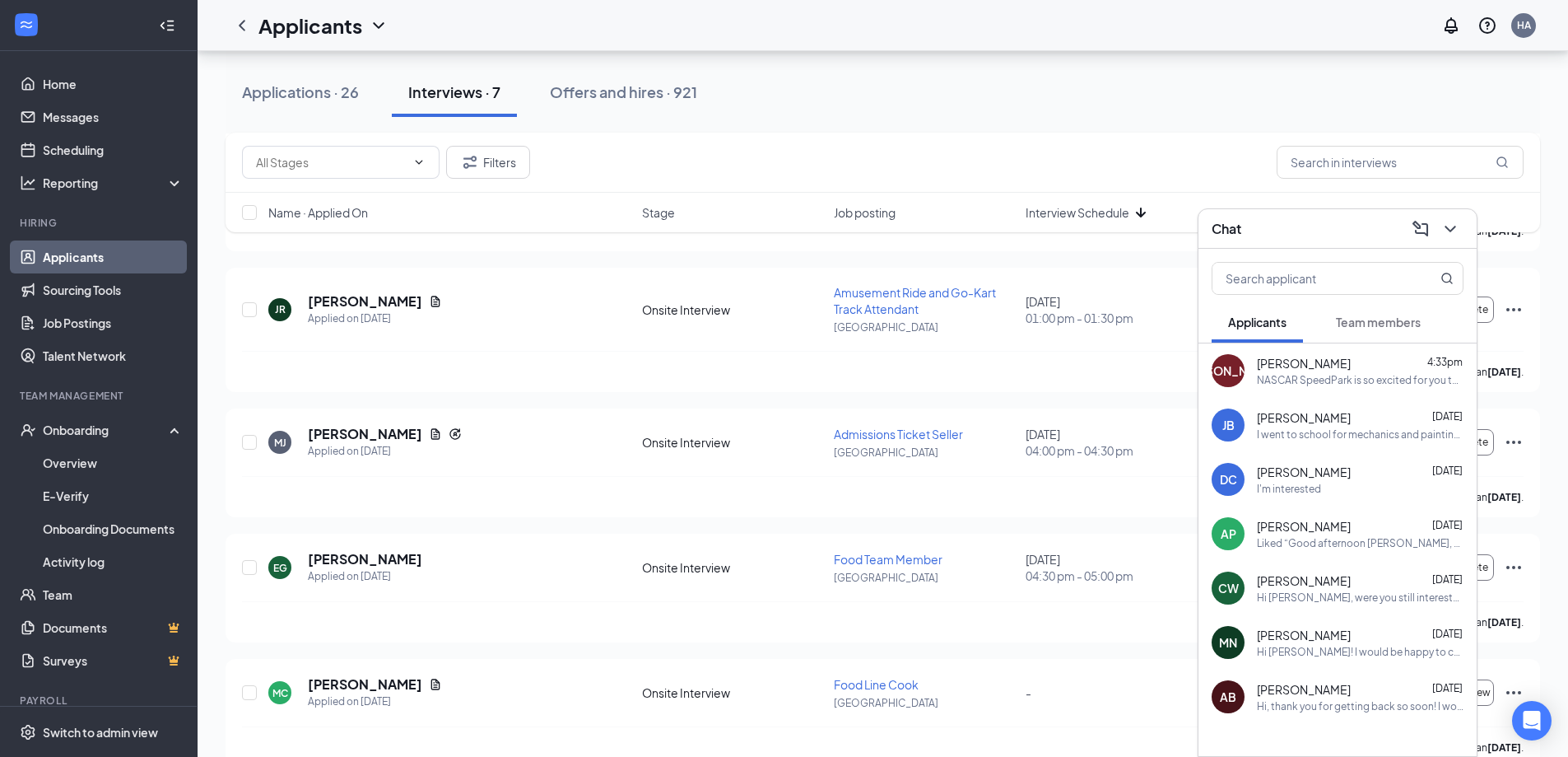
click at [1407, 309] on button "Team members" at bounding box center [1379, 322] width 118 height 42
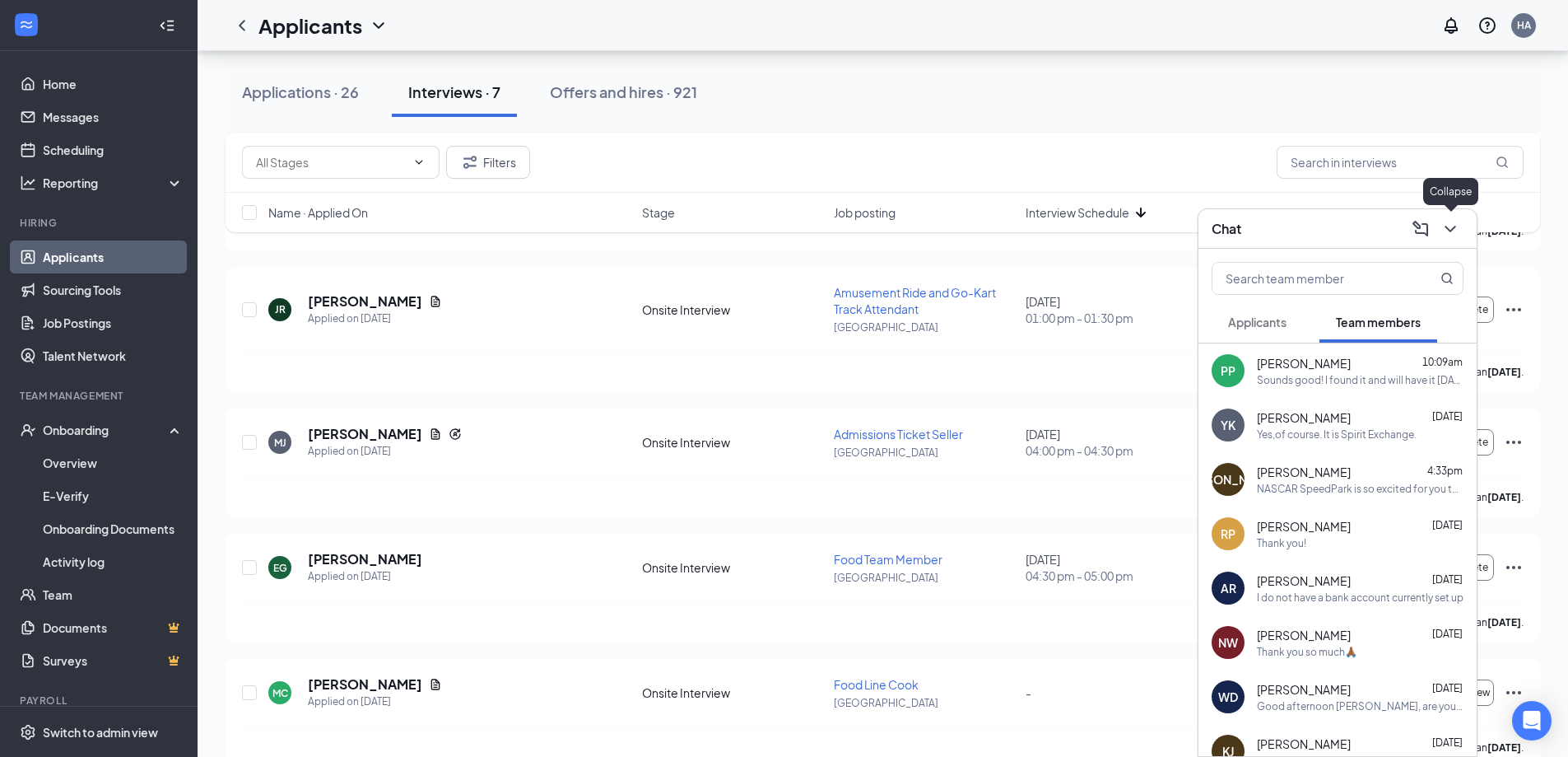
click at [1448, 225] on icon "ChevronDown" at bounding box center [1450, 228] width 20 height 20
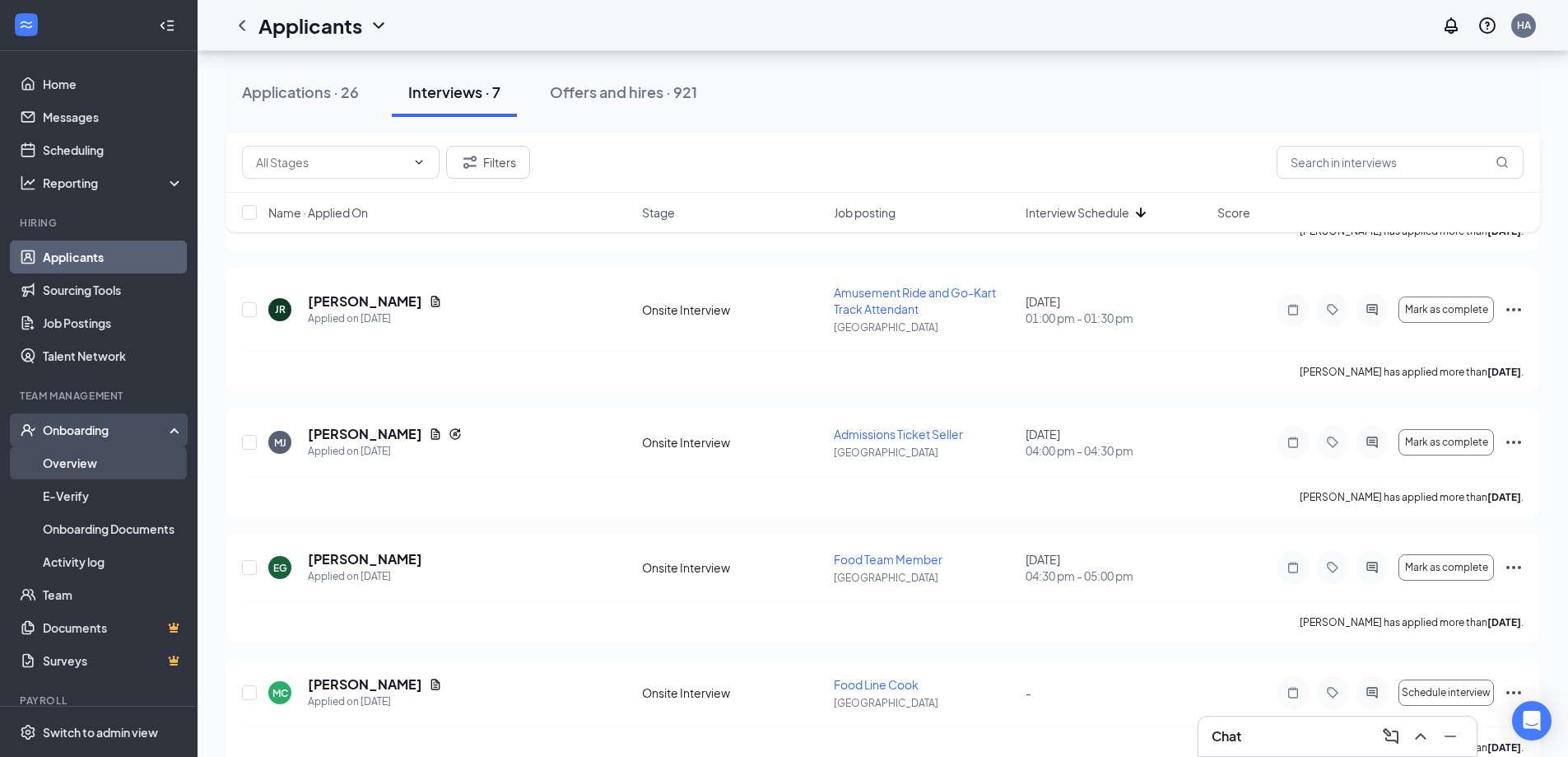
drag, startPoint x: 134, startPoint y: 471, endPoint x: 151, endPoint y: 467, distance: 17.5
click at [133, 472] on link "Overview" at bounding box center [112, 463] width 141 height 33
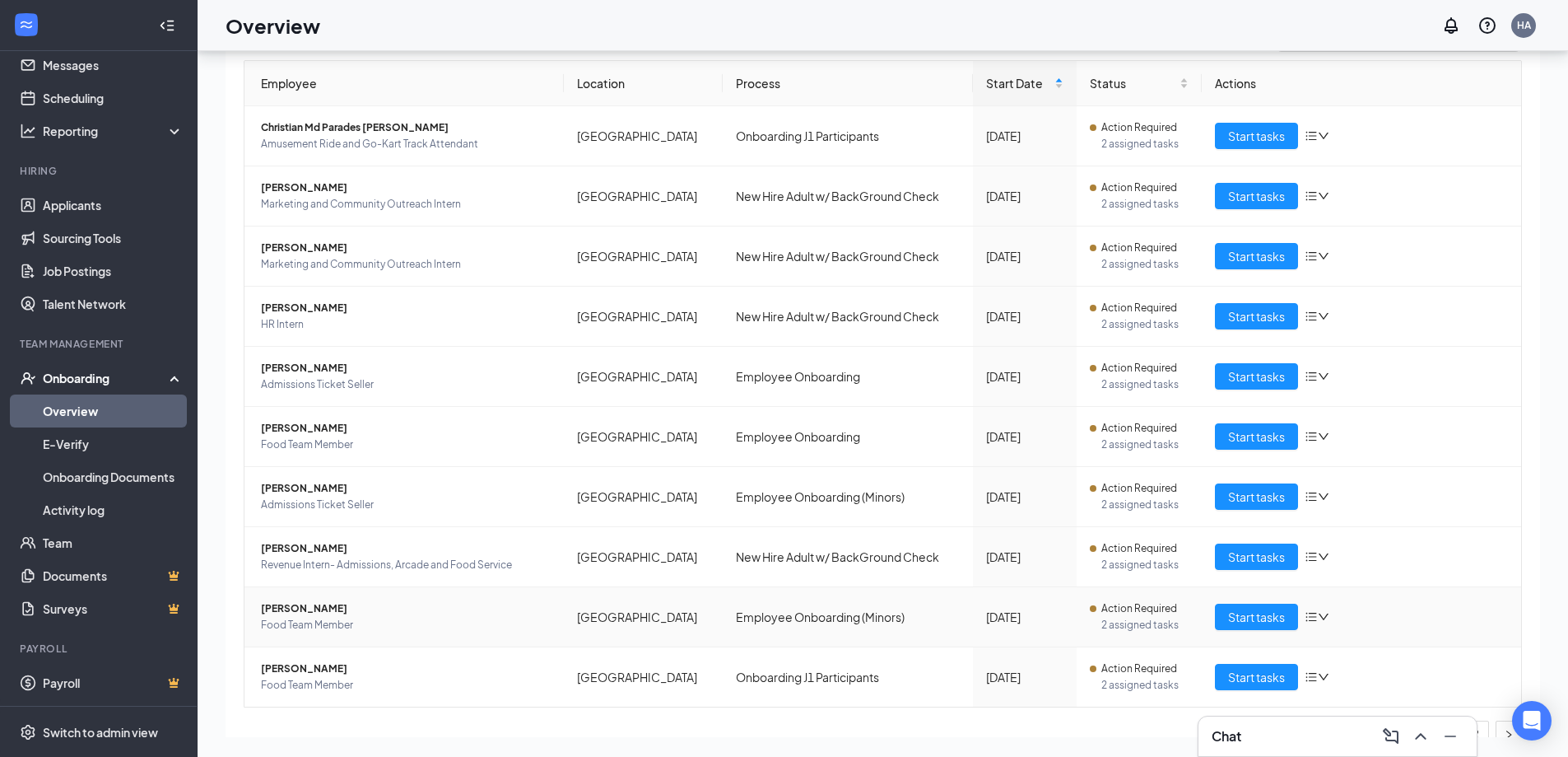
scroll to position [14, 0]
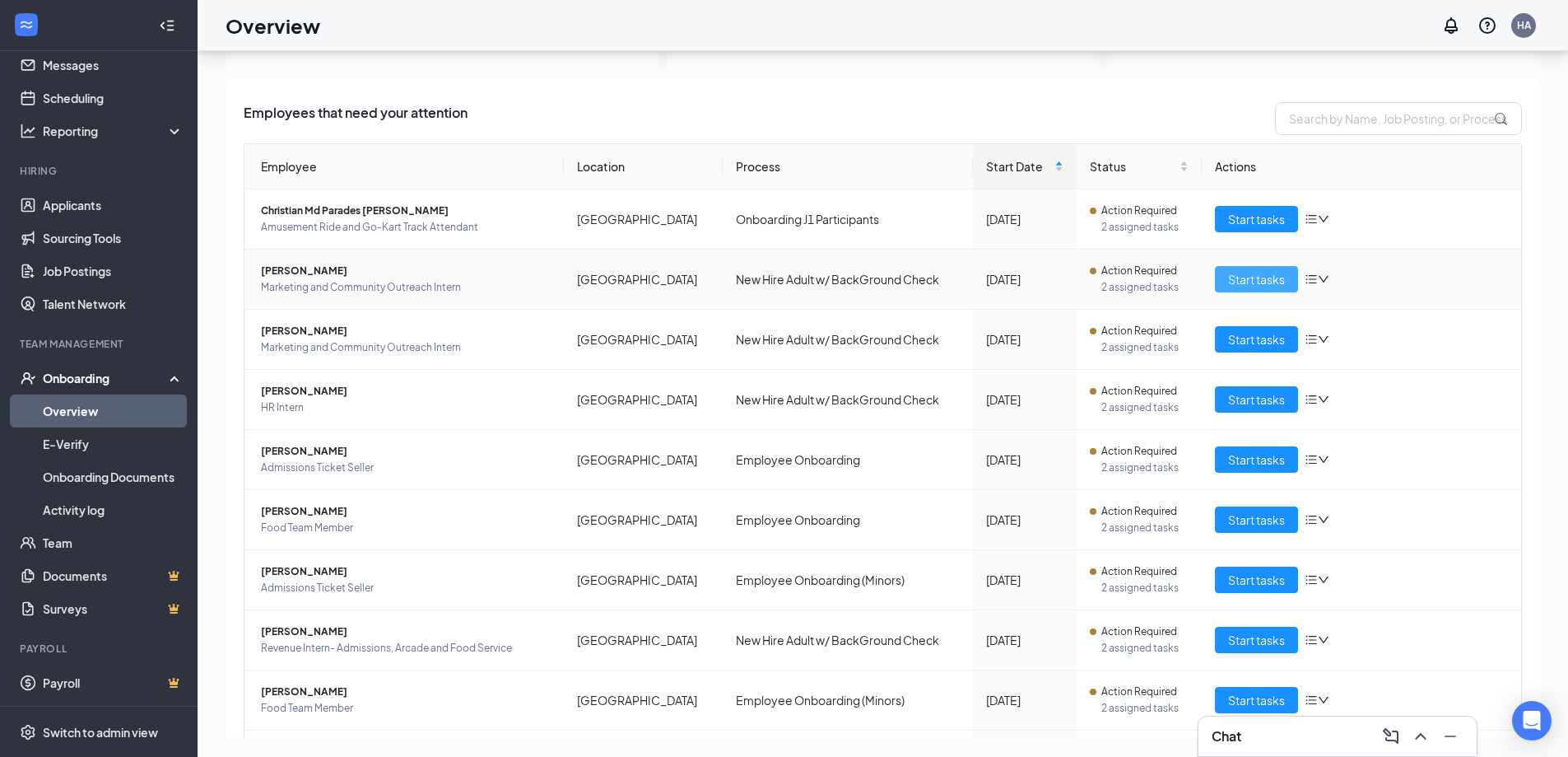
click at [1232, 279] on span "Start tasks" at bounding box center [1257, 279] width 57 height 18
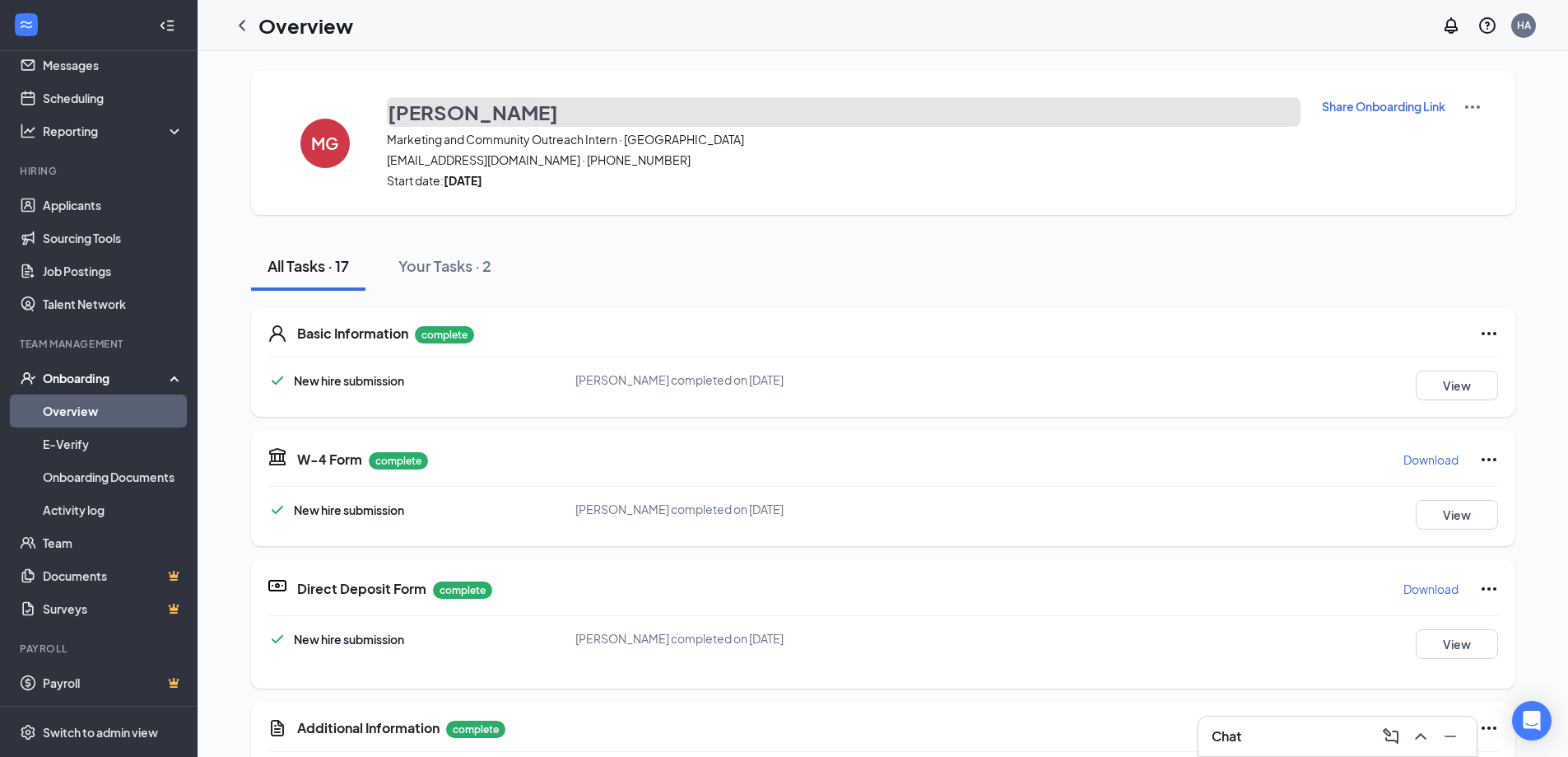
click at [432, 113] on h3 "[PERSON_NAME]" at bounding box center [472, 112] width 170 height 28
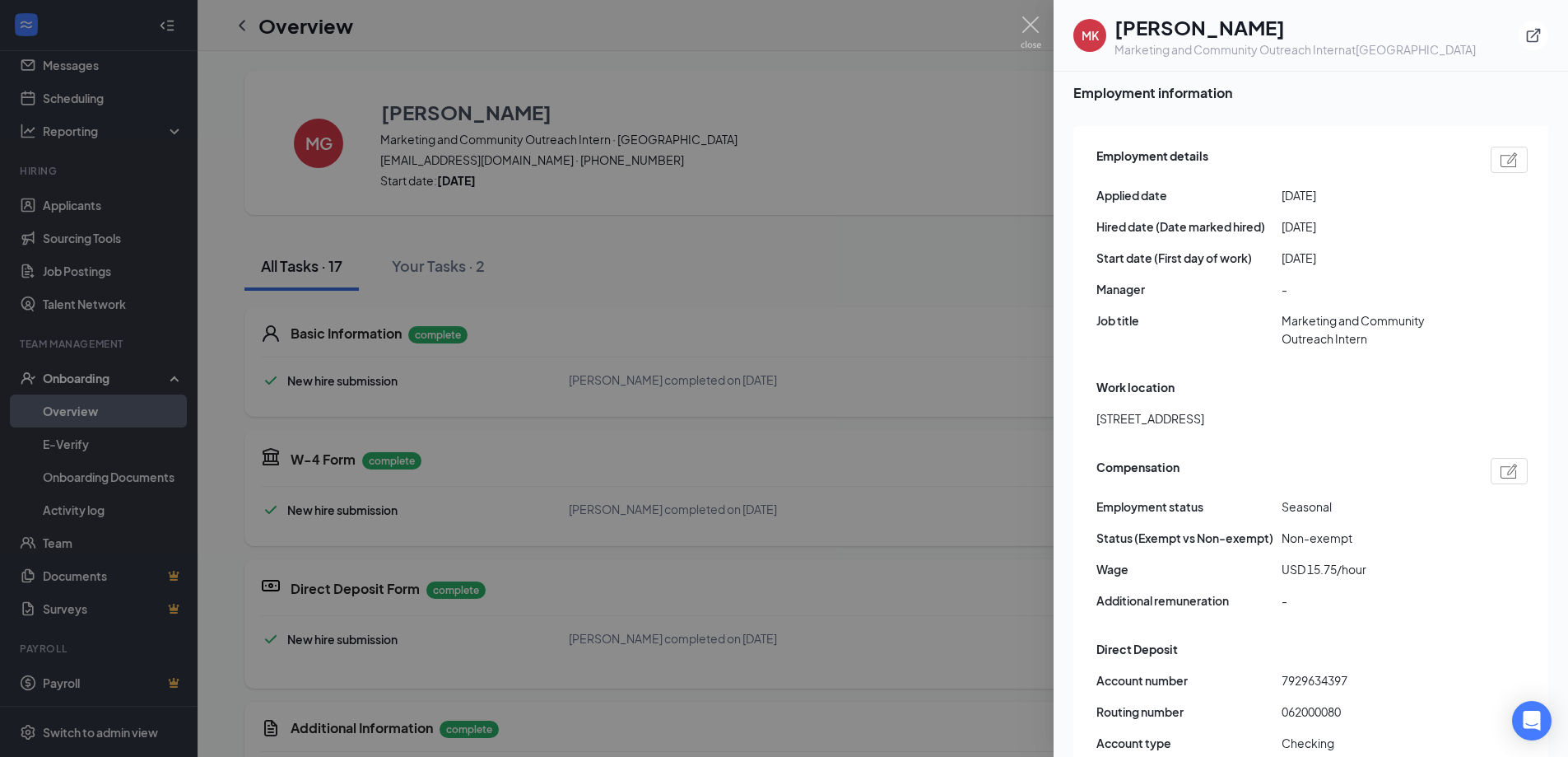
scroll to position [906, 0]
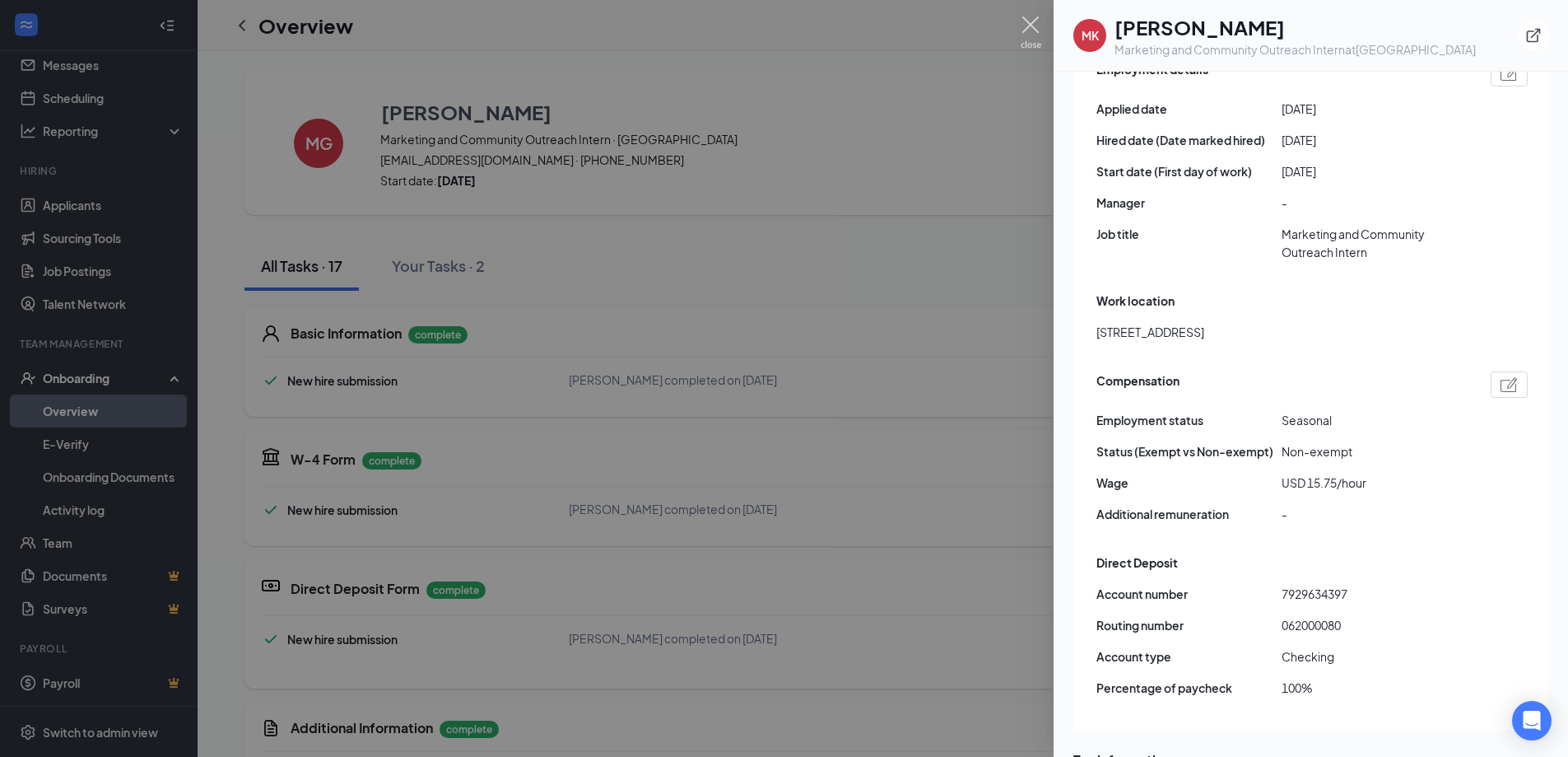
click at [1027, 26] on img at bounding box center [1031, 32] width 21 height 32
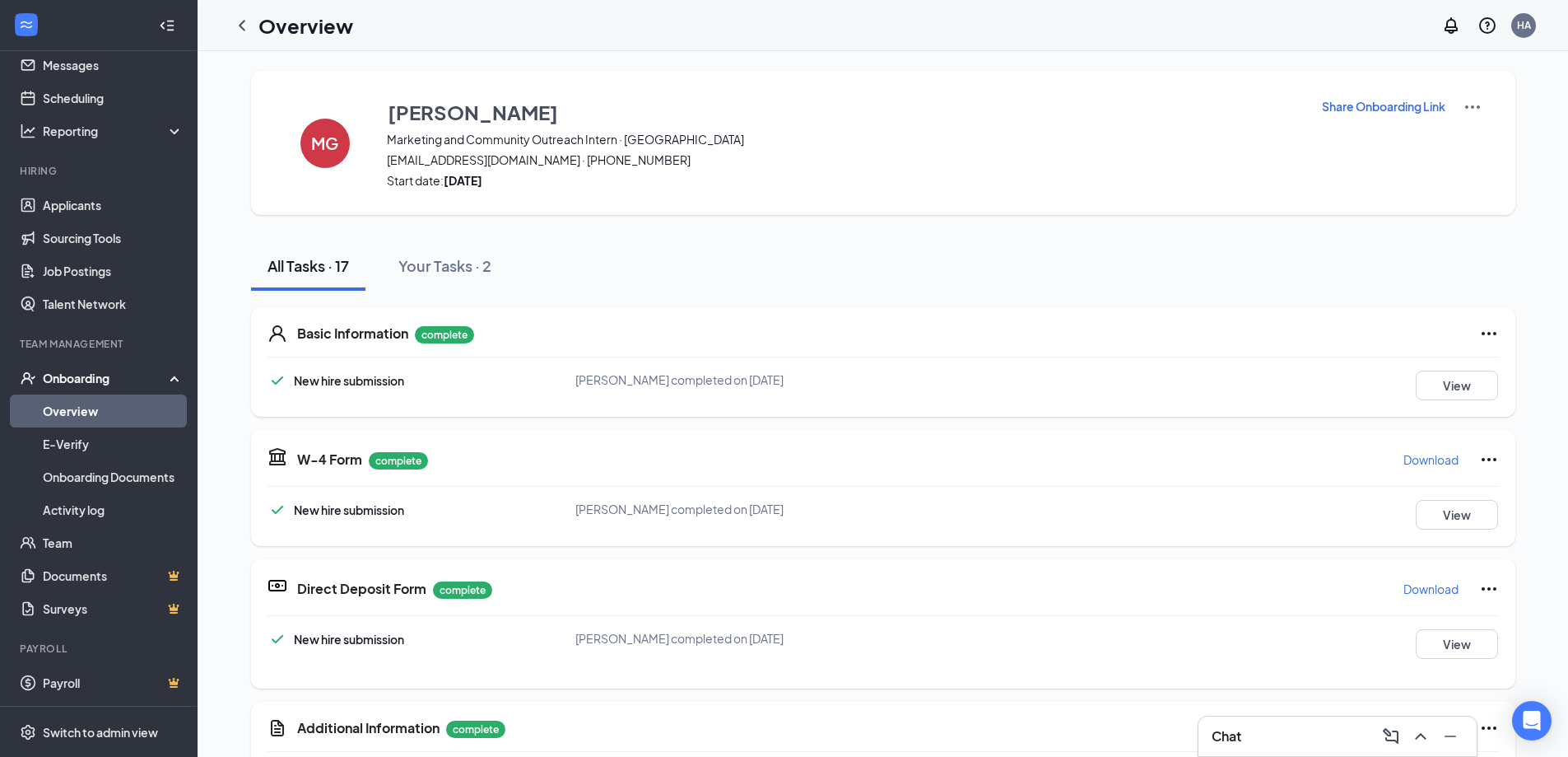
click at [246, 22] on icon "ChevronLeft" at bounding box center [241, 25] width 20 height 20
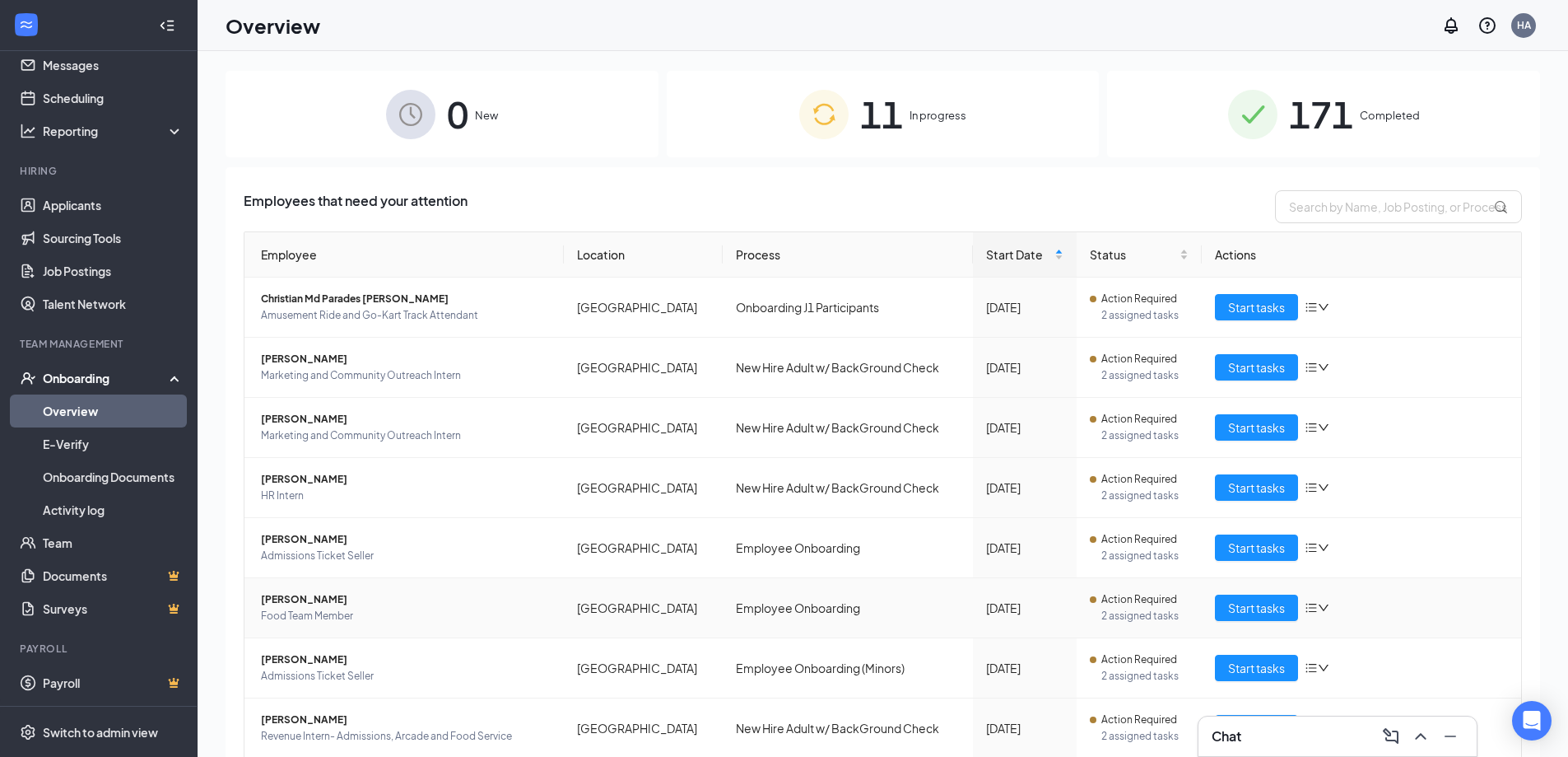
scroll to position [179, 0]
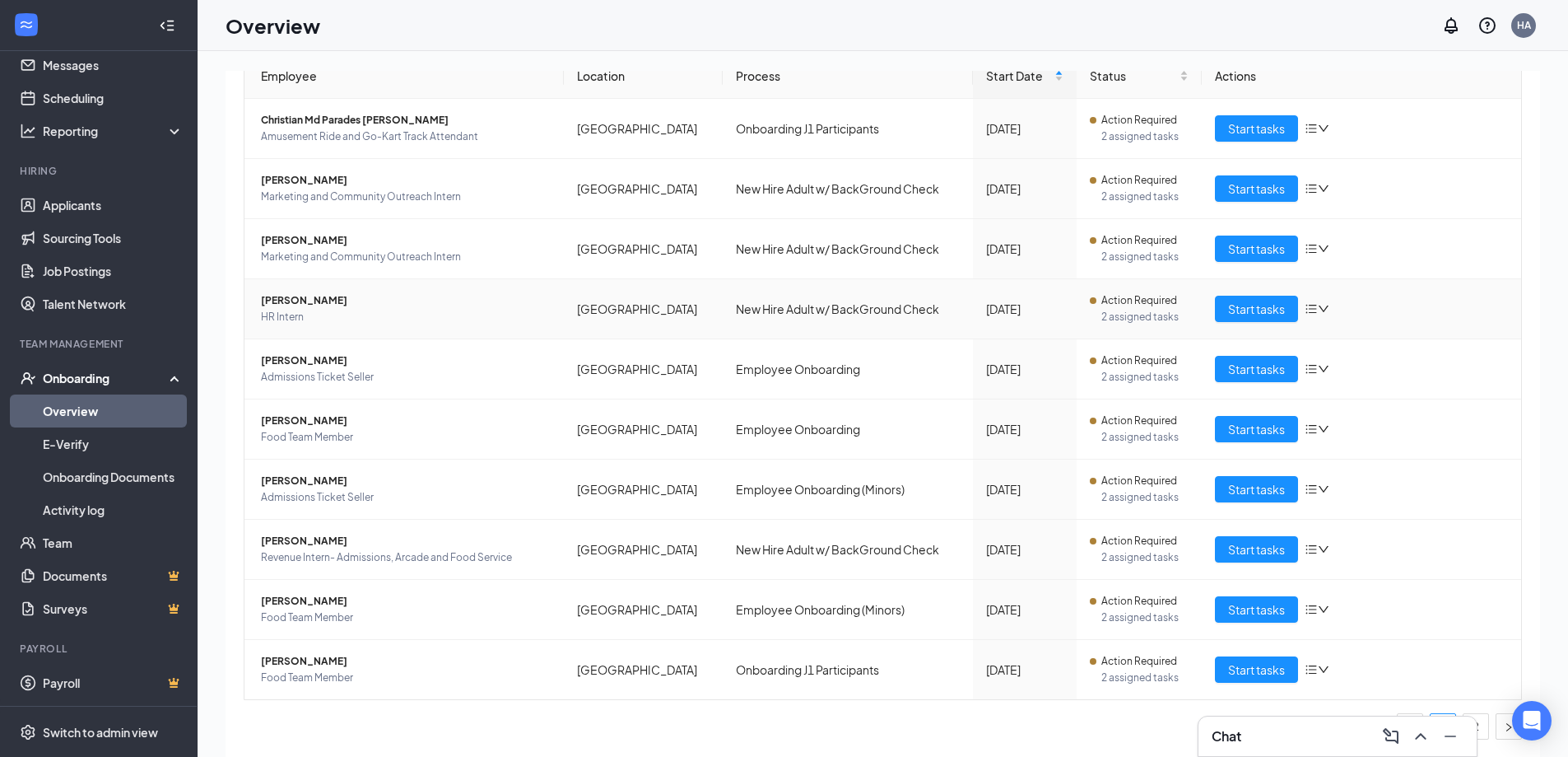
click at [298, 299] on span "[PERSON_NAME]" at bounding box center [406, 300] width 290 height 16
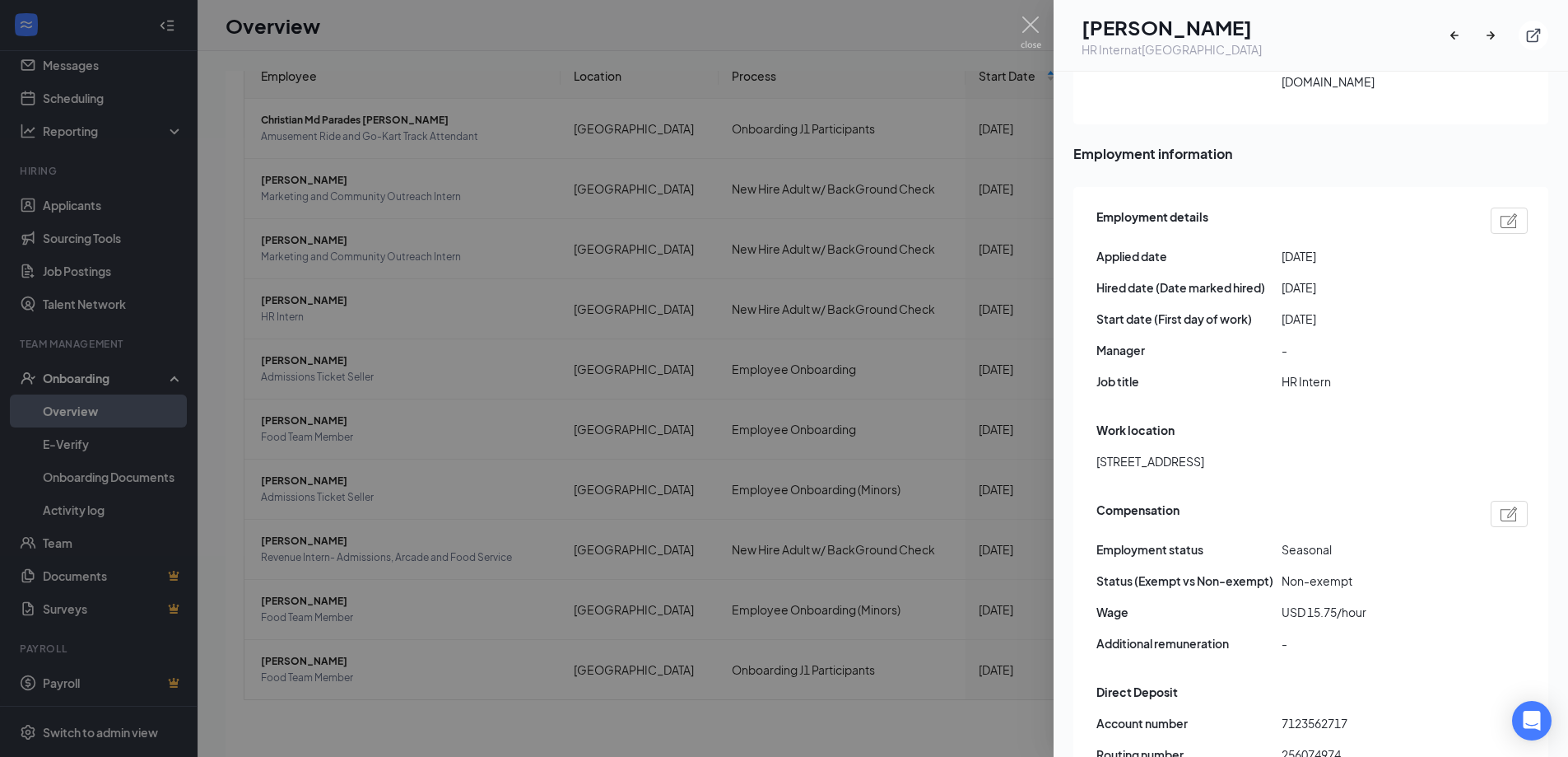
scroll to position [676, 0]
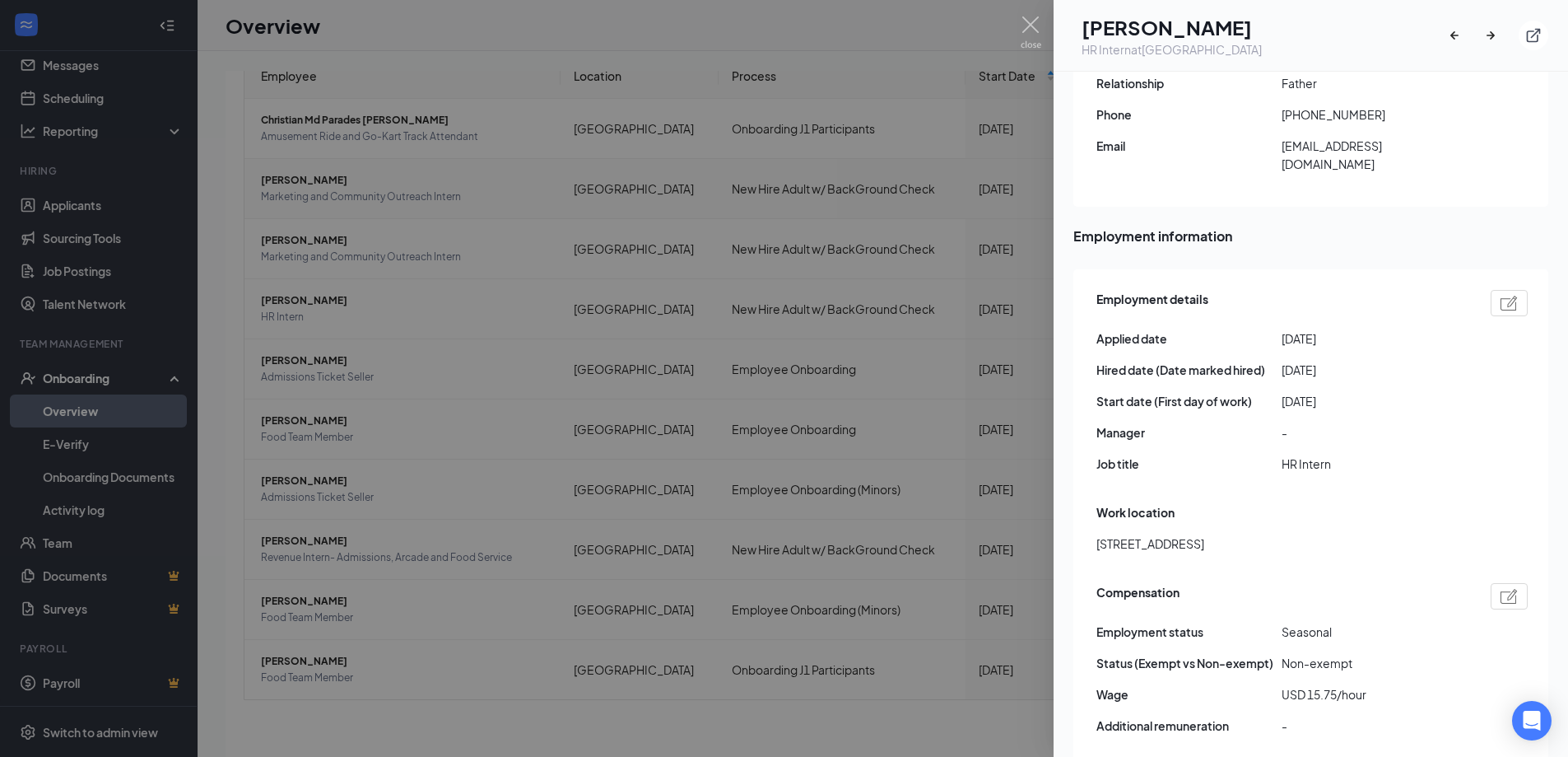
drag, startPoint x: 1041, startPoint y: 31, endPoint x: 299, endPoint y: 185, distance: 757.8
click at [1047, 36] on div at bounding box center [784, 378] width 1568 height 757
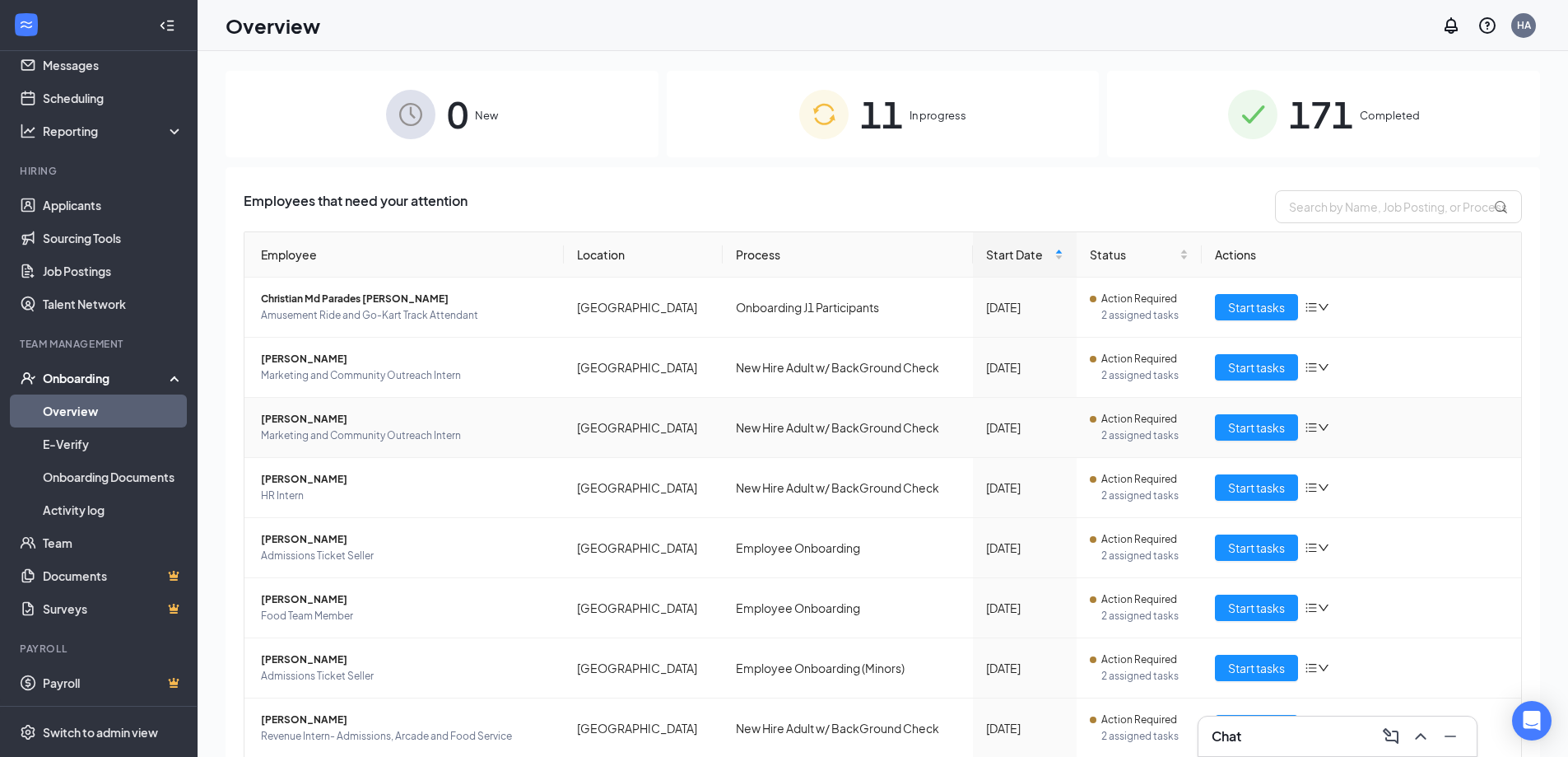
click at [296, 418] on span "[PERSON_NAME]" at bounding box center [406, 419] width 290 height 16
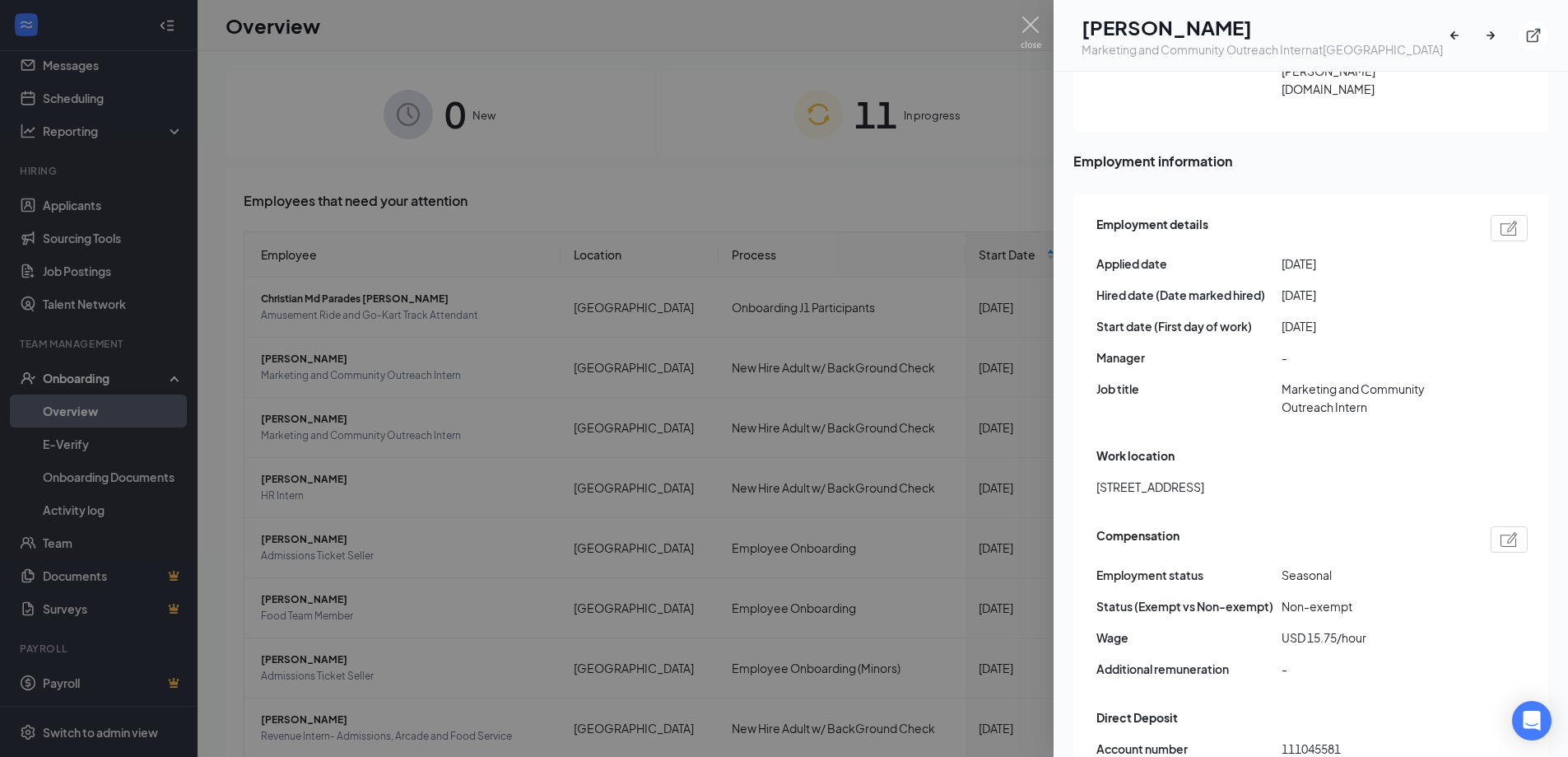
scroll to position [906, 0]
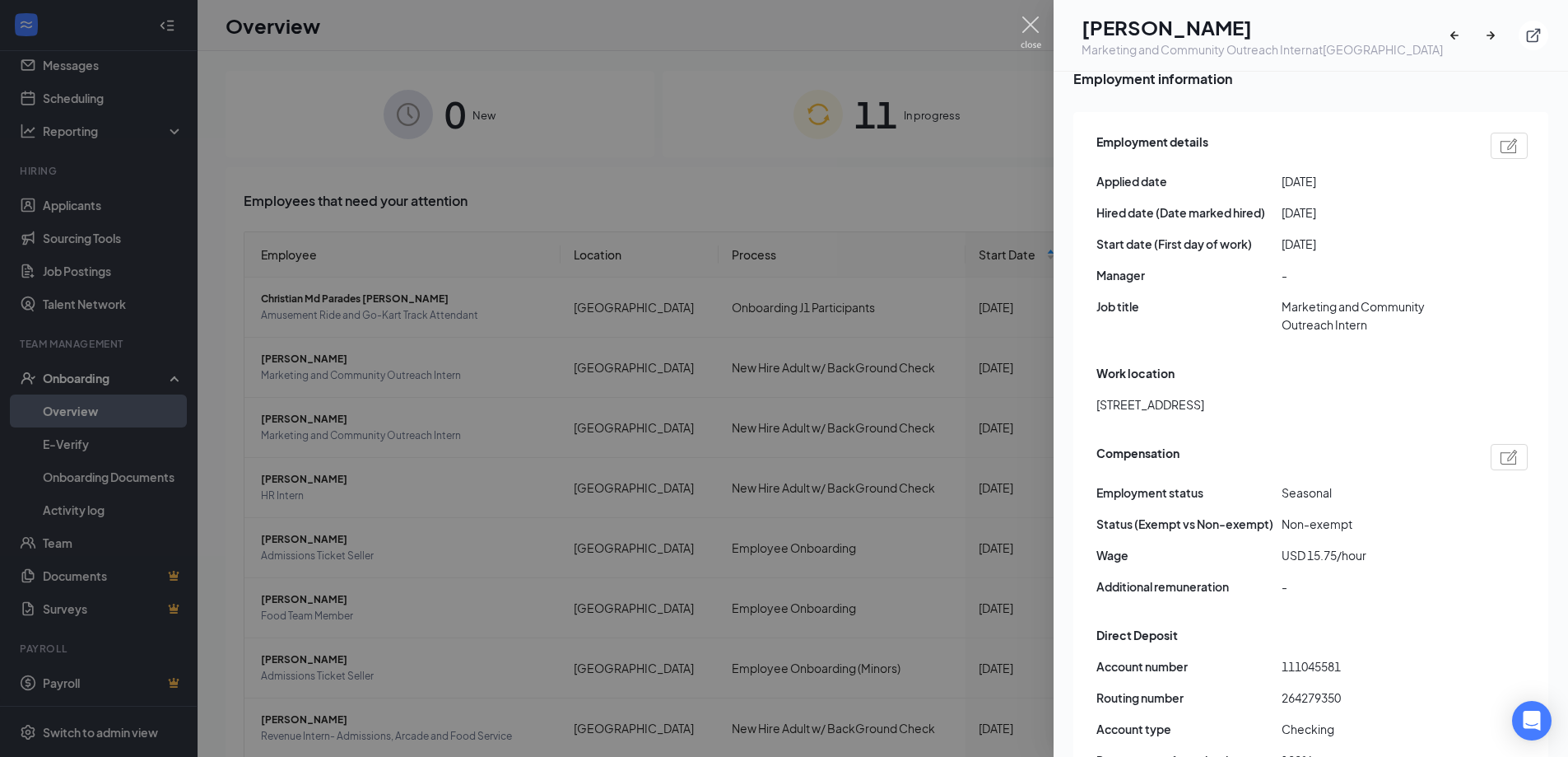
click at [1027, 25] on img at bounding box center [1031, 32] width 21 height 32
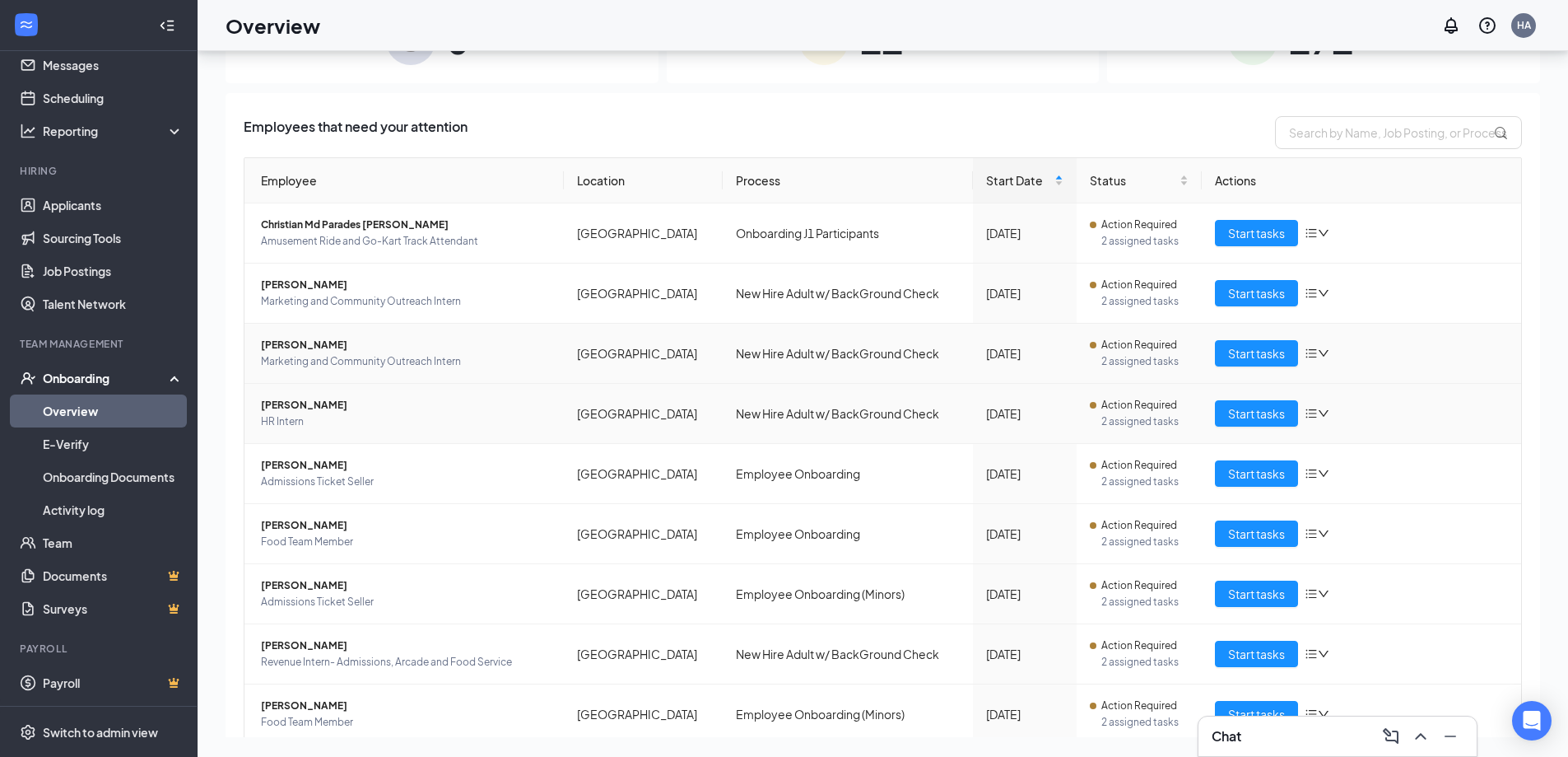
scroll to position [82, 0]
